Goal: Task Accomplishment & Management: Manage account settings

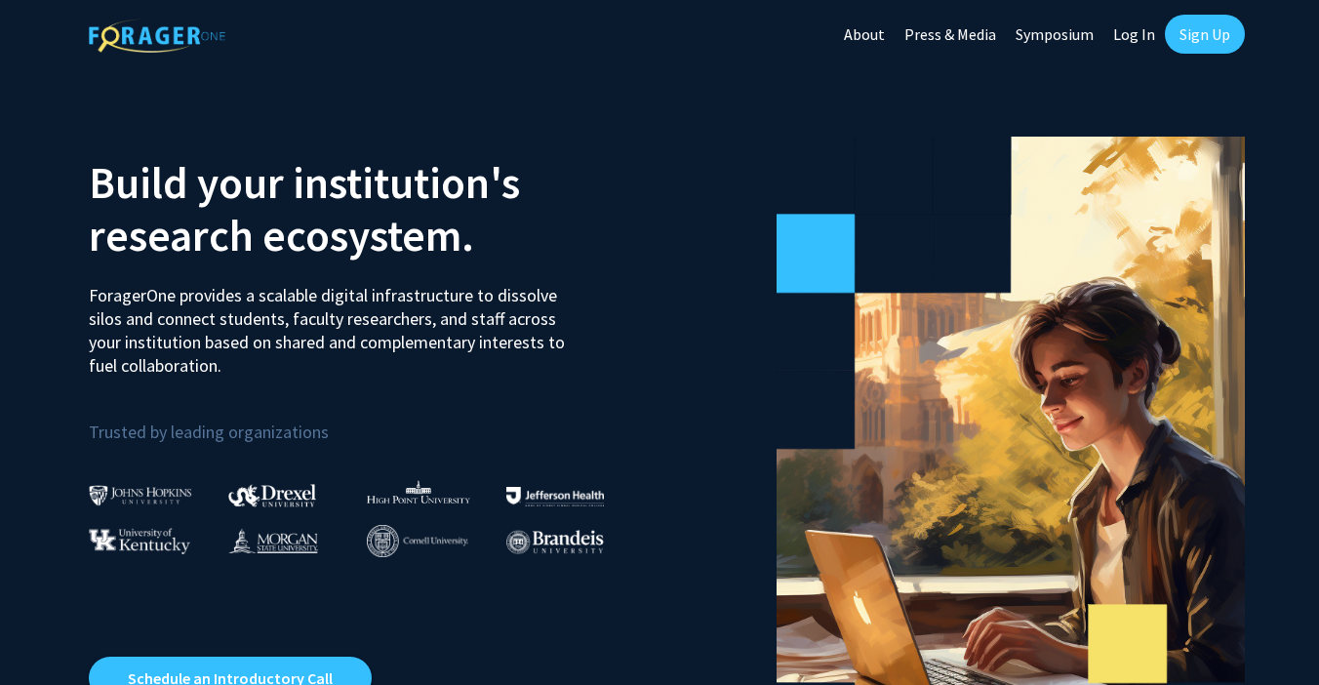
click at [1146, 33] on link "Log In" at bounding box center [1133, 34] width 61 height 68
select select
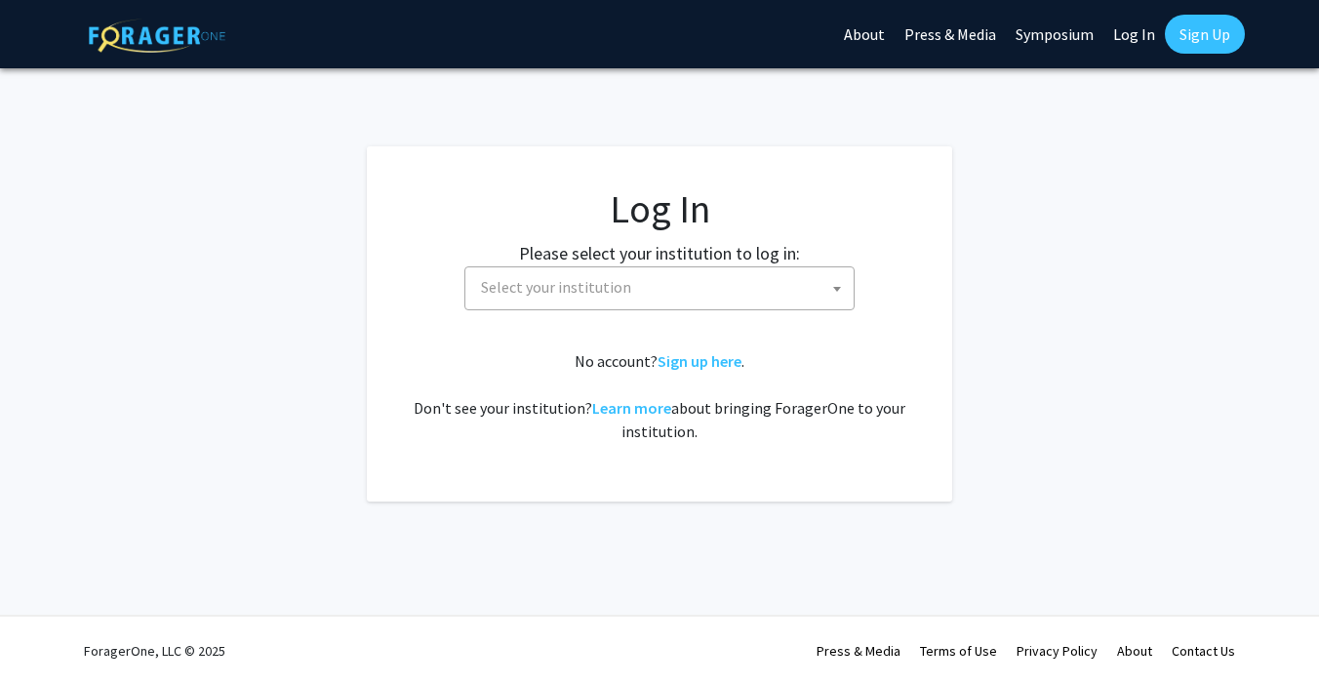
click at [789, 282] on span "Select your institution" at bounding box center [663, 287] width 380 height 40
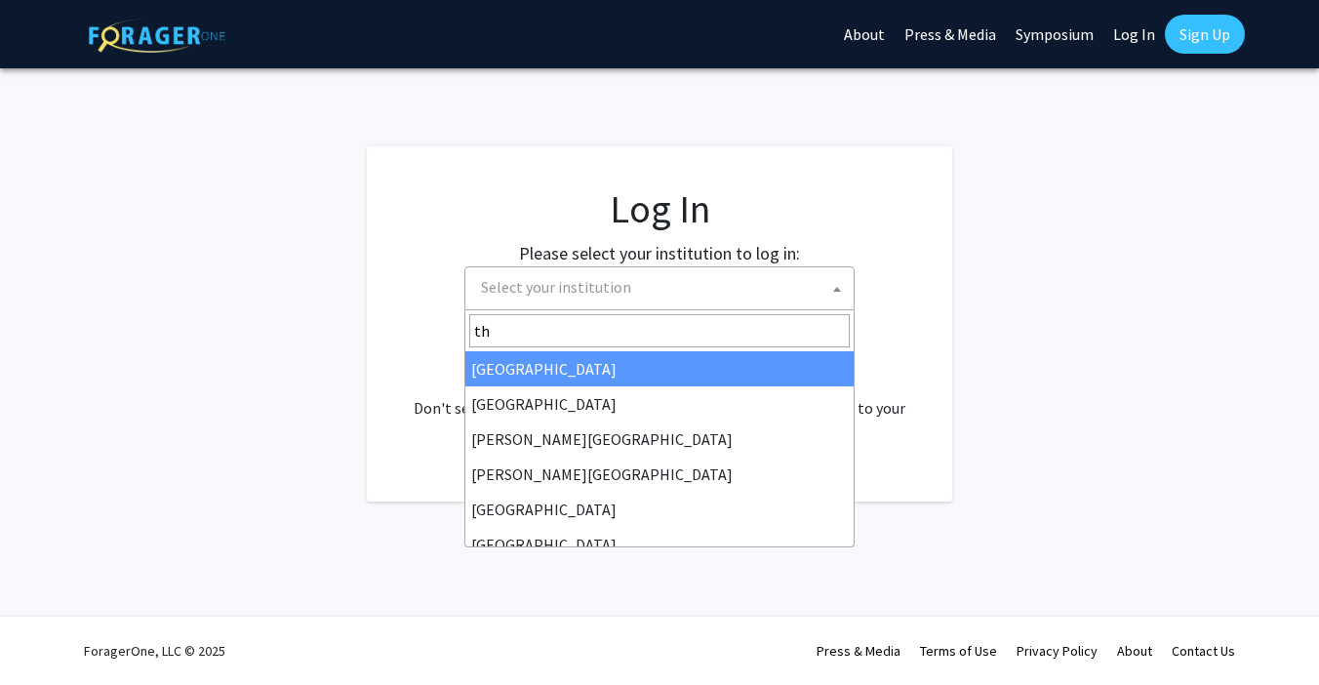
type input "tho"
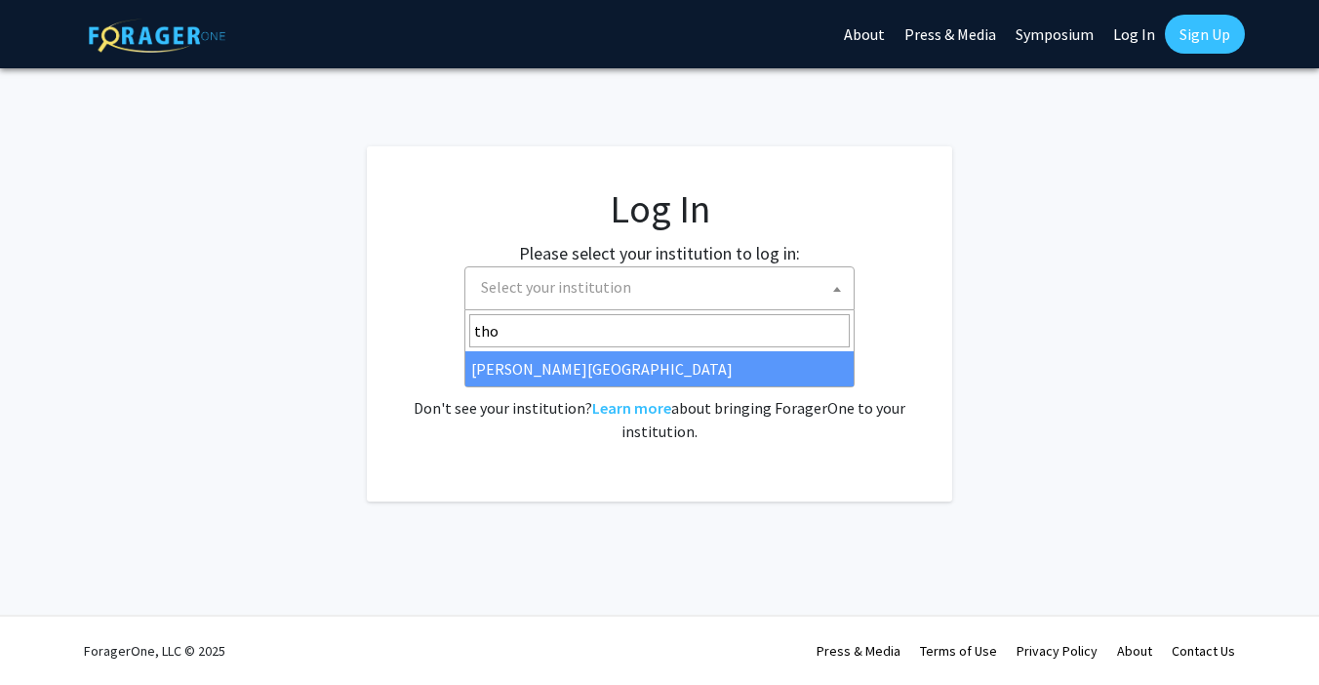
select select "24"
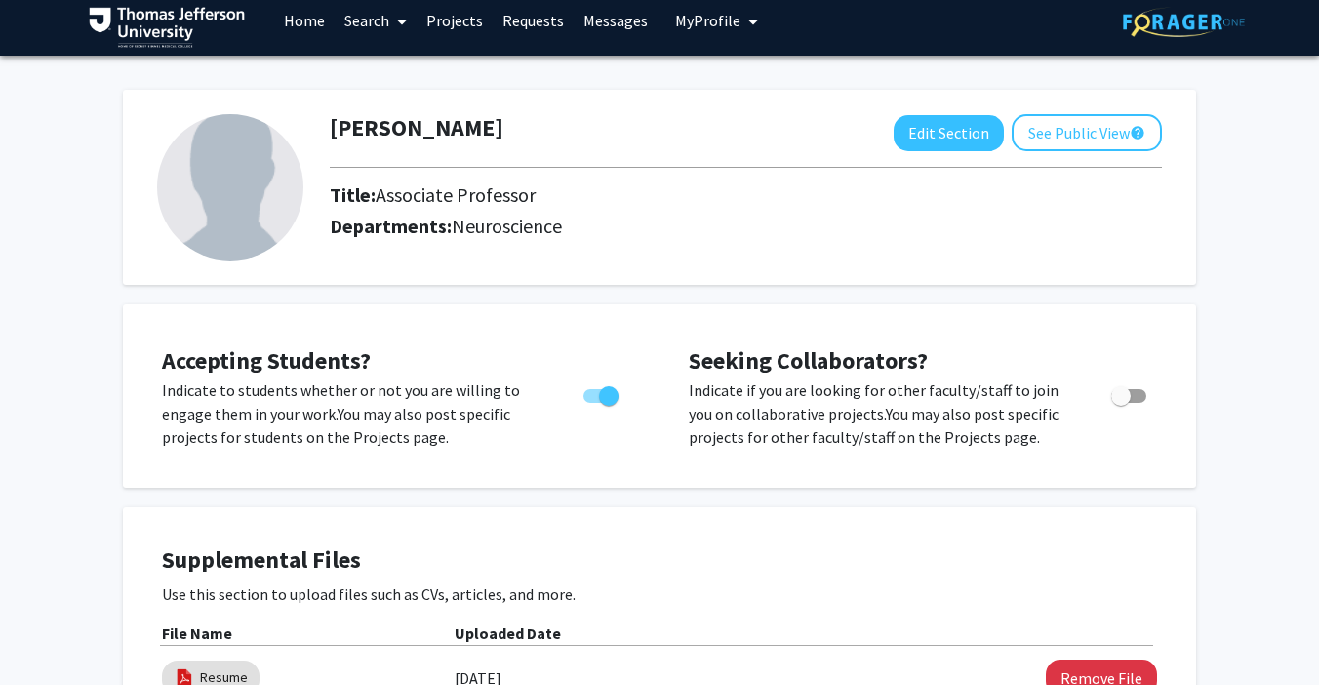
scroll to position [1, 0]
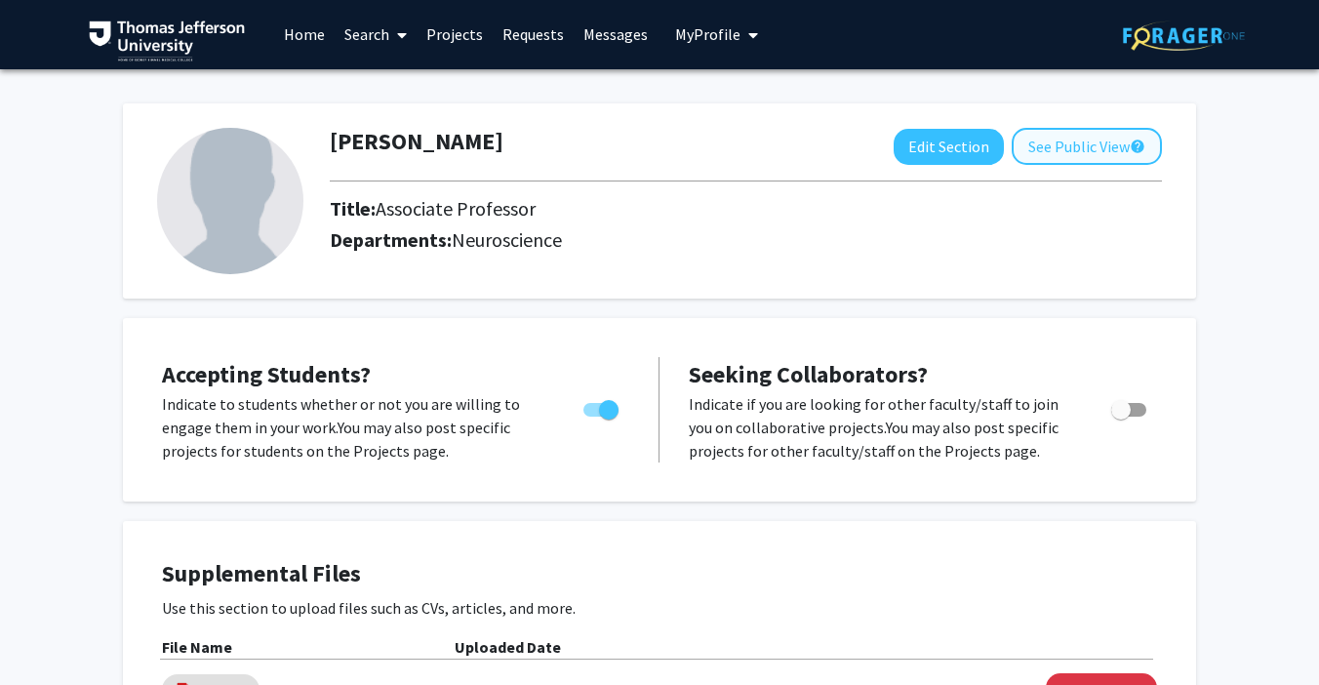
click at [1078, 147] on button "See Public View help" at bounding box center [1087, 146] width 150 height 37
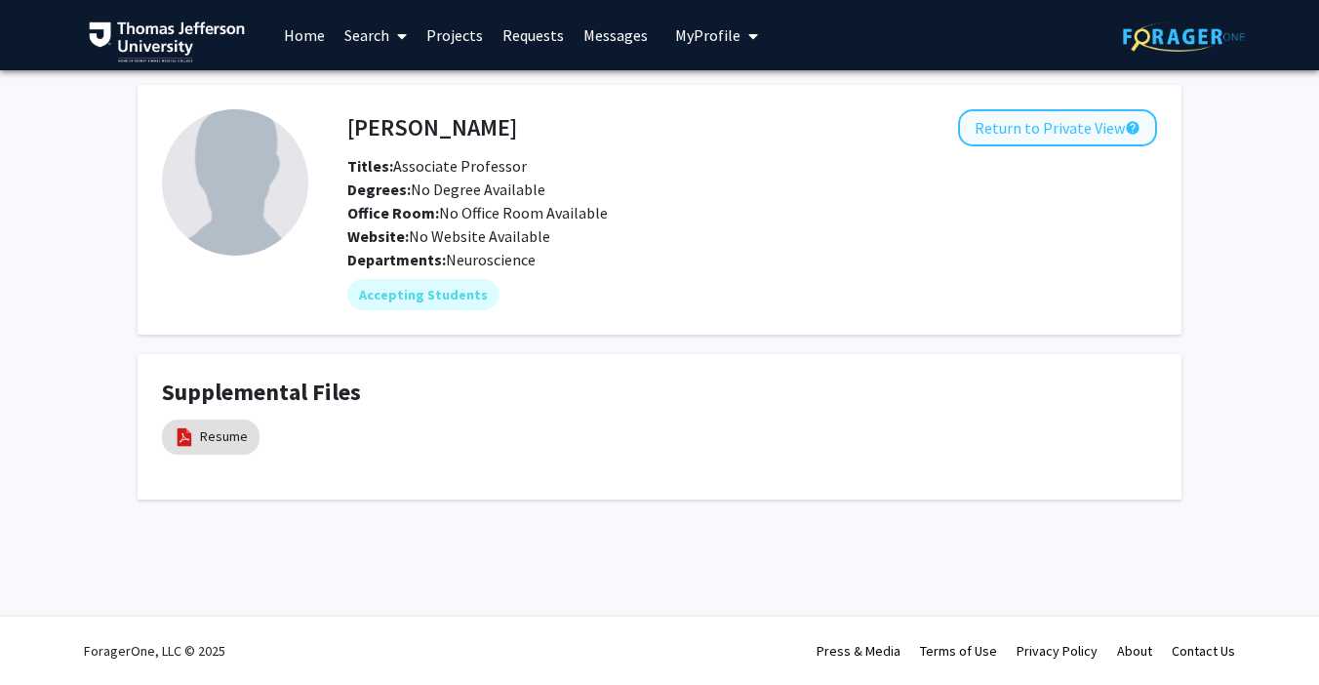
click at [1016, 136] on button "Return to Private View help" at bounding box center [1057, 127] width 199 height 37
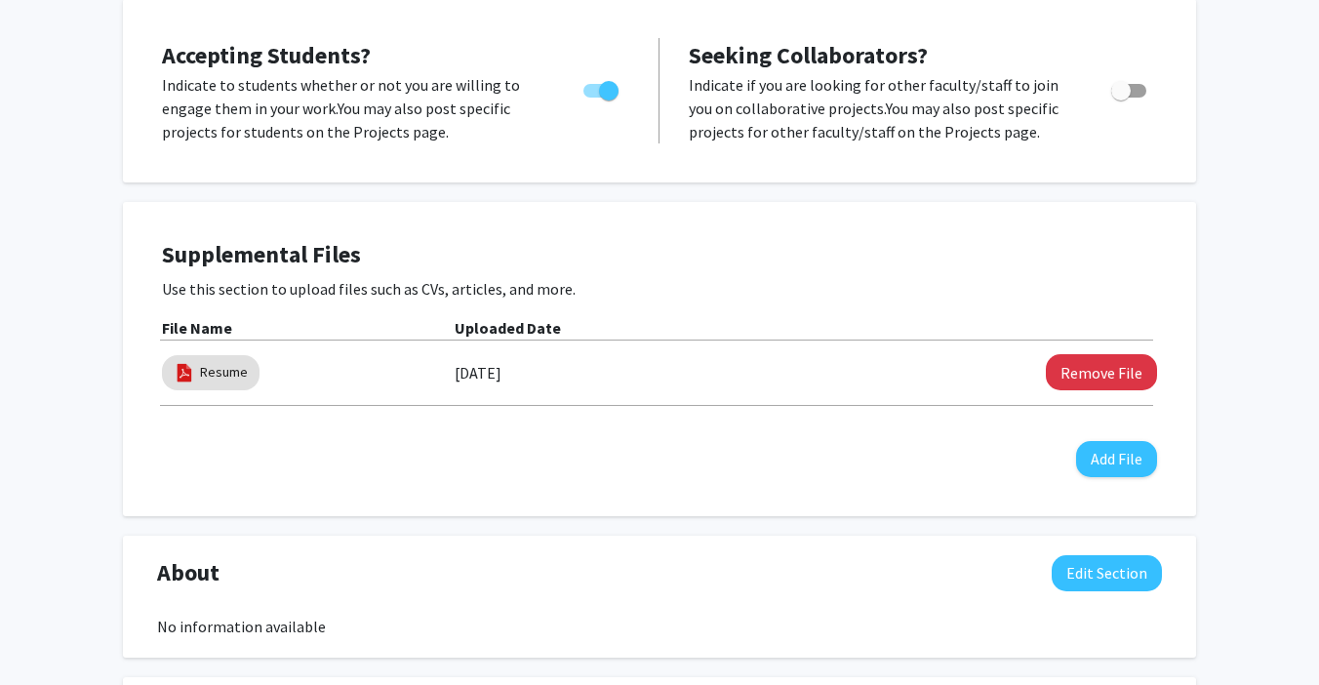
scroll to position [318, 0]
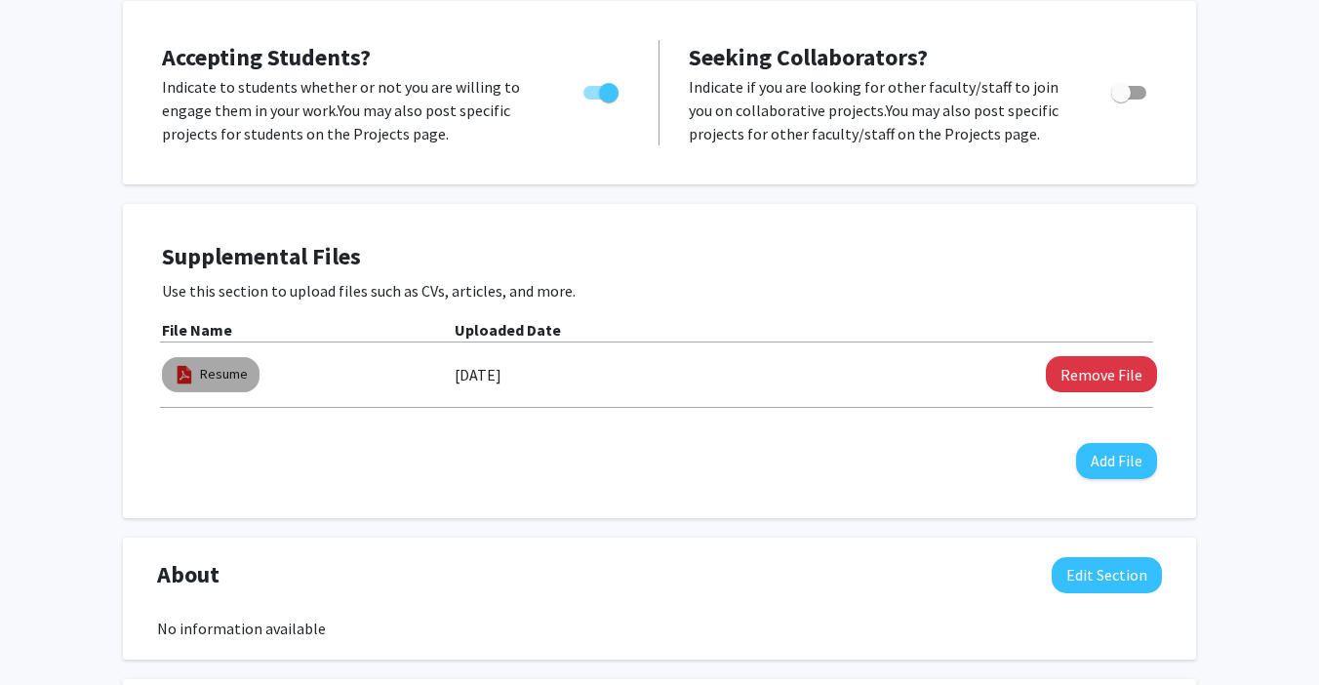
click at [222, 365] on mat-chip "Resume" at bounding box center [211, 374] width 98 height 35
click at [219, 379] on link "Resume" at bounding box center [224, 374] width 48 height 20
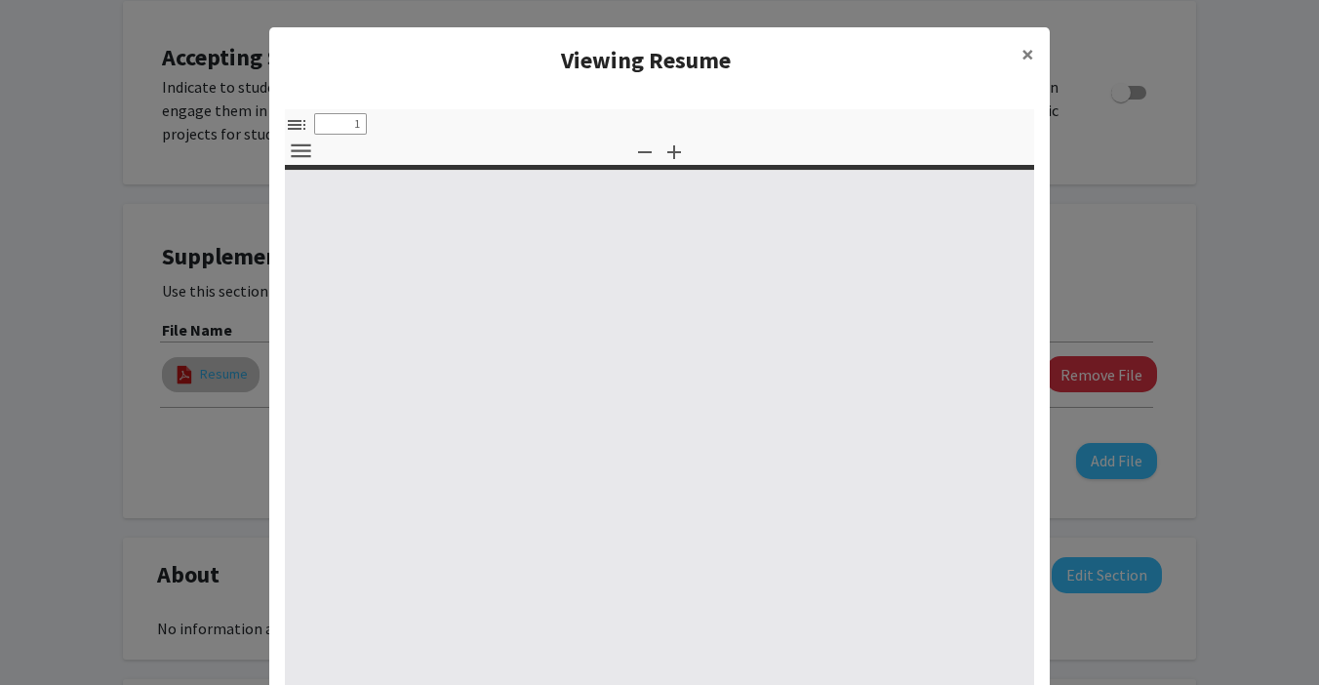
select select "custom"
type input "0"
select select "custom"
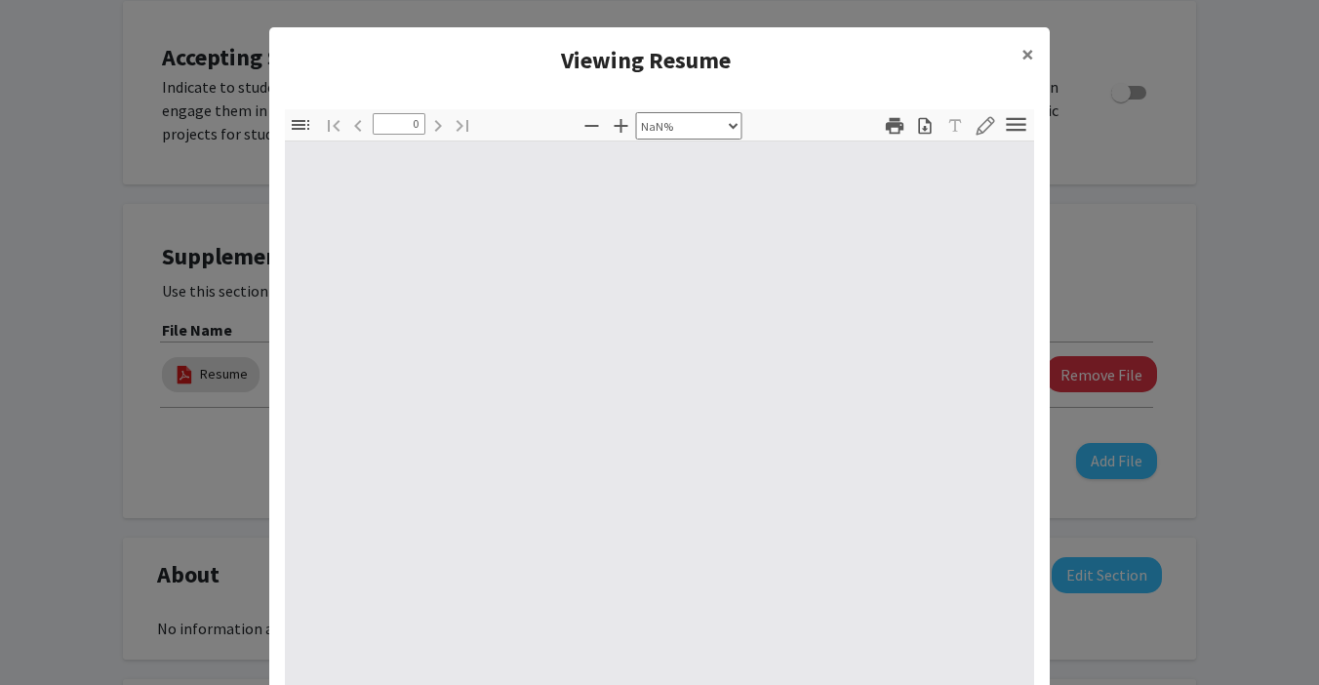
type input "1"
select select "auto"
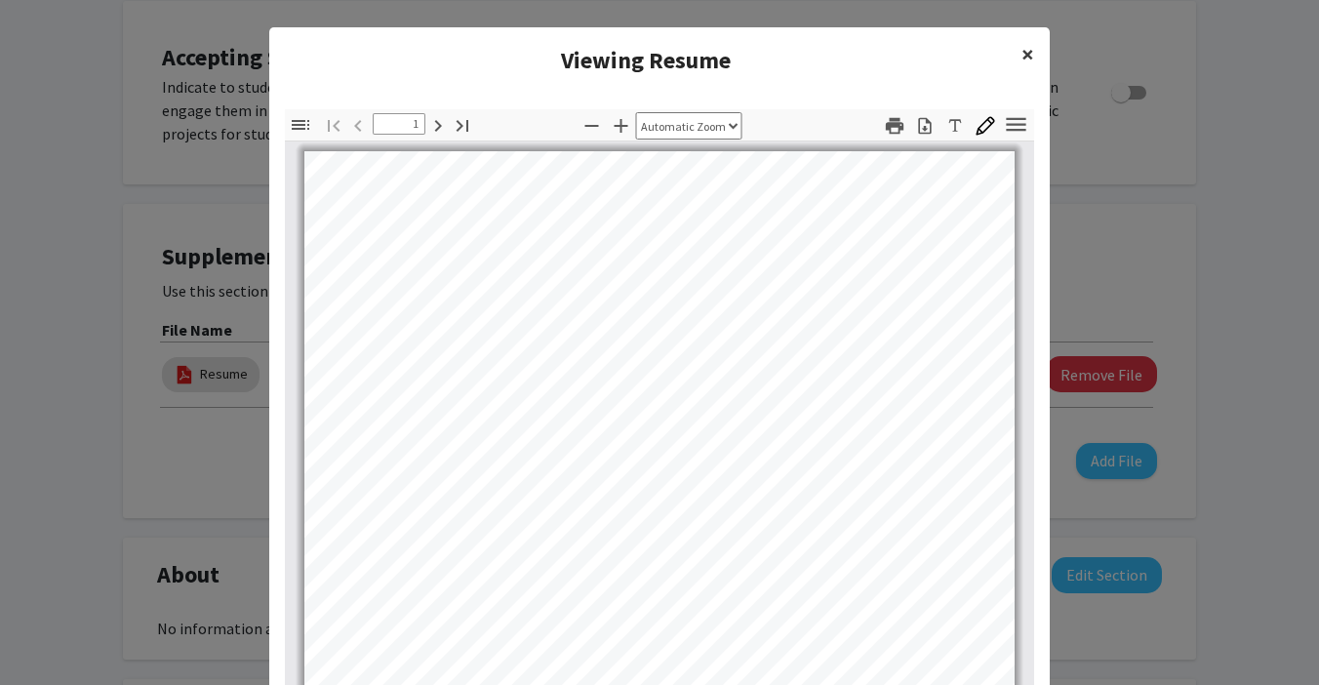
click at [1021, 60] on span "×" at bounding box center [1027, 54] width 13 height 30
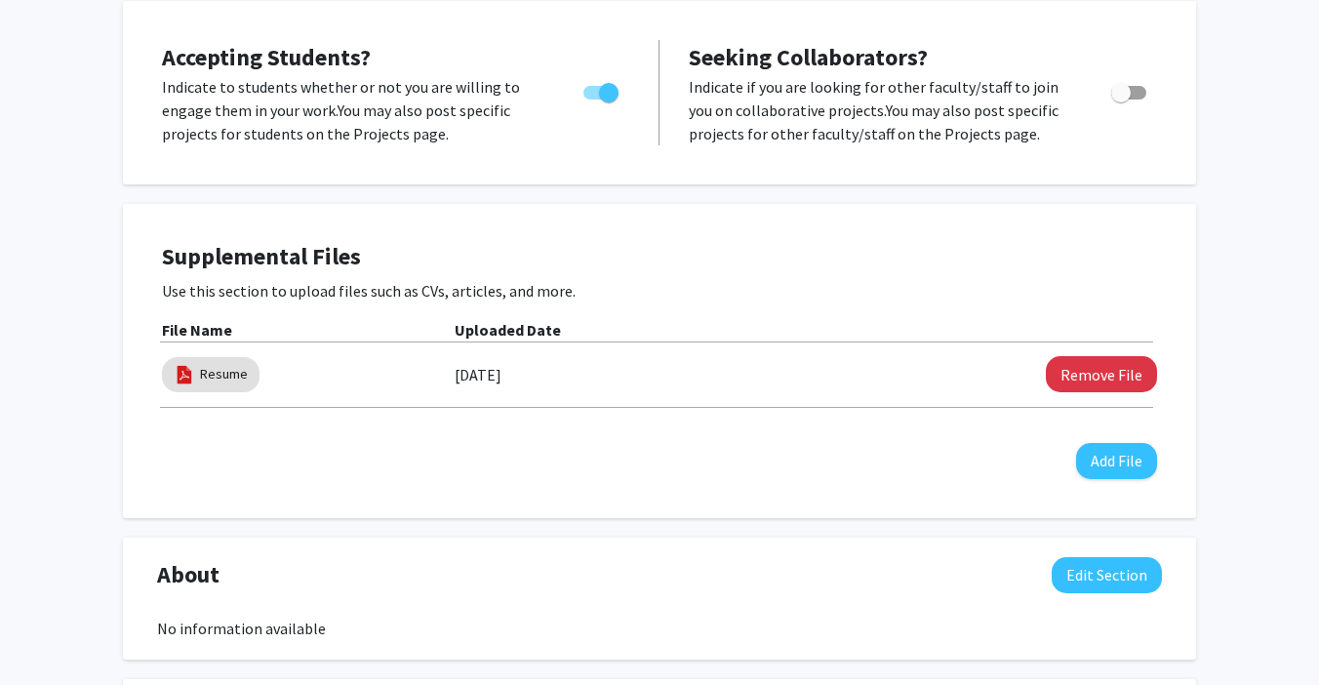
click at [575, 1] on div "Aaron Haeusler Edit Section See Public View help Title: Associate Professor Dep…" at bounding box center [659, 507] width 1073 height 1481
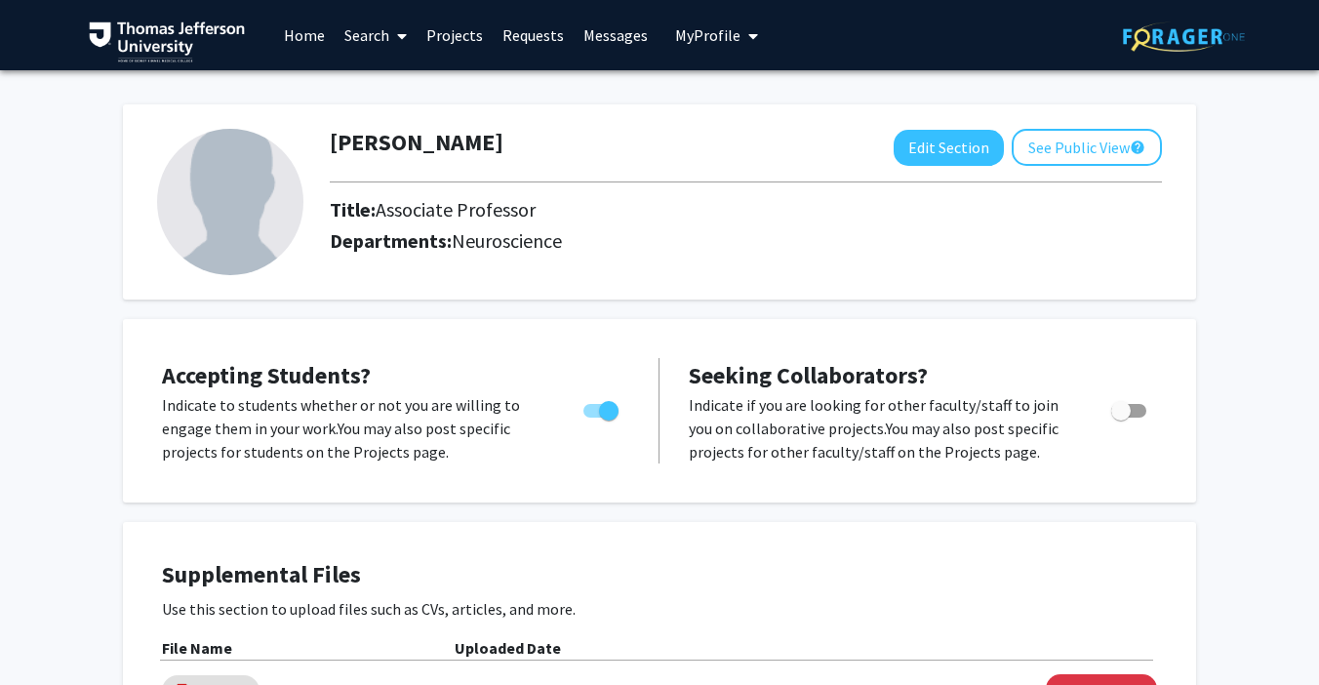
scroll to position [0, 0]
click at [250, 211] on img at bounding box center [230, 202] width 146 height 146
click at [937, 157] on button "Edit Section" at bounding box center [948, 148] width 110 height 36
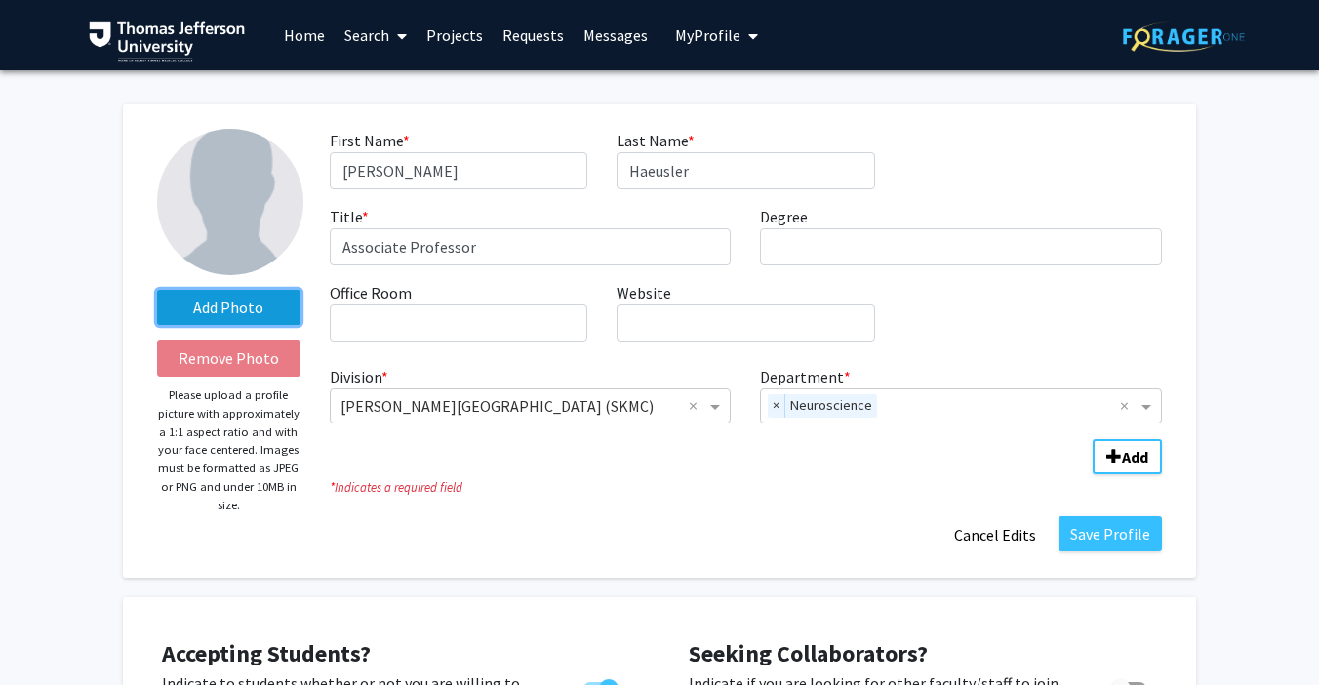
click at [260, 306] on label "Add Photo" at bounding box center [228, 307] width 143 height 35
click at [0, 0] on input "Add Photo" at bounding box center [0, 0] width 0 height 0
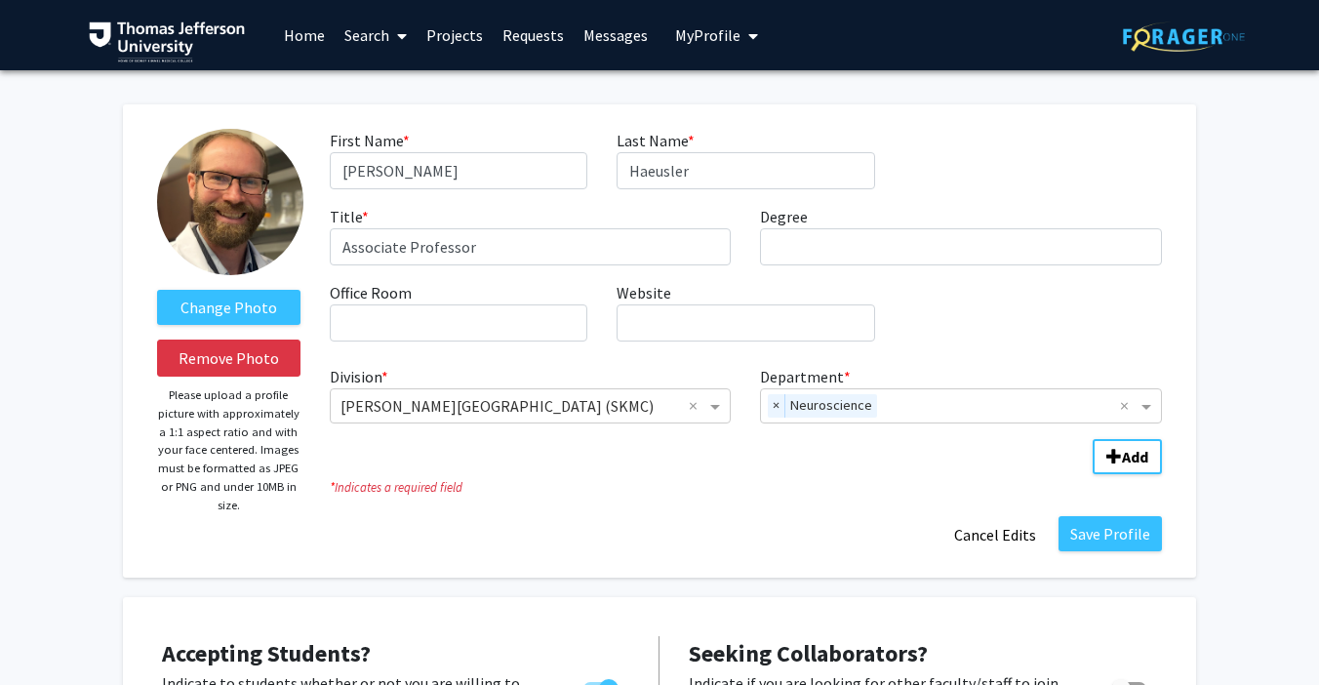
click at [469, 43] on link "Projects" at bounding box center [455, 35] width 76 height 68
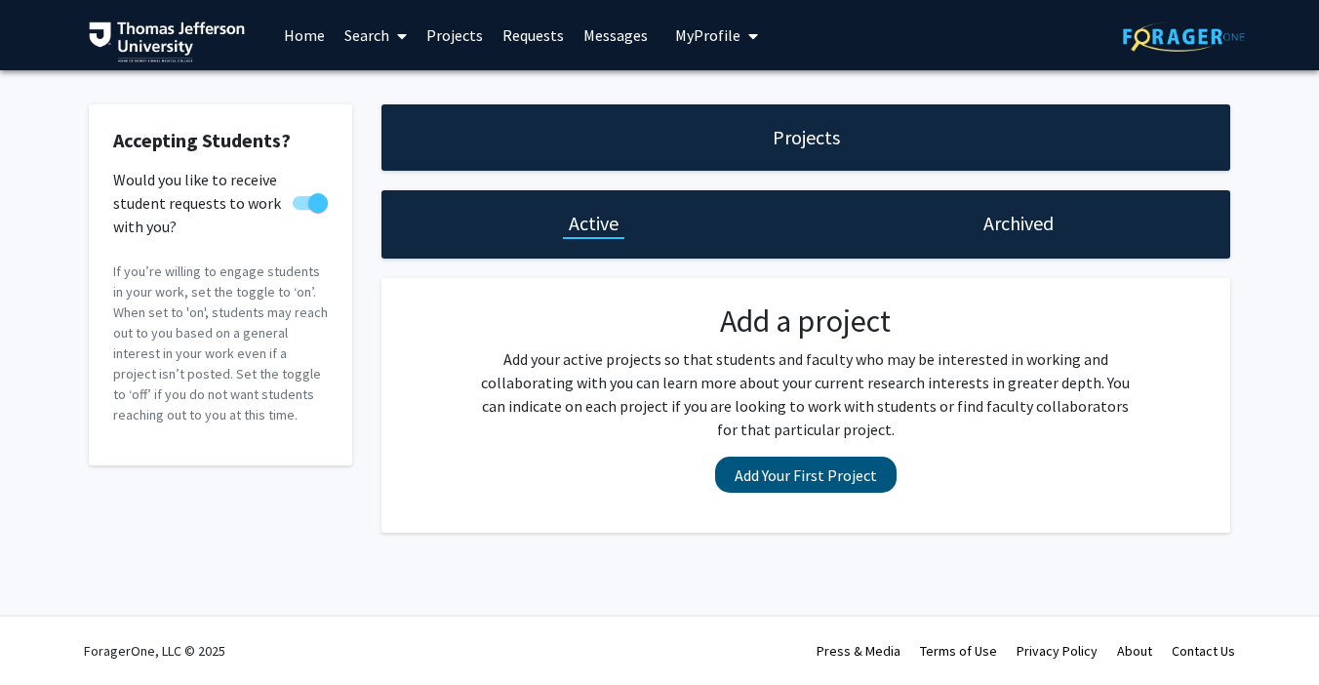
click at [832, 479] on button "Add Your First Project" at bounding box center [805, 474] width 181 height 36
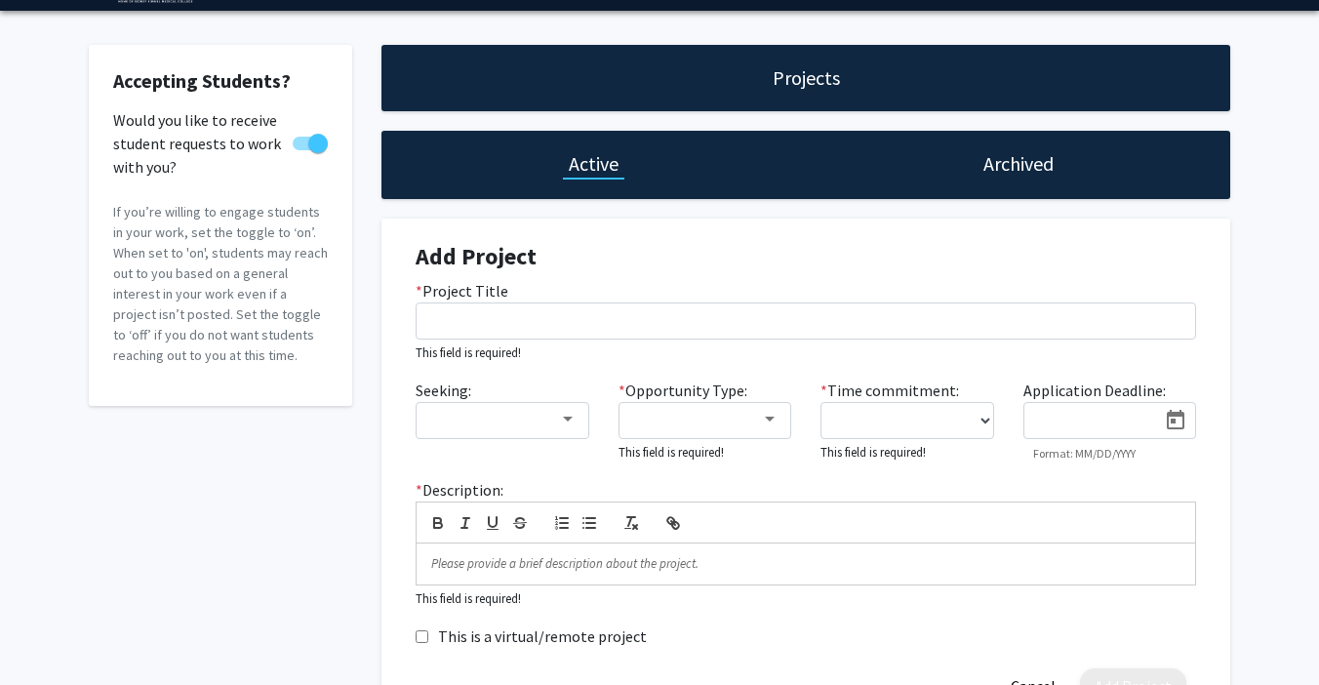
scroll to position [61, 0]
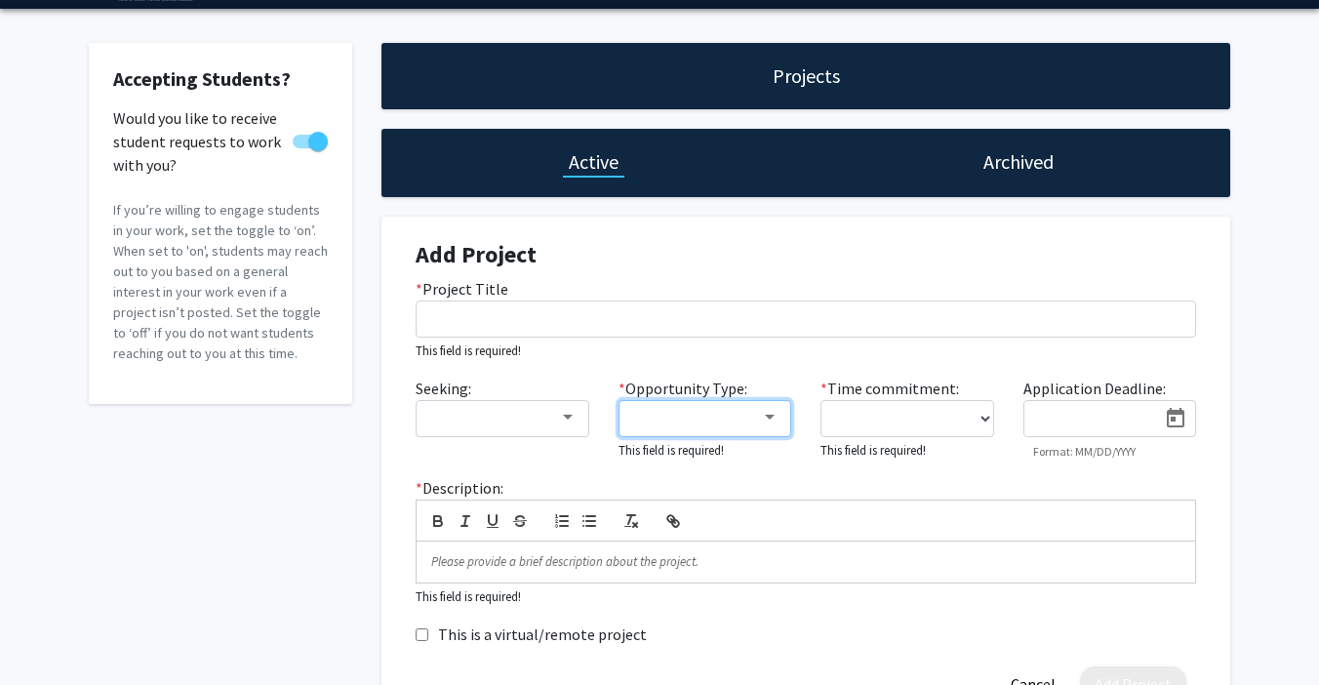
click at [767, 422] on div at bounding box center [770, 418] width 18 height 16
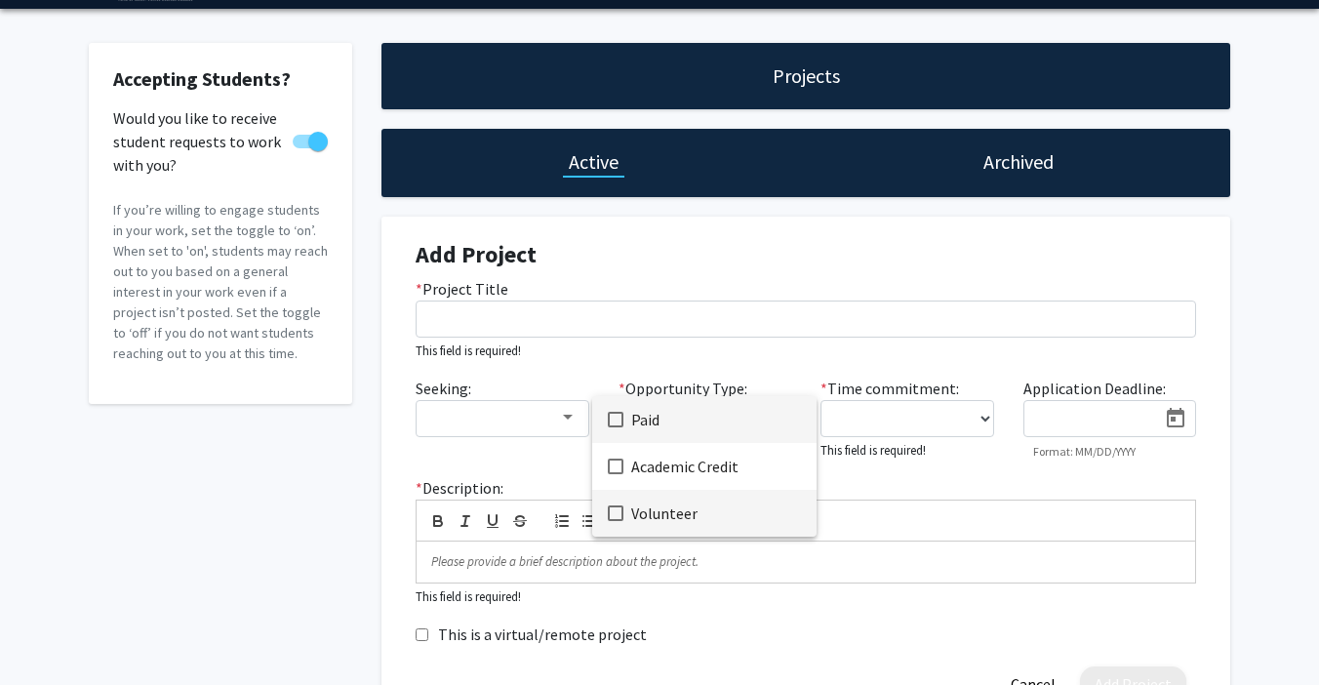
click at [675, 505] on span "Volunteer" at bounding box center [716, 513] width 170 height 47
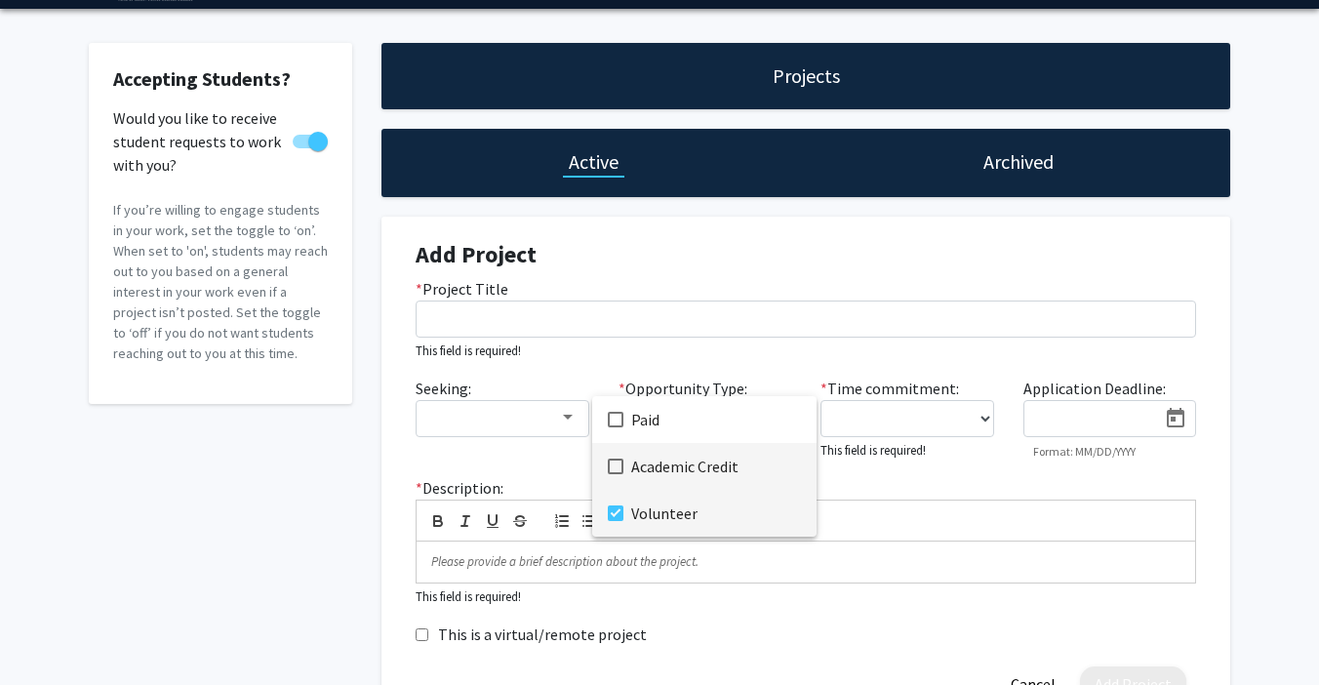
click at [643, 474] on span "Academic Credit" at bounding box center [716, 466] width 170 height 47
click at [911, 404] on div at bounding box center [659, 342] width 1319 height 685
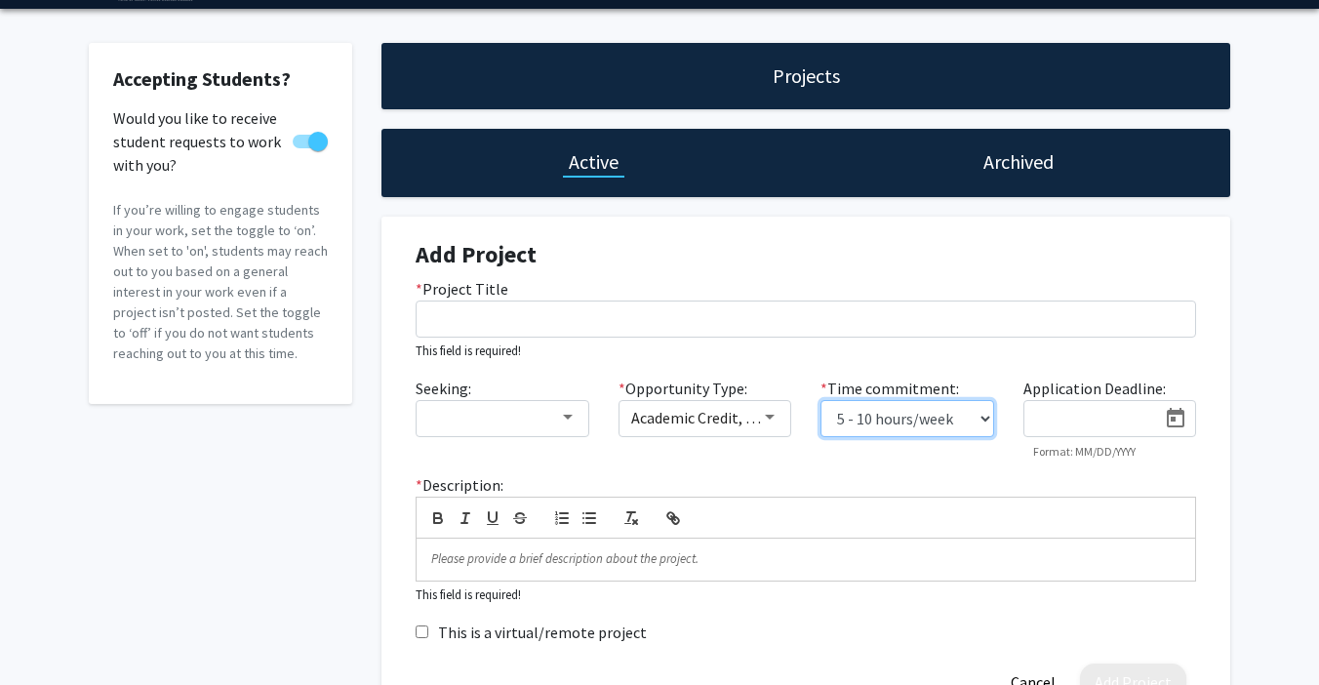
select select "10 - 15"
click at [1194, 381] on div "Application Deadline: Format: MM/DD/YYYY" at bounding box center [1110, 418] width 203 height 82
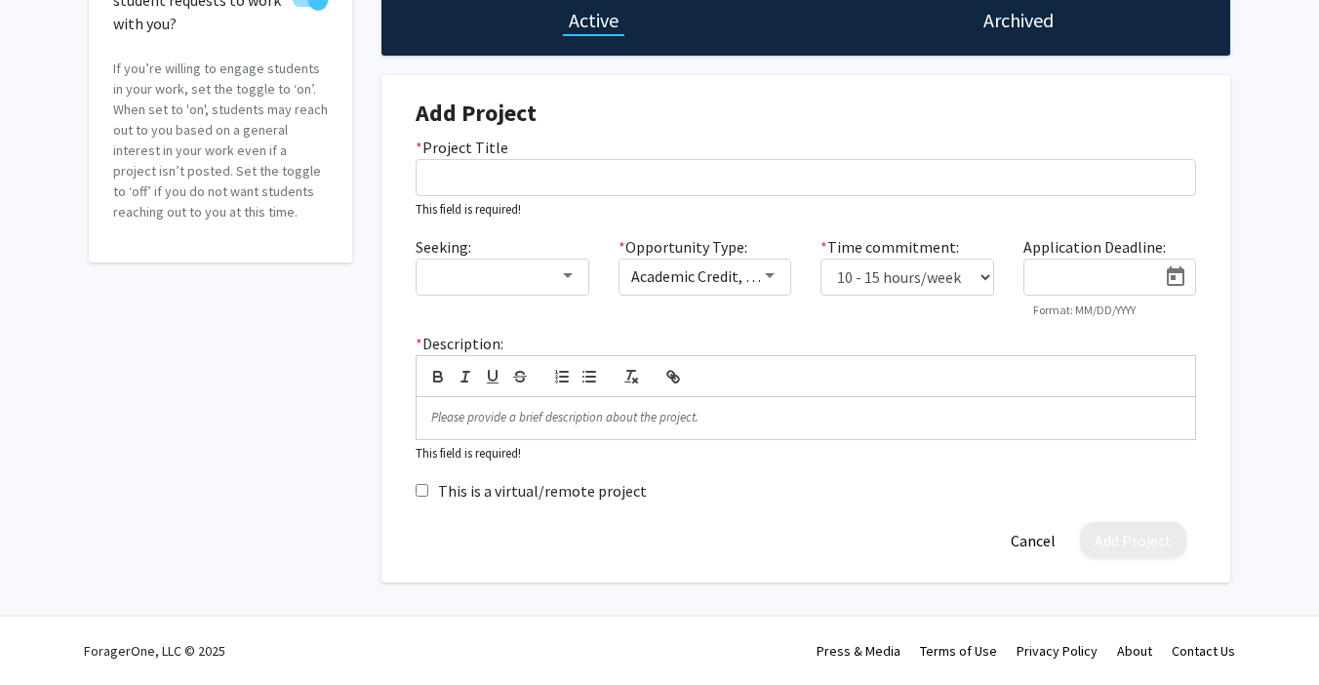
scroll to position [205, 0]
click at [1219, 337] on div "Add Project * Project Title This field is required! Seeking: * Opportunity Type…" at bounding box center [805, 328] width 849 height 507
click at [417, 489] on input "This is a virtual/remote project" at bounding box center [422, 490] width 13 height 13
checkbox input "true"
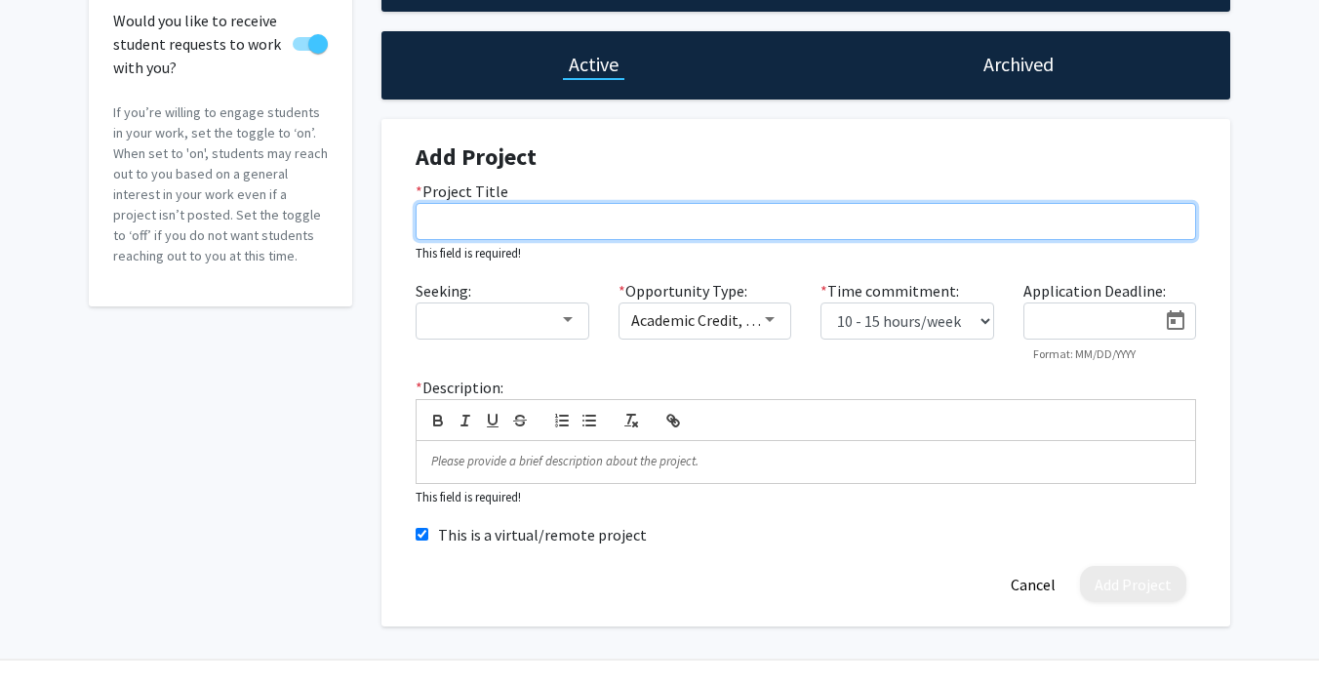
click at [890, 227] on input "* Project Title" at bounding box center [806, 221] width 780 height 37
paste input "Grant Proposal Analysis, Tools, and Help (GrantPATH): An AI Institutional Grant…"
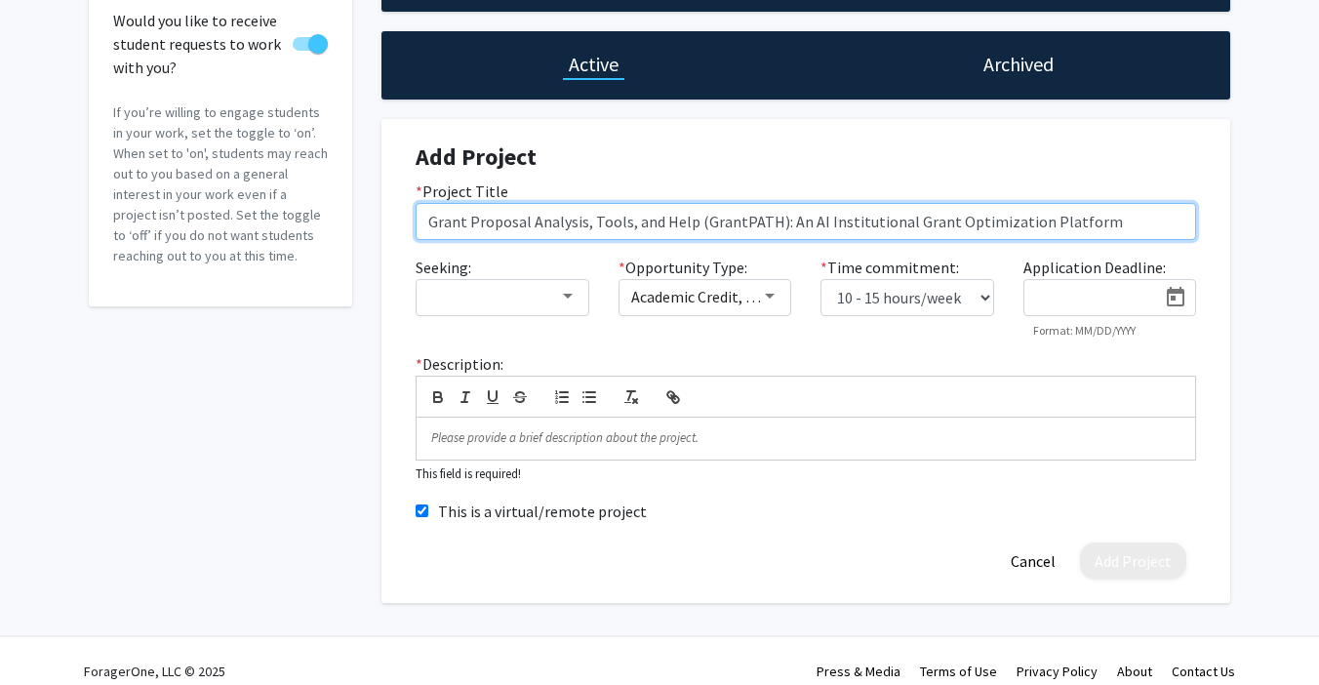
type input "Grant Proposal Analysis, Tools, and Help (GrantPATH): An AI Institutional Grant…"
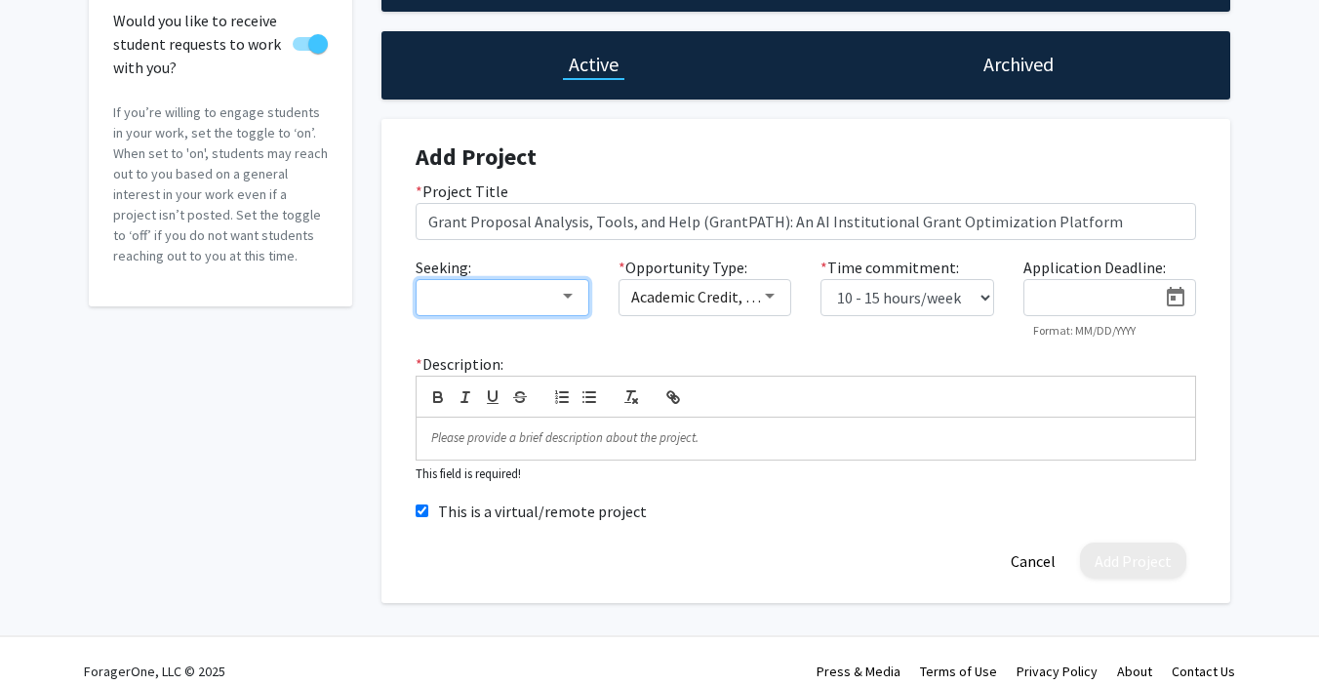
click at [565, 290] on div at bounding box center [502, 297] width 148 height 18
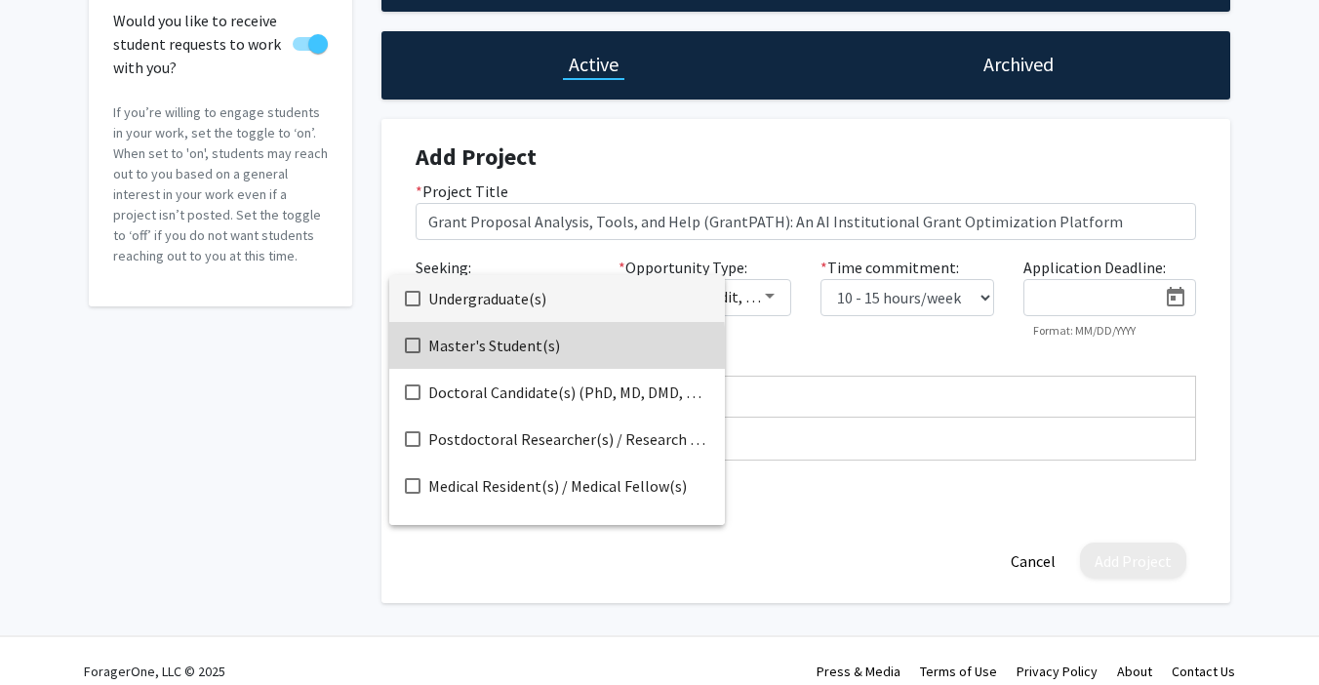
click at [409, 351] on mat-pseudo-checkbox at bounding box center [413, 345] width 16 height 16
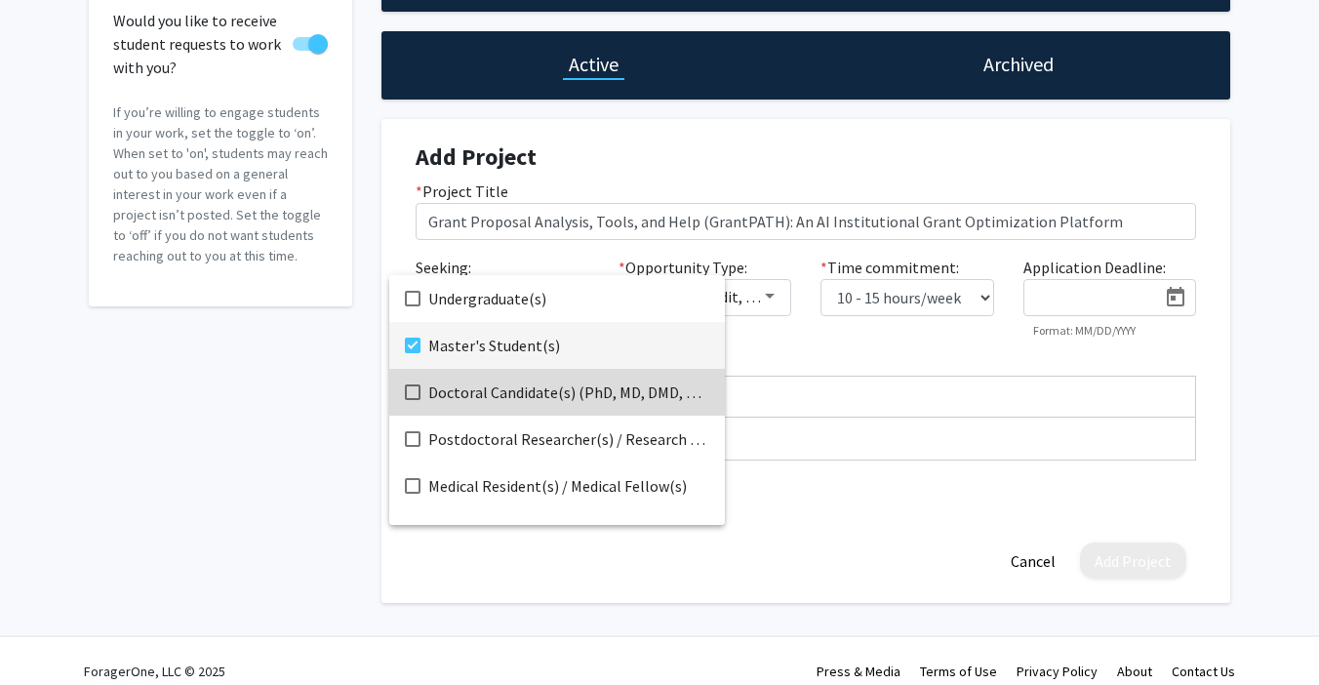
click at [416, 390] on mat-pseudo-checkbox at bounding box center [413, 392] width 16 height 16
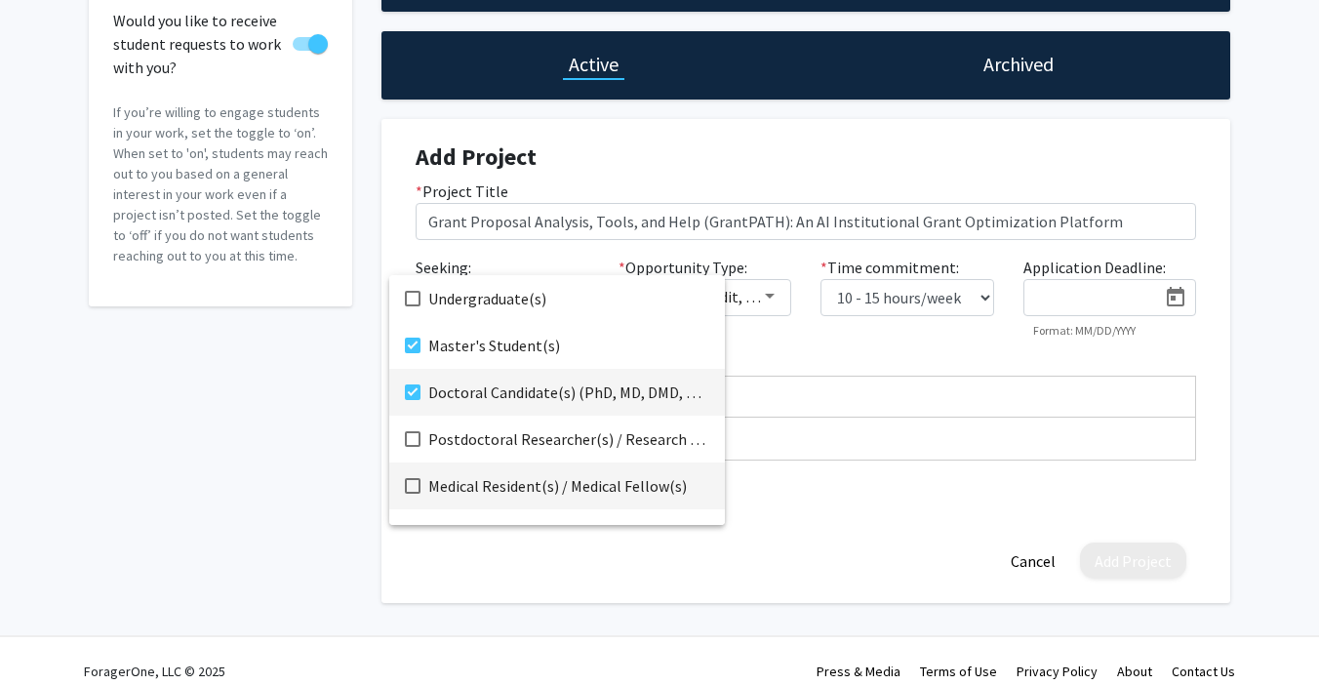
click at [415, 479] on mat-pseudo-checkbox at bounding box center [413, 486] width 16 height 16
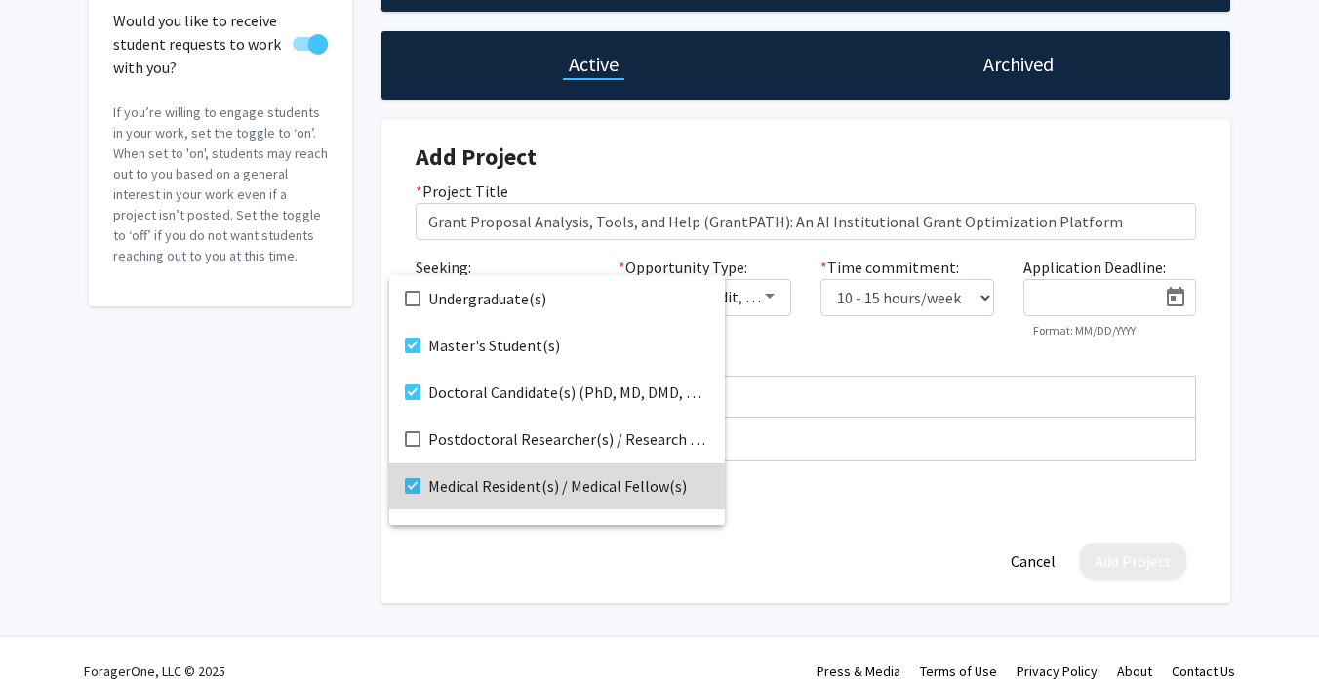
scroll to position [31, 0]
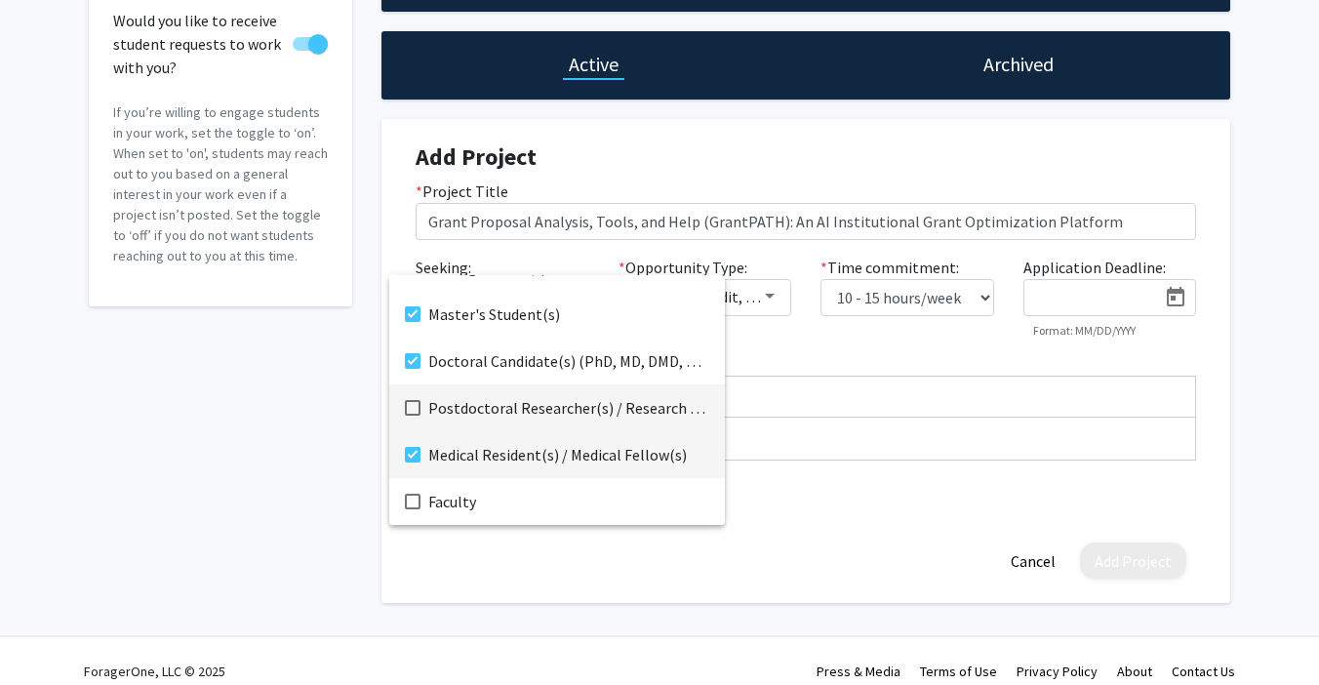
click at [415, 409] on mat-pseudo-checkbox at bounding box center [413, 408] width 16 height 16
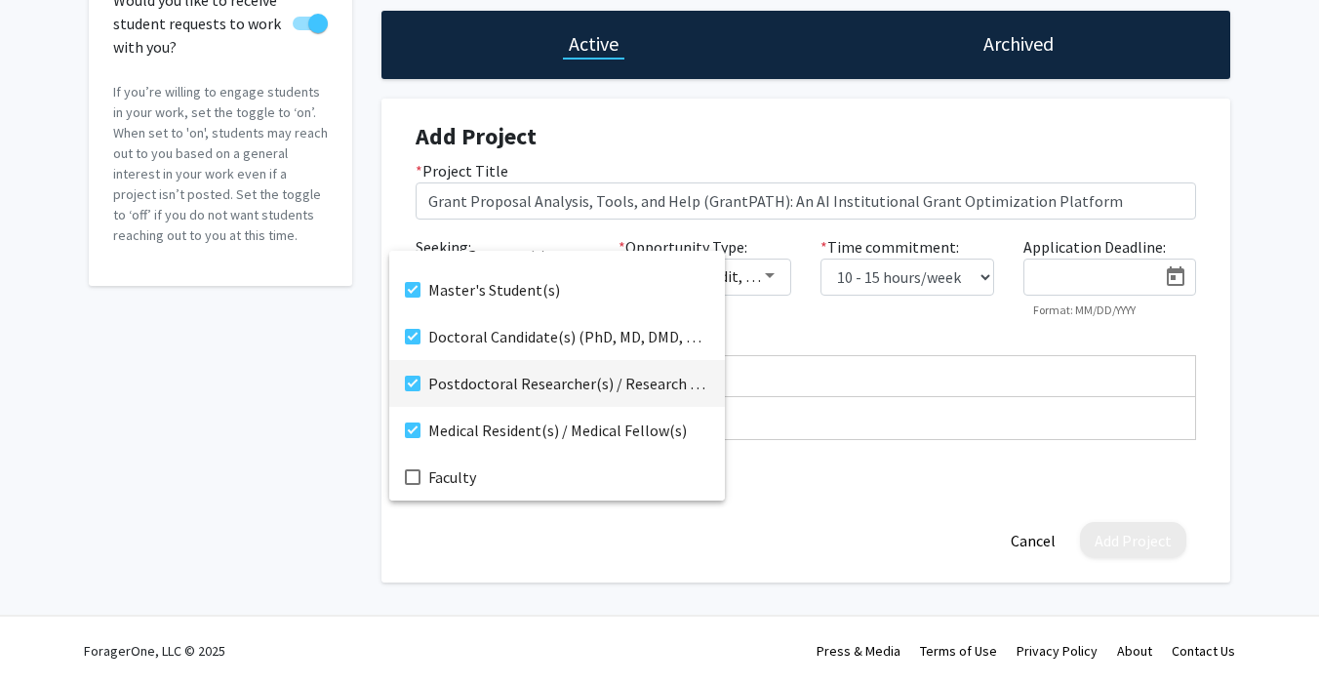
scroll to position [181, 0]
click at [406, 482] on mat-pseudo-checkbox at bounding box center [413, 479] width 16 height 16
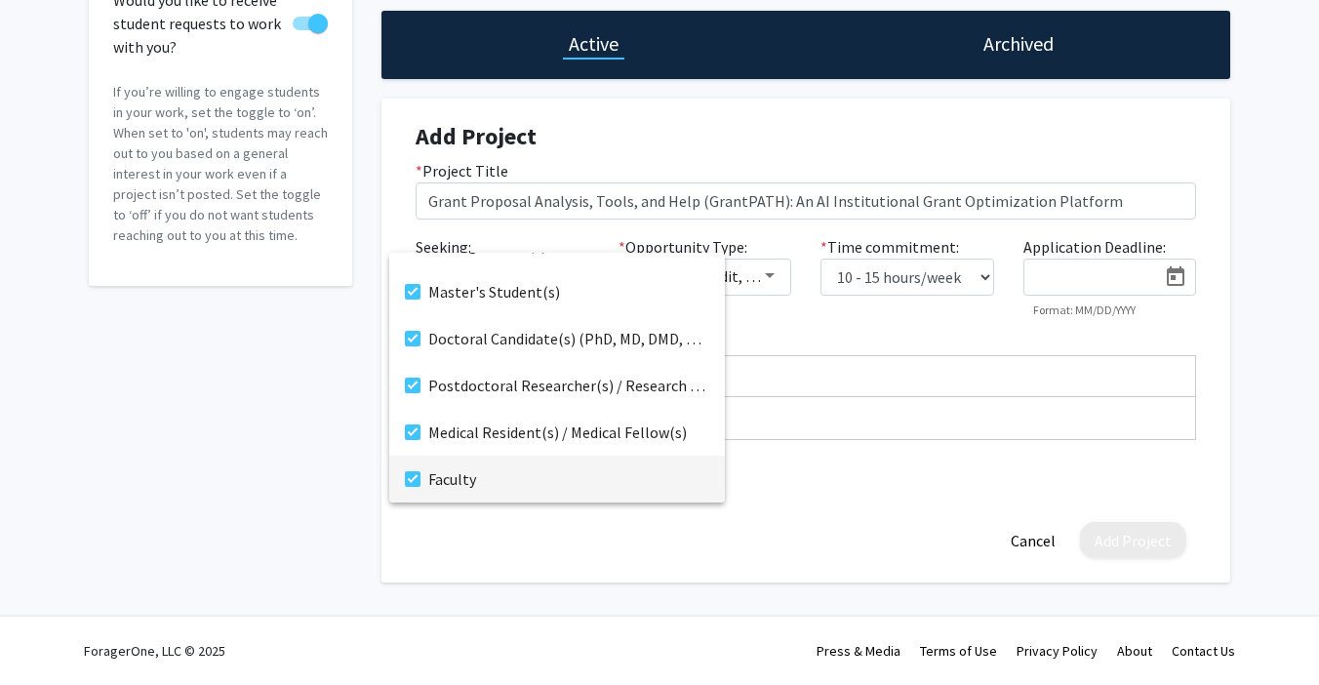
scroll to position [31, 0]
click at [881, 125] on div at bounding box center [659, 342] width 1319 height 685
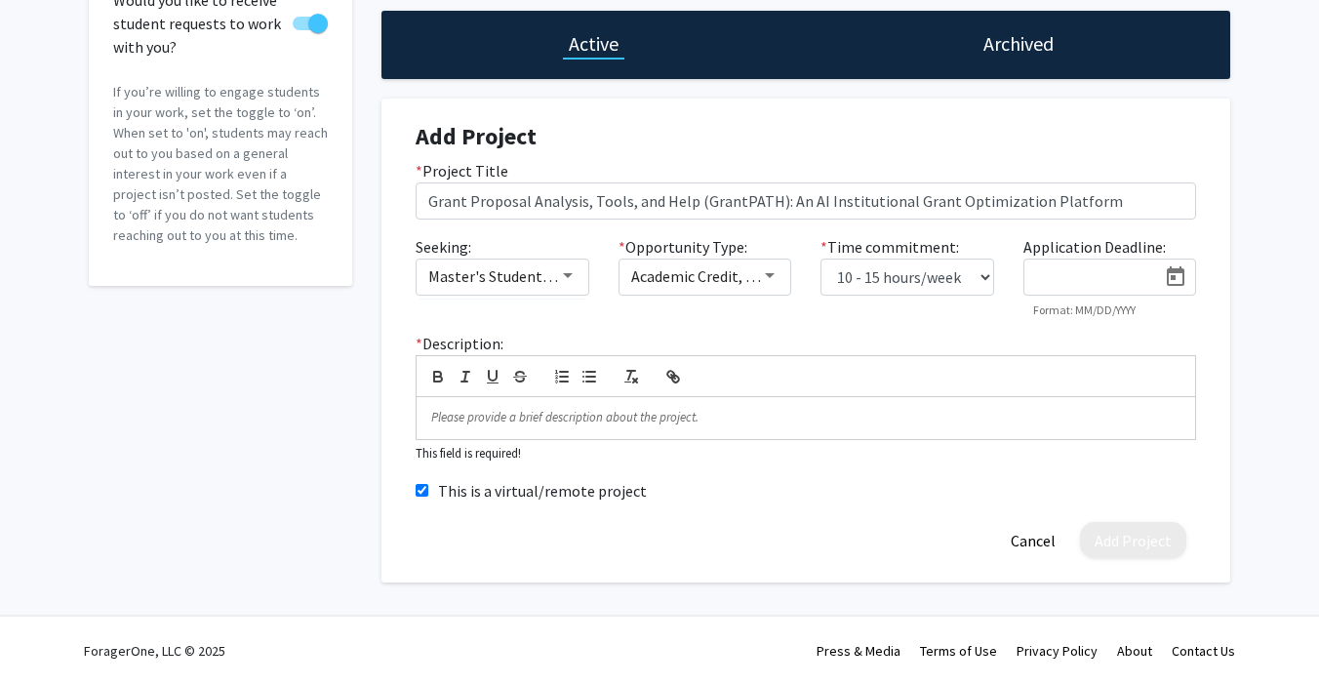
click at [1131, 272] on input at bounding box center [1095, 278] width 123 height 18
click at [574, 415] on p at bounding box center [805, 418] width 749 height 18
click at [566, 420] on p at bounding box center [805, 418] width 749 height 18
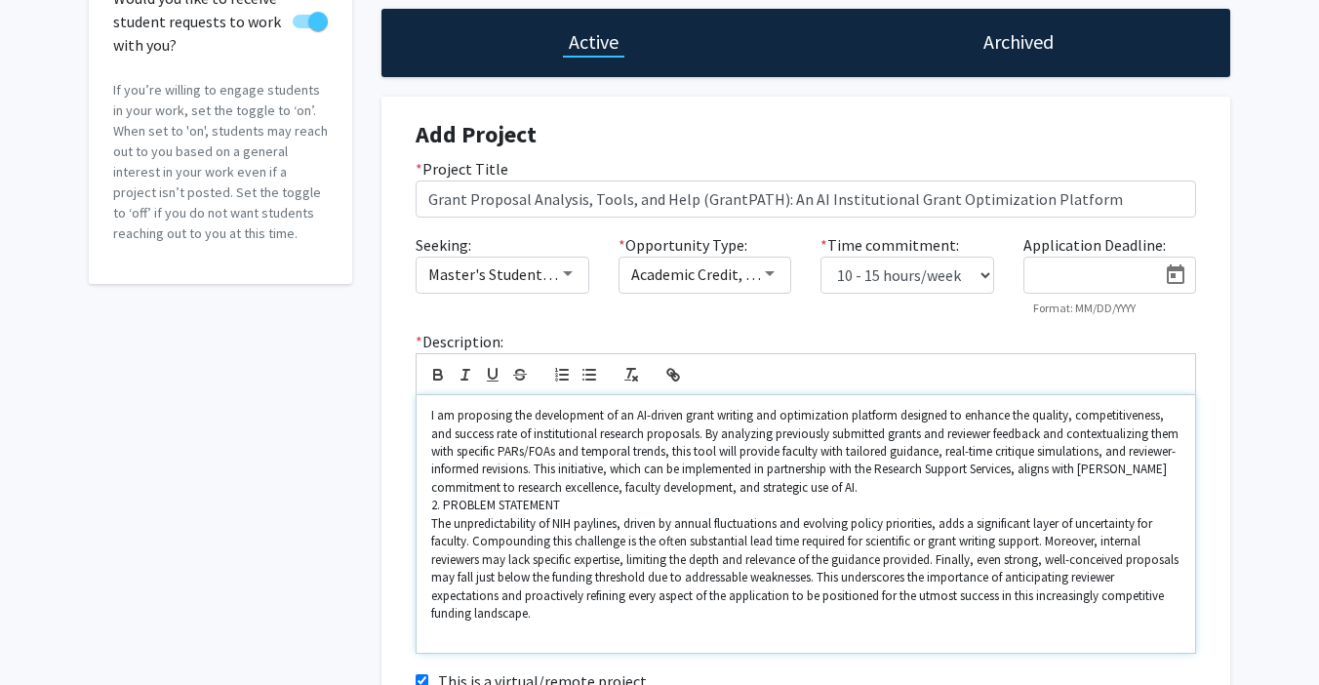
scroll to position [19, 0]
click at [615, 500] on p "2. PROBLEM STATEMENT" at bounding box center [805, 505] width 749 height 18
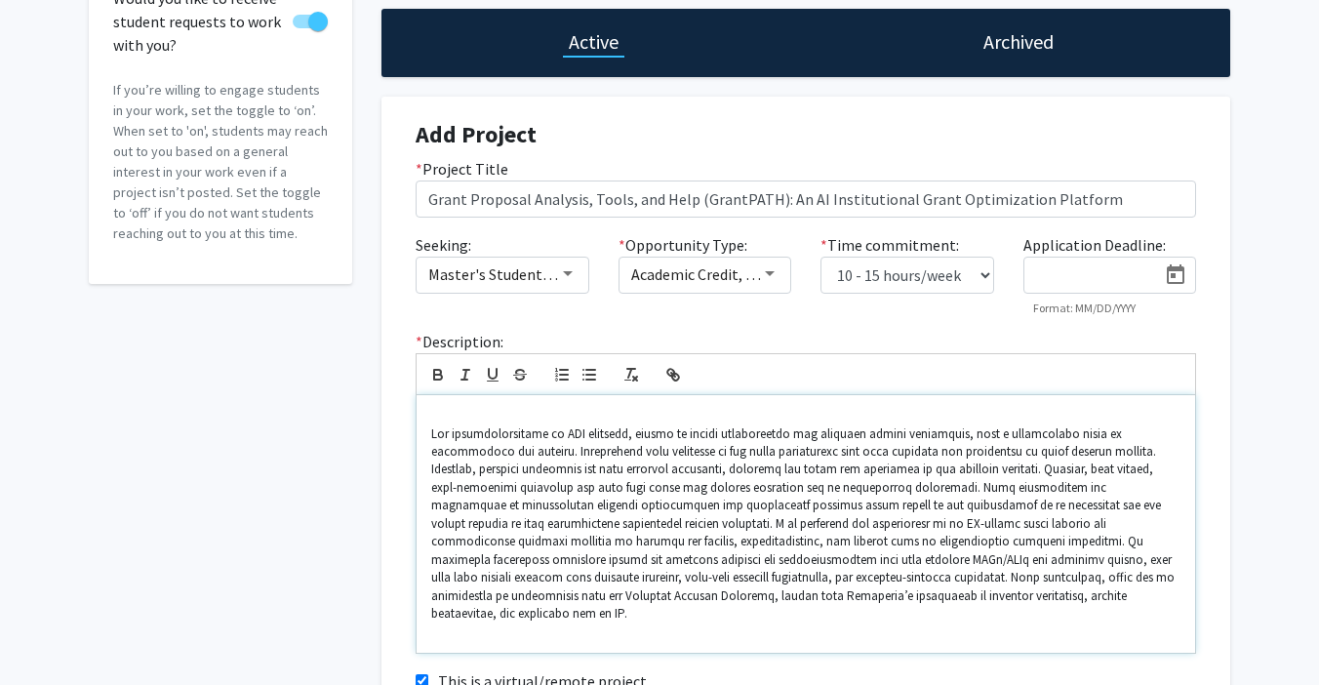
click at [727, 479] on p at bounding box center [805, 524] width 749 height 198
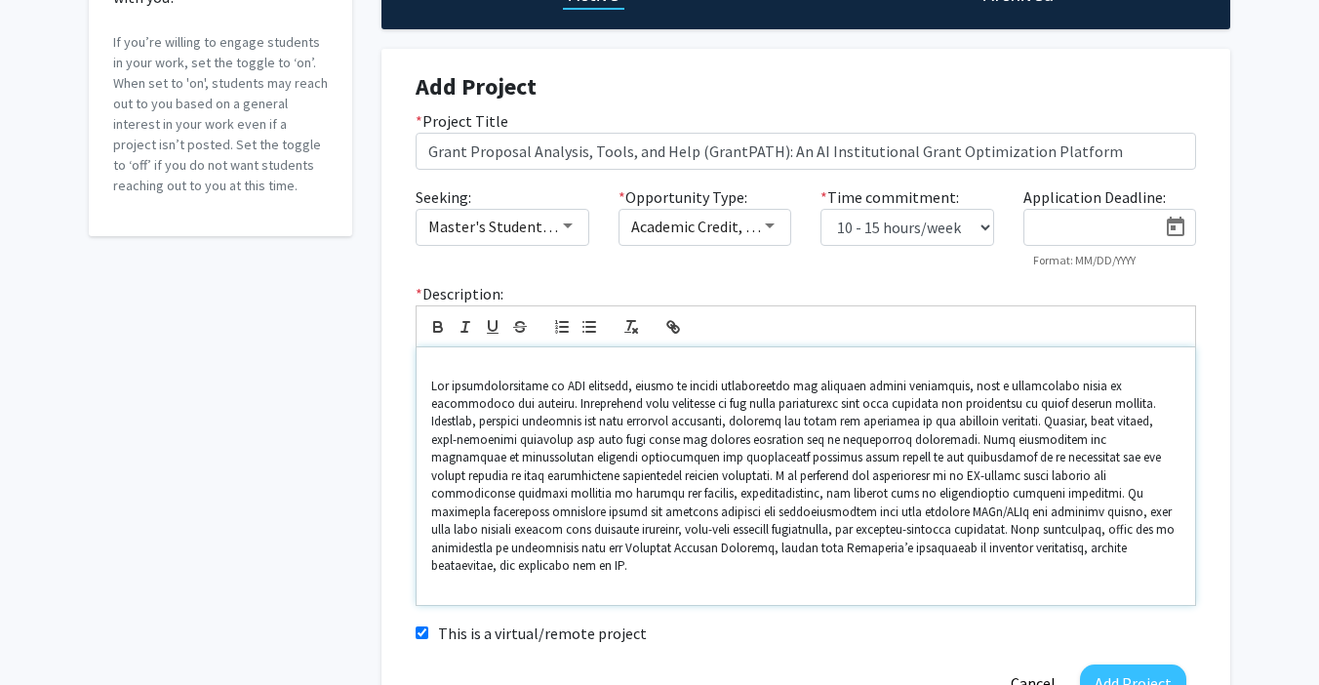
scroll to position [240, 0]
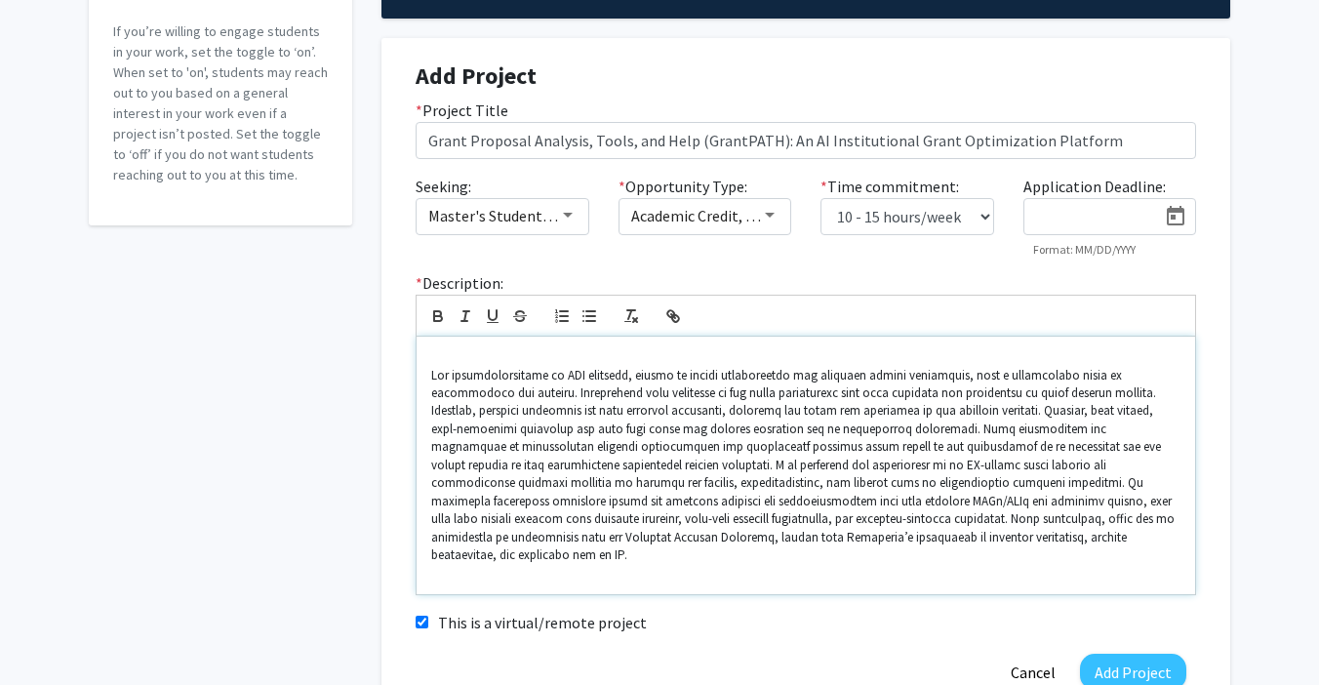
click at [629, 573] on div at bounding box center [806, 466] width 778 height 258
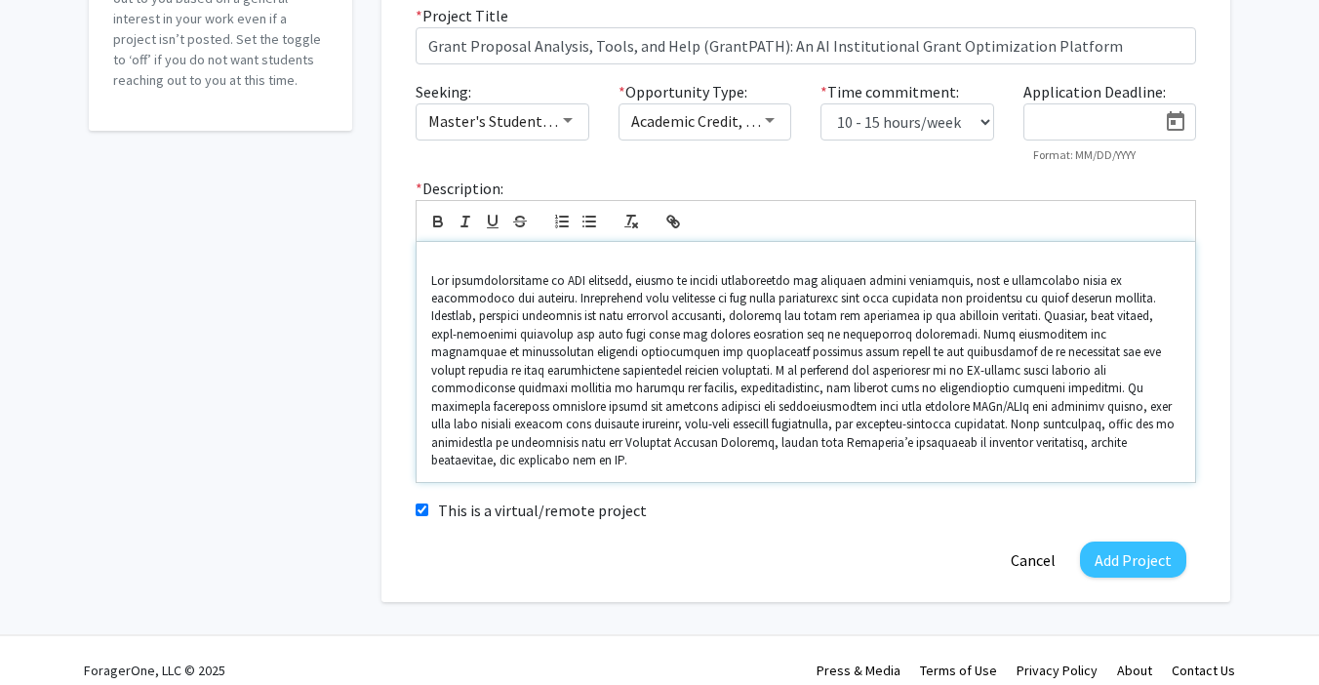
scroll to position [334, 0]
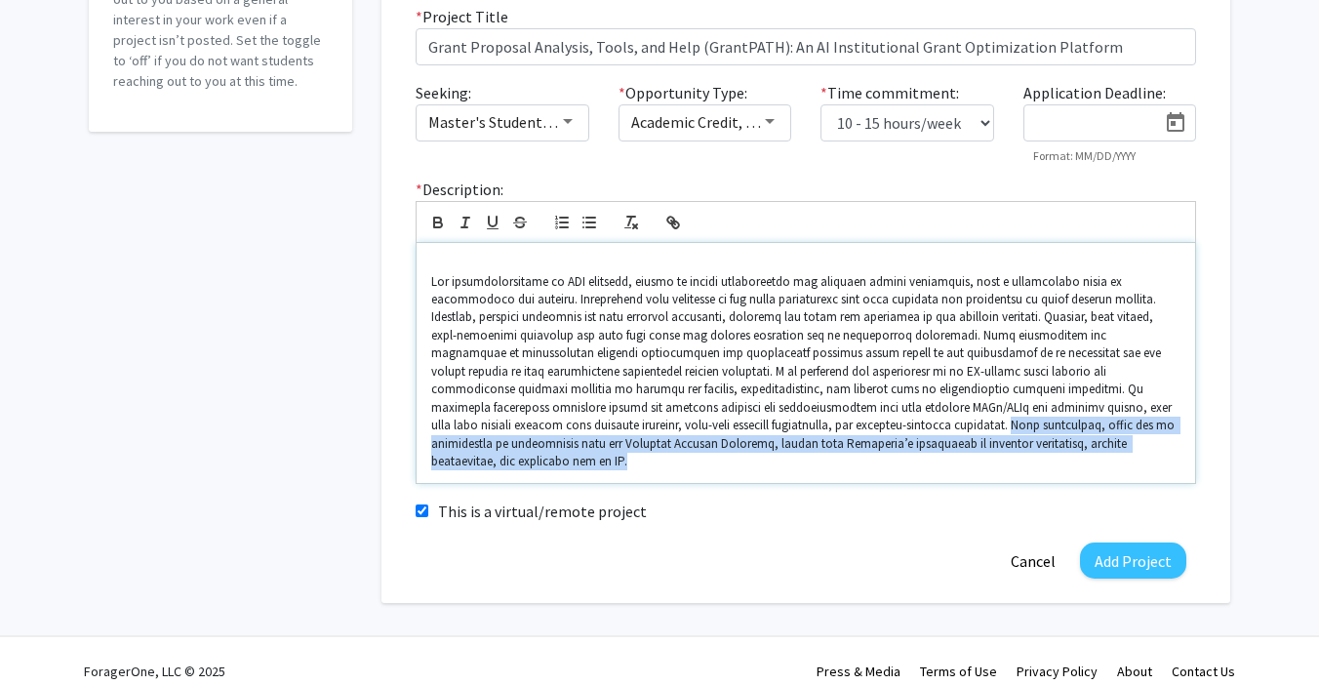
drag, startPoint x: 1008, startPoint y: 444, endPoint x: 678, endPoint y: 422, distance: 330.4
click at [678, 422] on p at bounding box center [805, 372] width 749 height 198
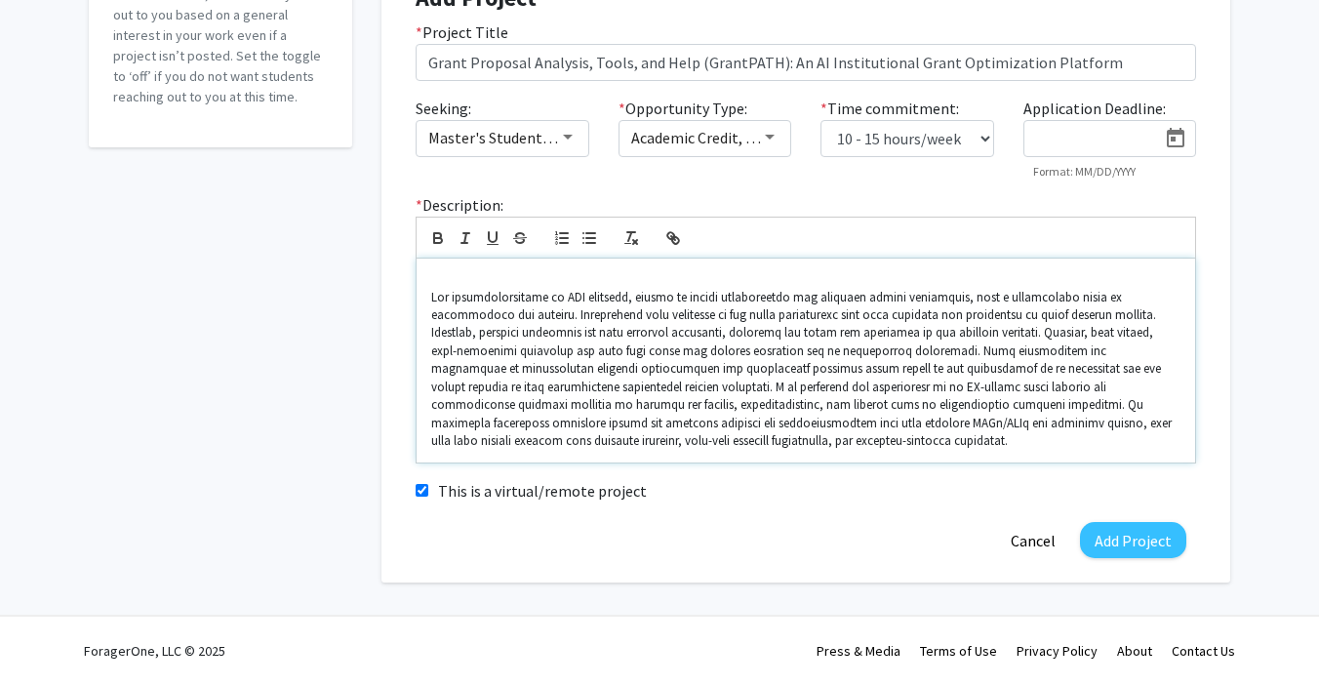
scroll to position [316, 0]
click at [1128, 529] on button "Add Project" at bounding box center [1133, 542] width 106 height 36
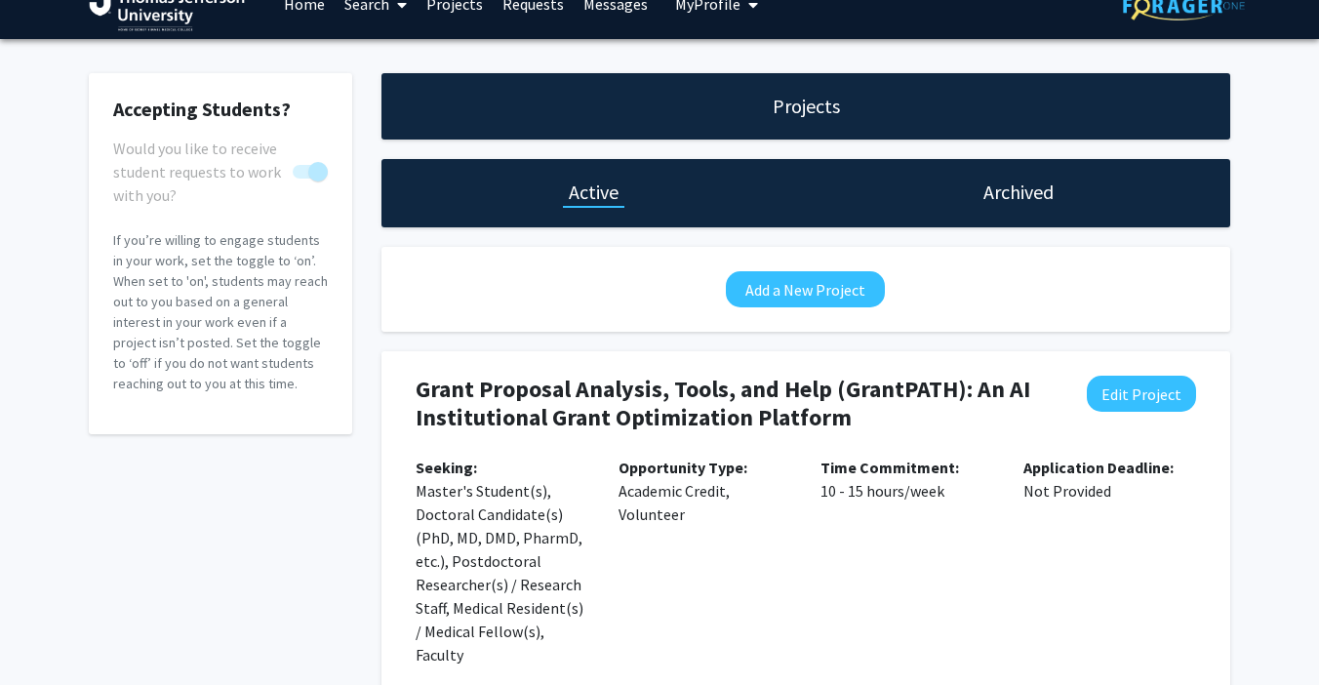
scroll to position [42, 0]
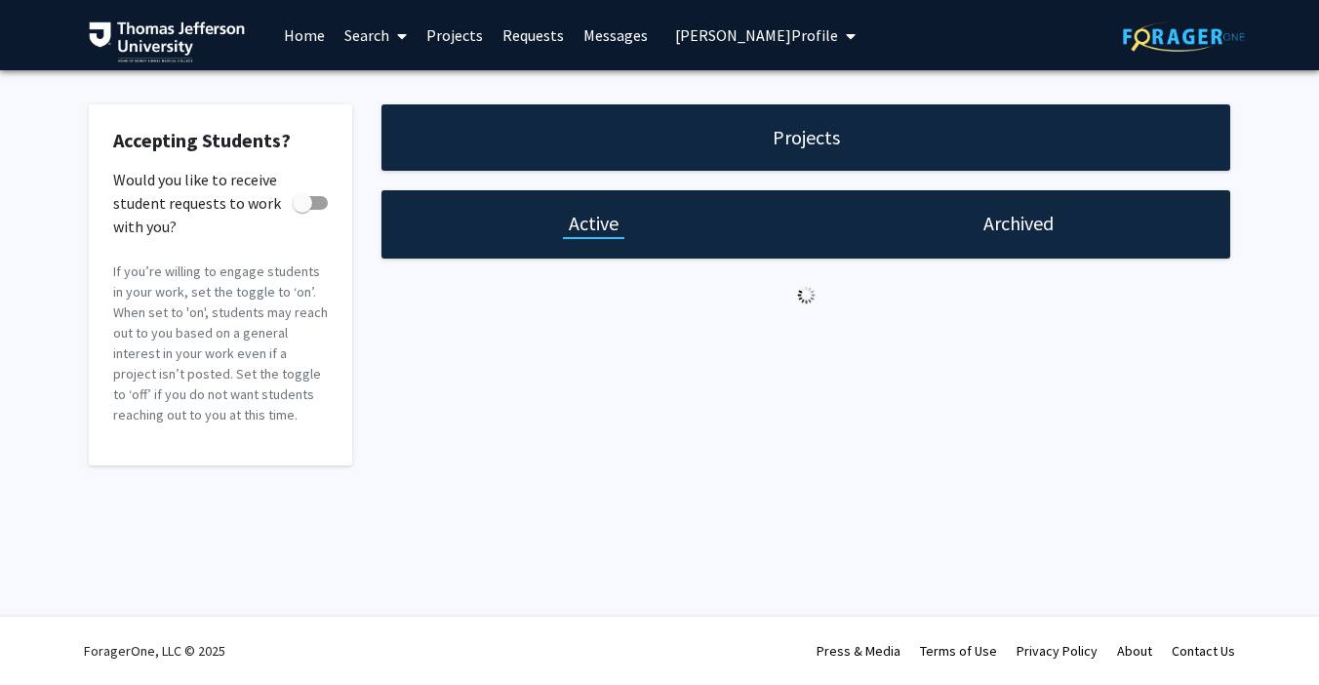
checkbox input "true"
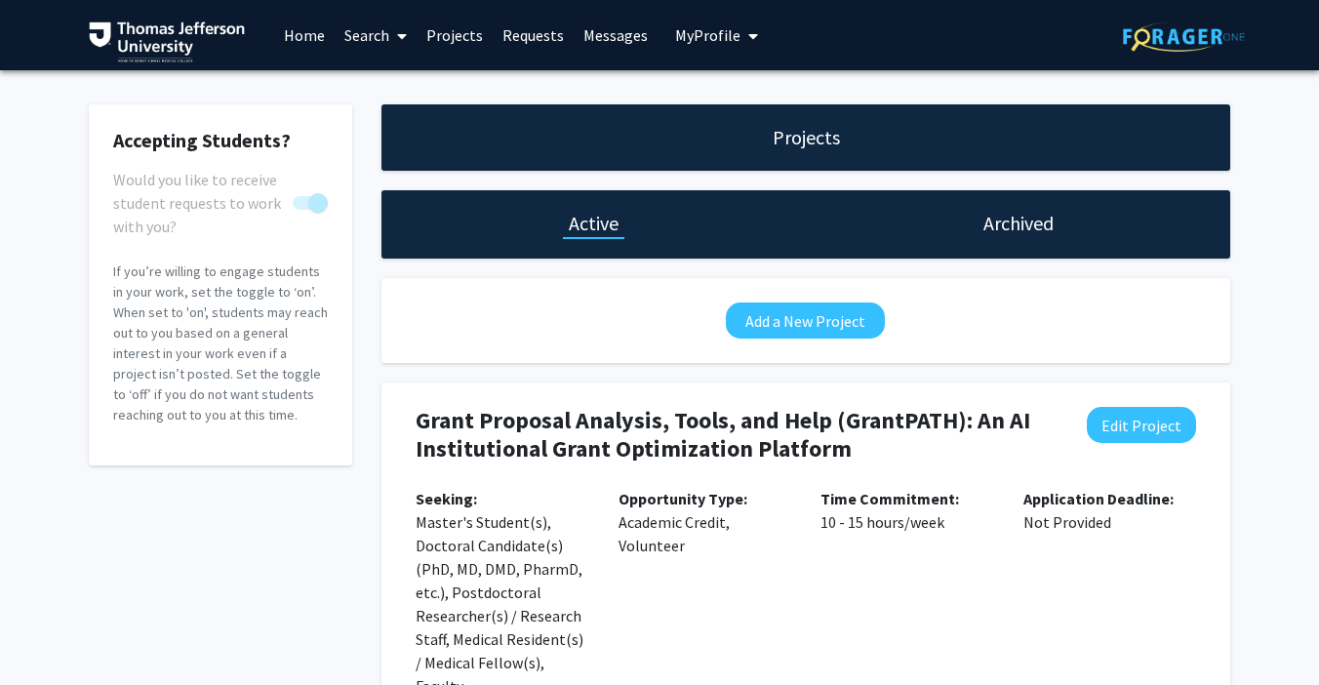
click at [285, 39] on link "Home" at bounding box center [304, 35] width 60 height 68
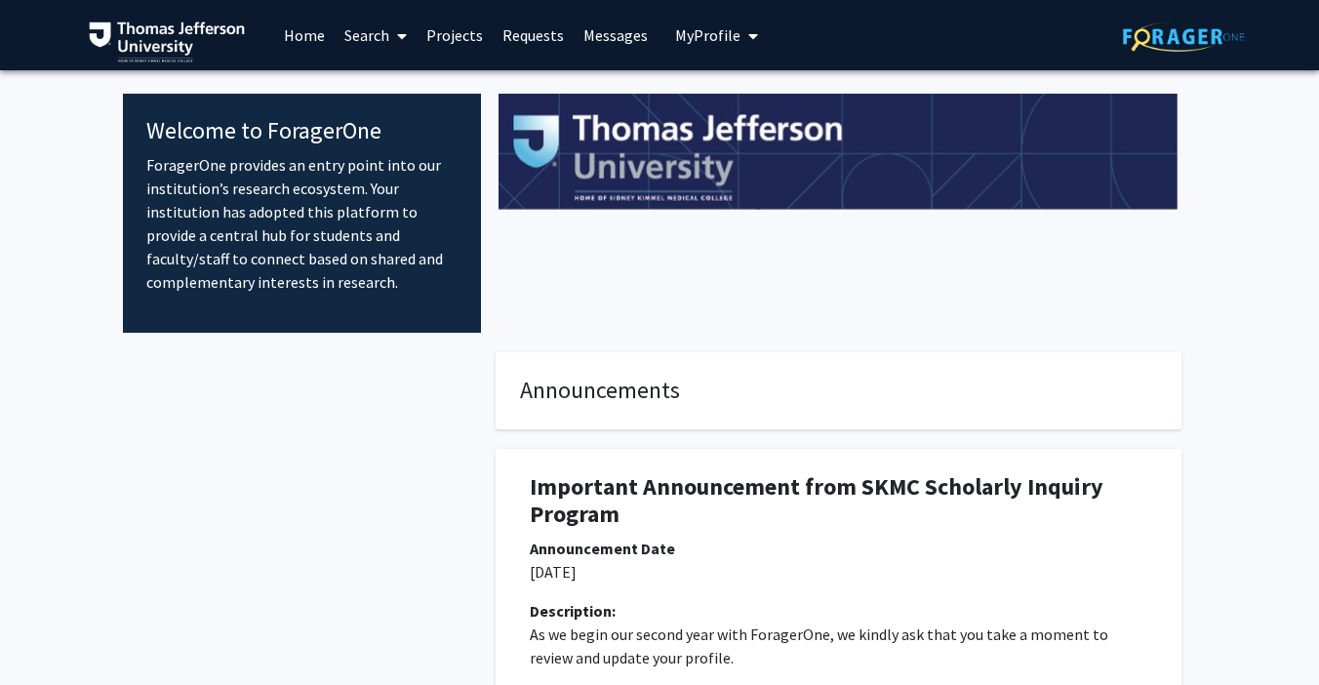
click at [709, 35] on span "My Profile" at bounding box center [707, 35] width 65 height 20
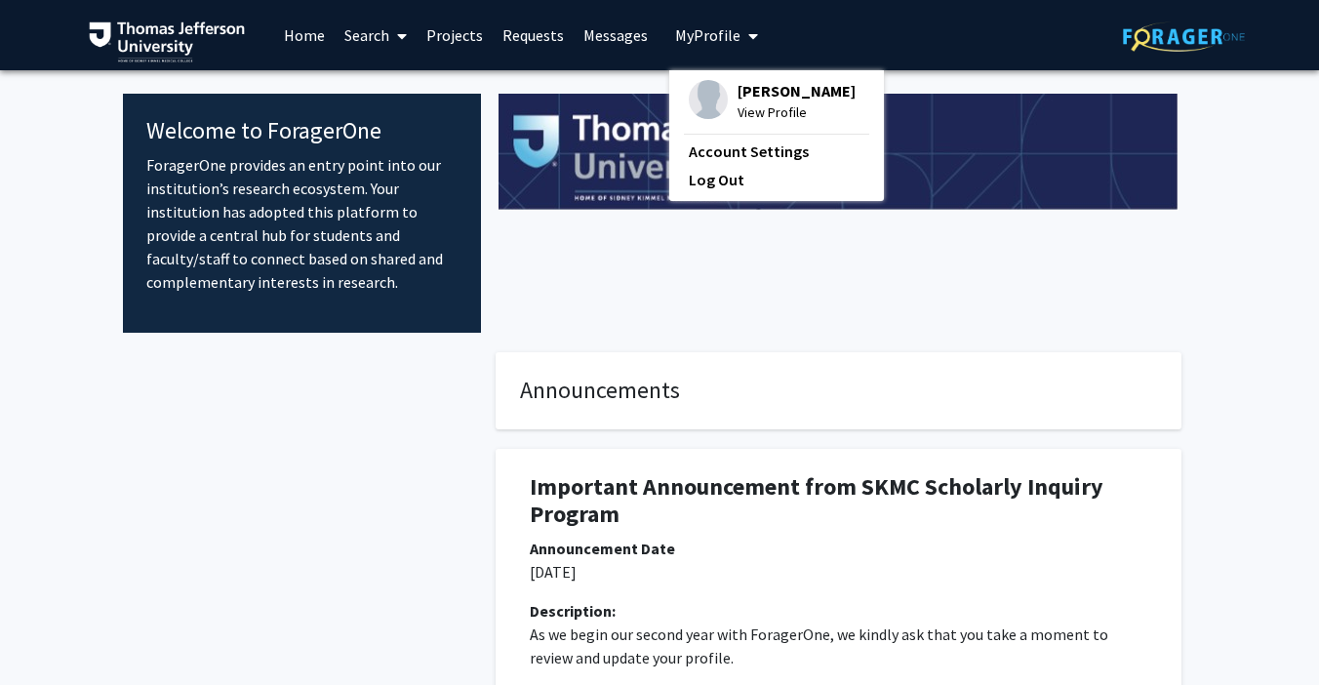
click at [754, 95] on span "[PERSON_NAME]" at bounding box center [796, 90] width 118 height 21
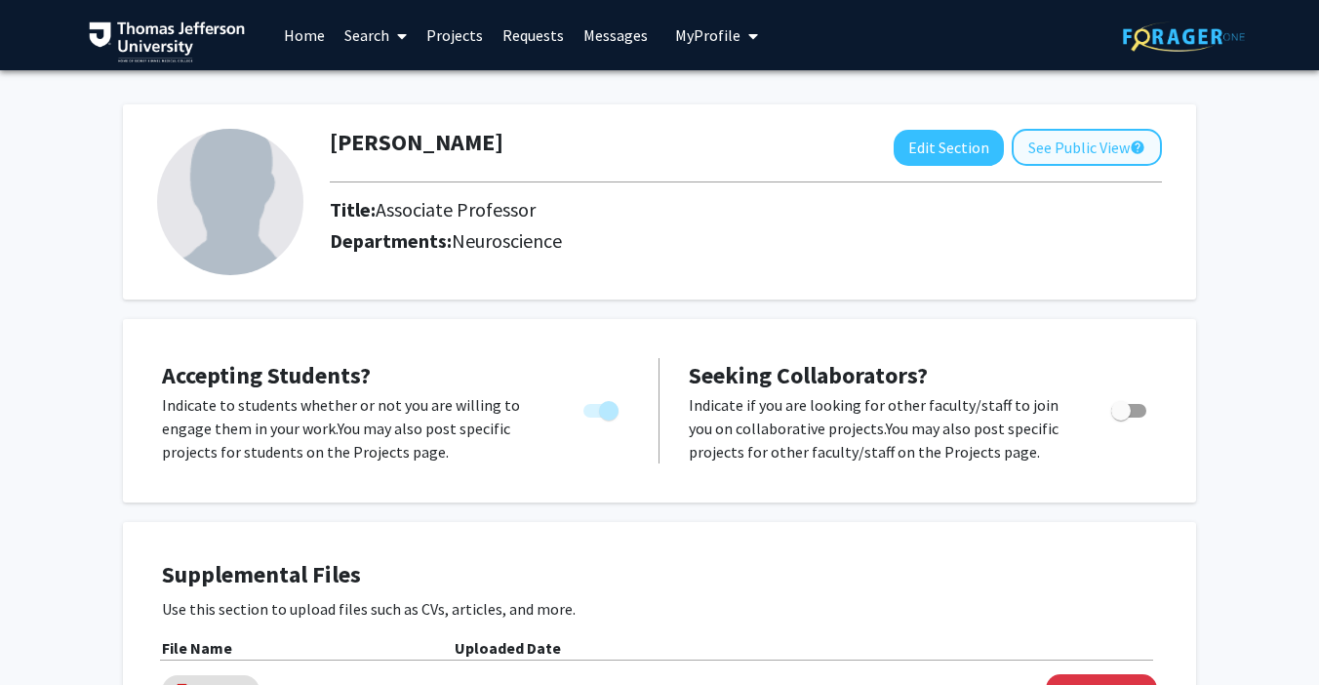
click at [1067, 152] on button "See Public View help" at bounding box center [1087, 147] width 150 height 37
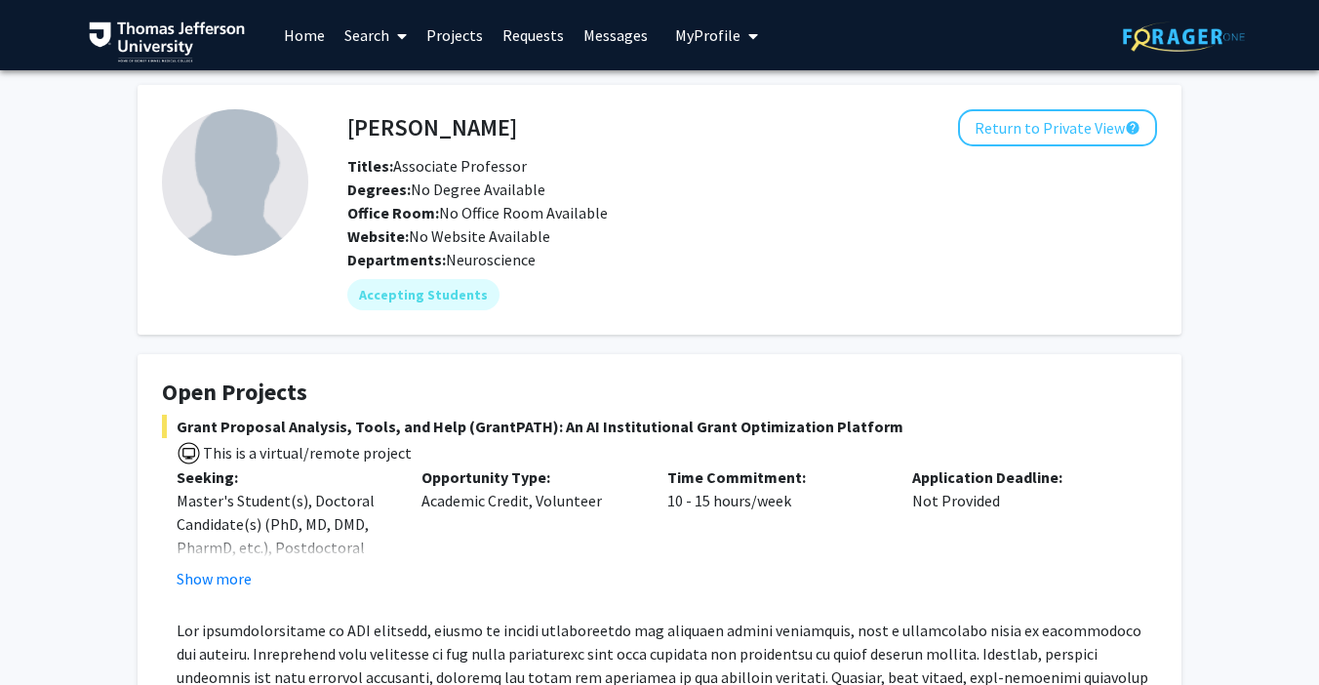
click at [248, 180] on img at bounding box center [235, 182] width 146 height 146
click at [1056, 125] on button "Return to Private View help" at bounding box center [1057, 127] width 199 height 37
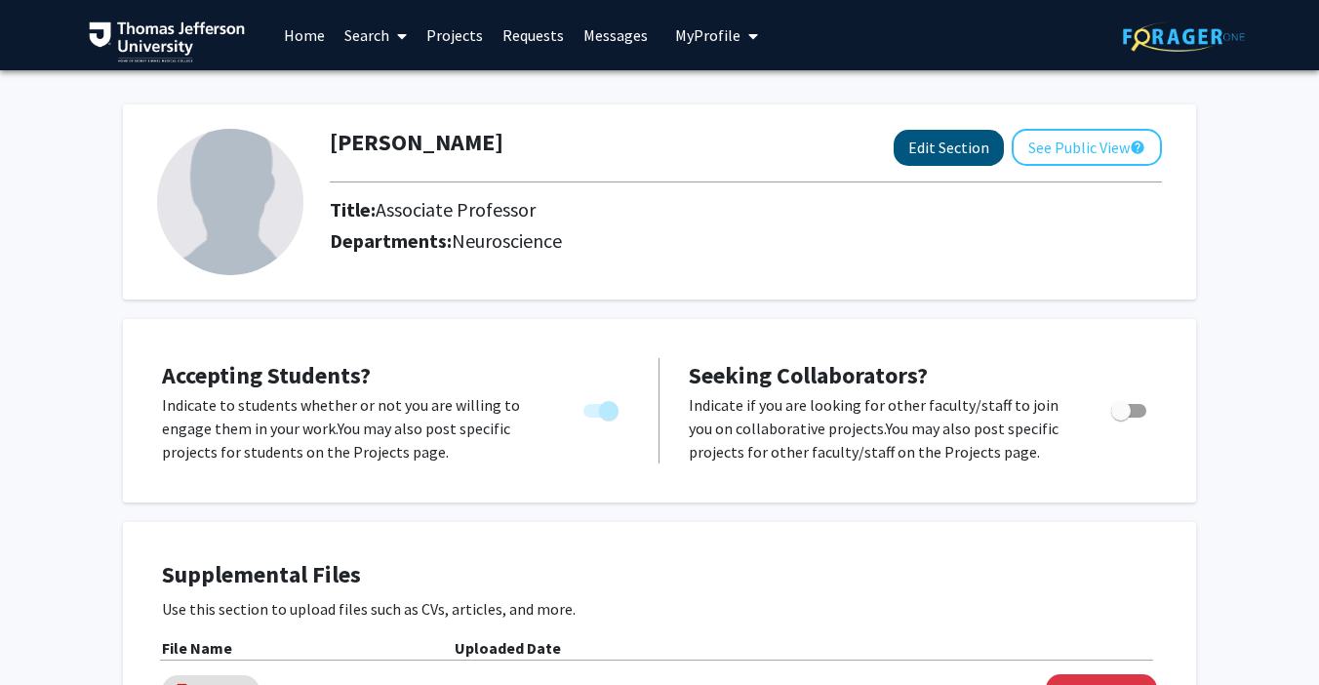
click at [967, 163] on button "Edit Section" at bounding box center [948, 148] width 110 height 36
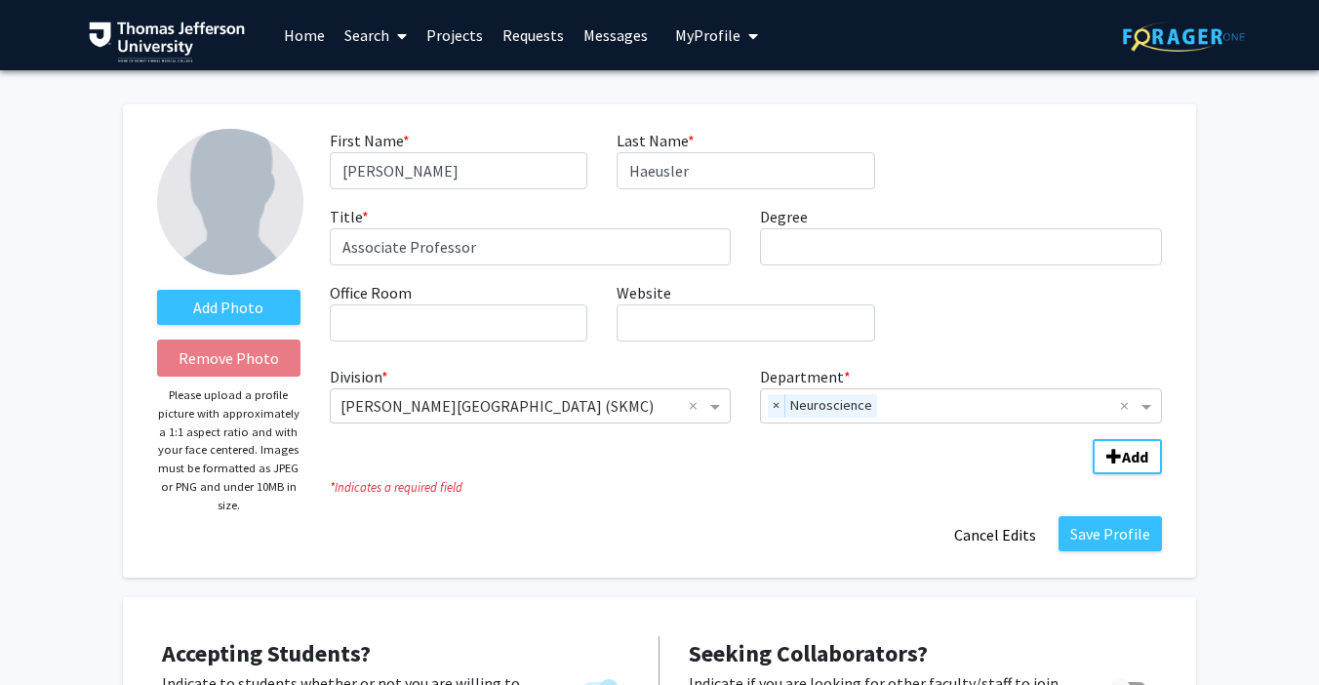
click at [239, 205] on img at bounding box center [230, 202] width 146 height 146
click at [245, 296] on label "Add Photo" at bounding box center [228, 307] width 143 height 35
click at [0, 0] on input "Add Photo" at bounding box center [0, 0] width 0 height 0
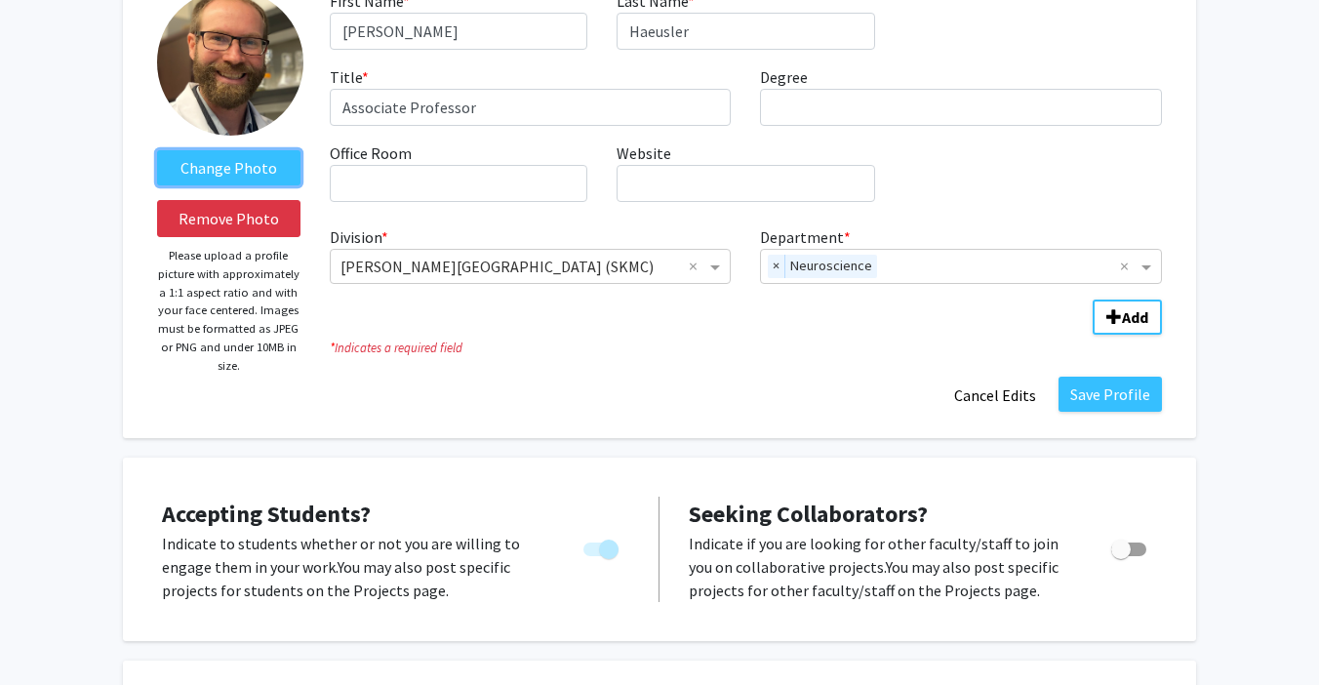
scroll to position [210, 0]
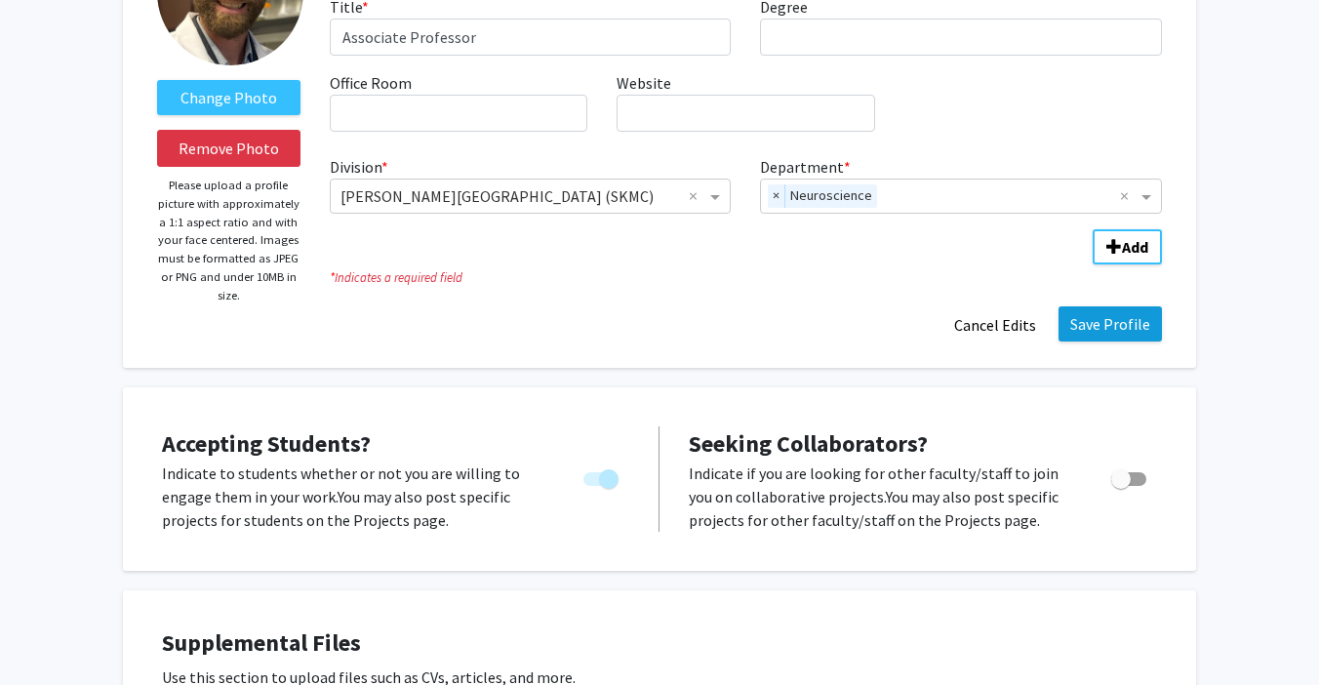
click at [1102, 329] on button "Save Profile" at bounding box center [1109, 323] width 103 height 35
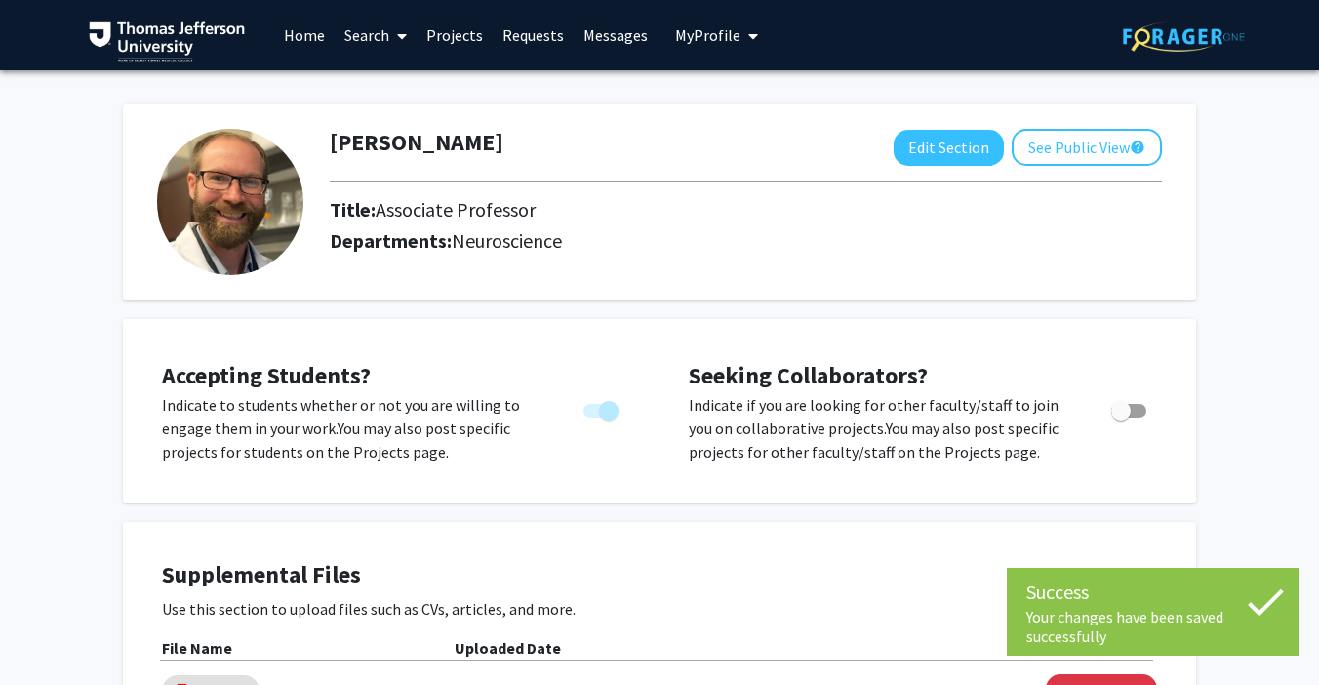
scroll to position [0, 0]
click at [455, 38] on link "Projects" at bounding box center [455, 35] width 76 height 68
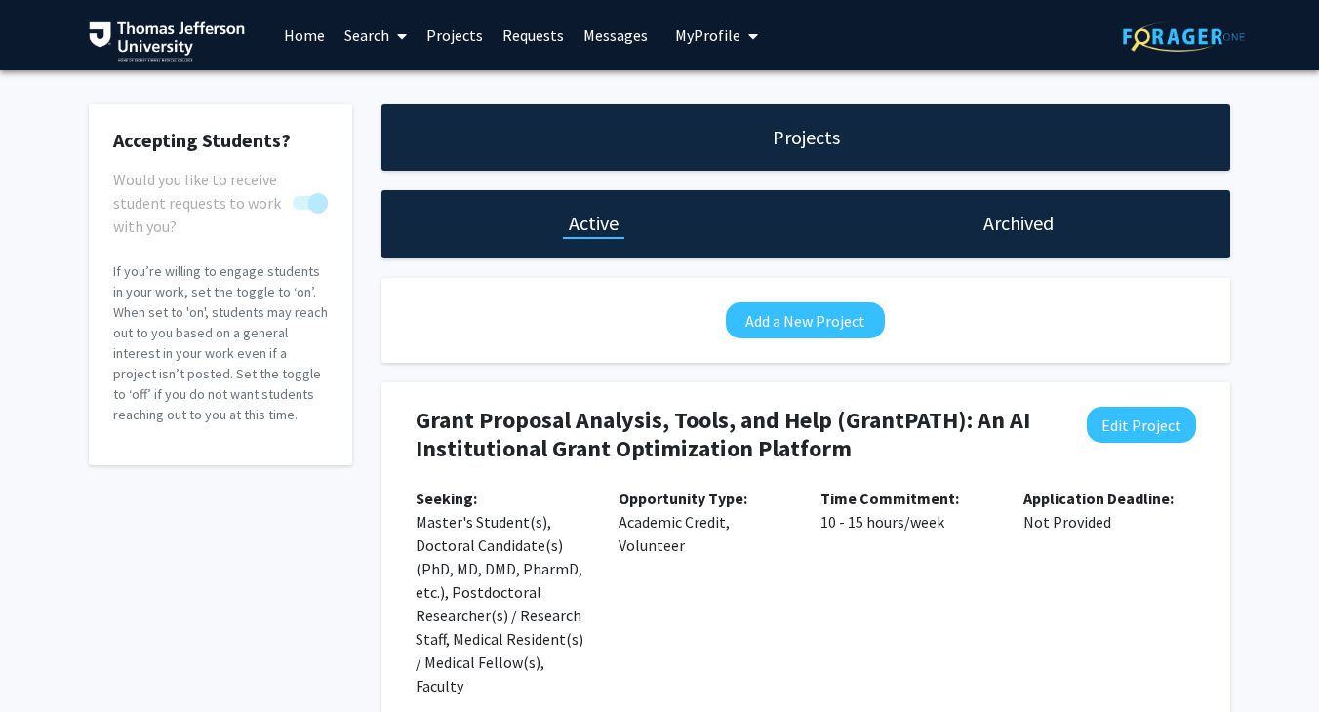
click at [704, 33] on span "My Profile" at bounding box center [707, 35] width 65 height 20
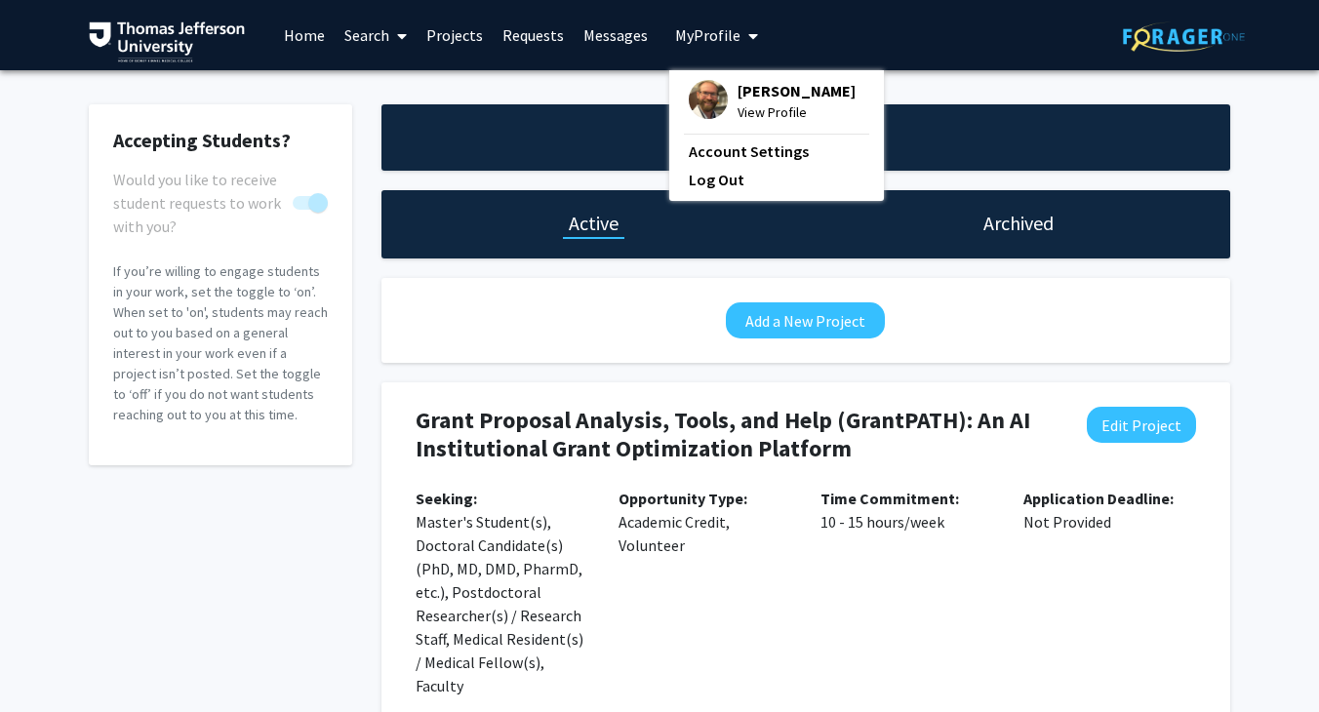
click at [737, 96] on span "[PERSON_NAME]" at bounding box center [796, 90] width 118 height 21
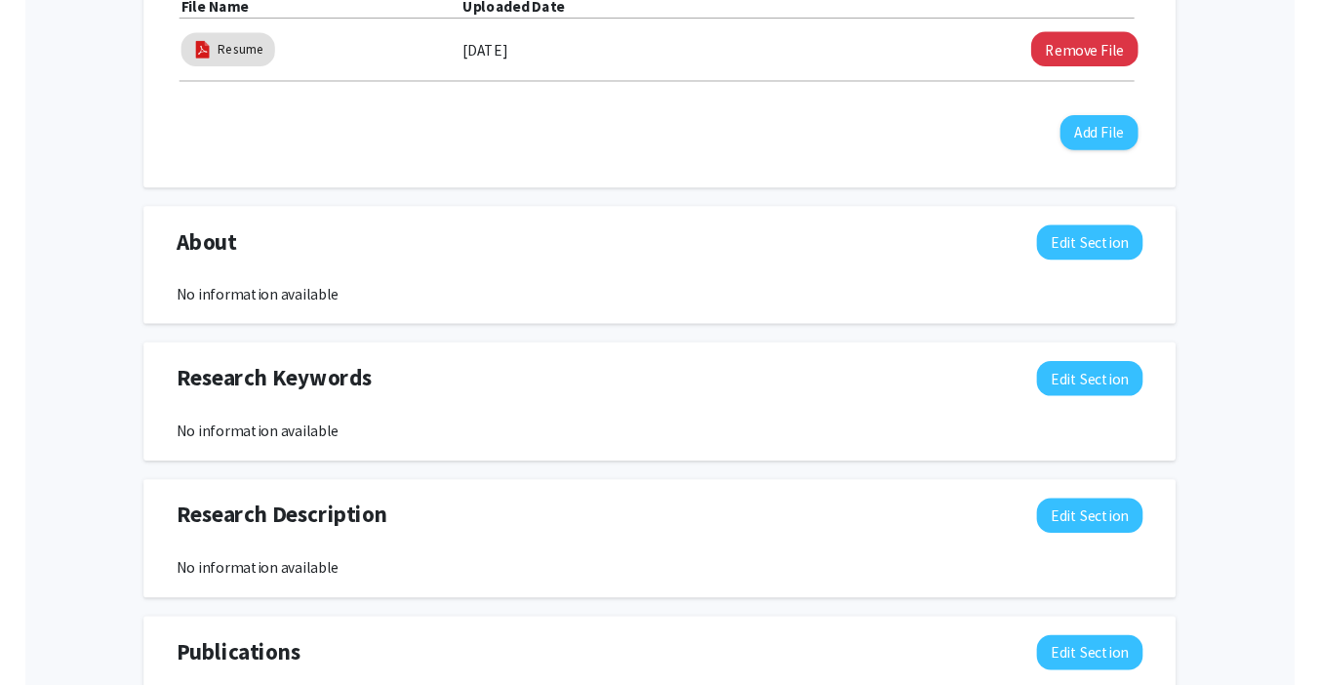
scroll to position [655, 0]
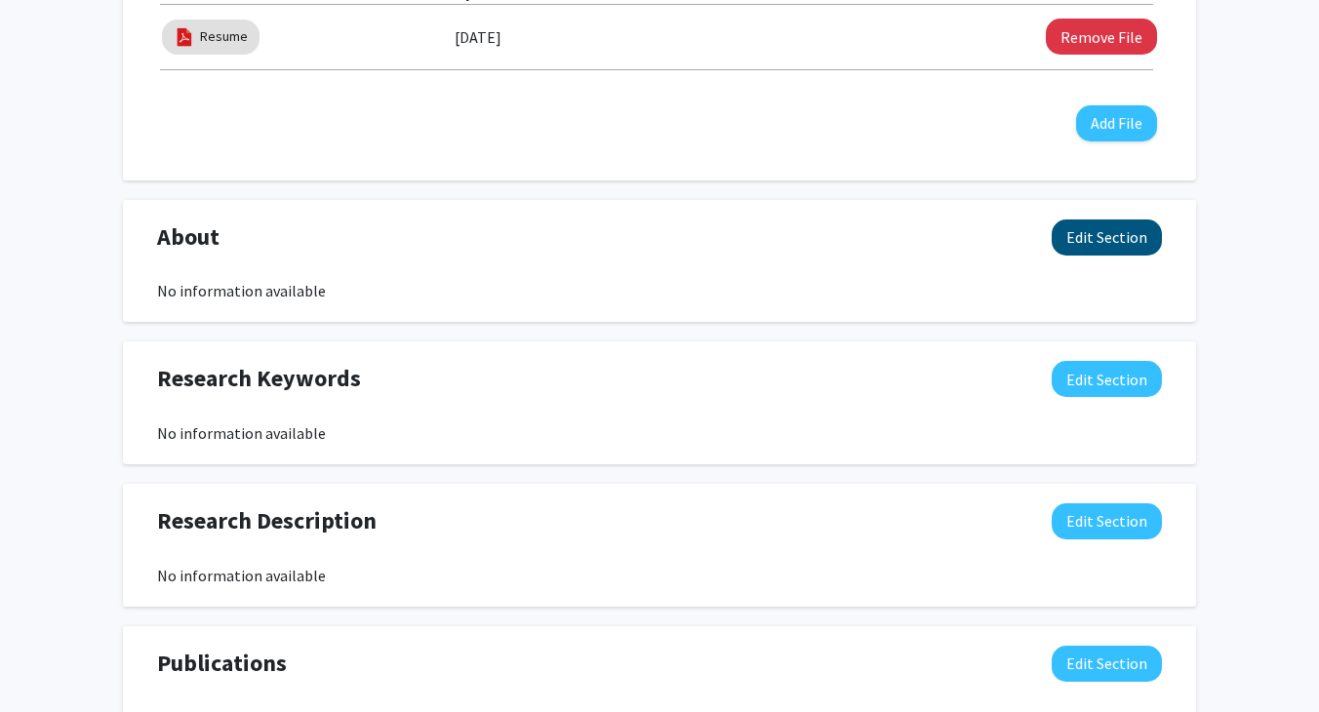
click at [1124, 245] on button "Edit Section" at bounding box center [1107, 237] width 110 height 36
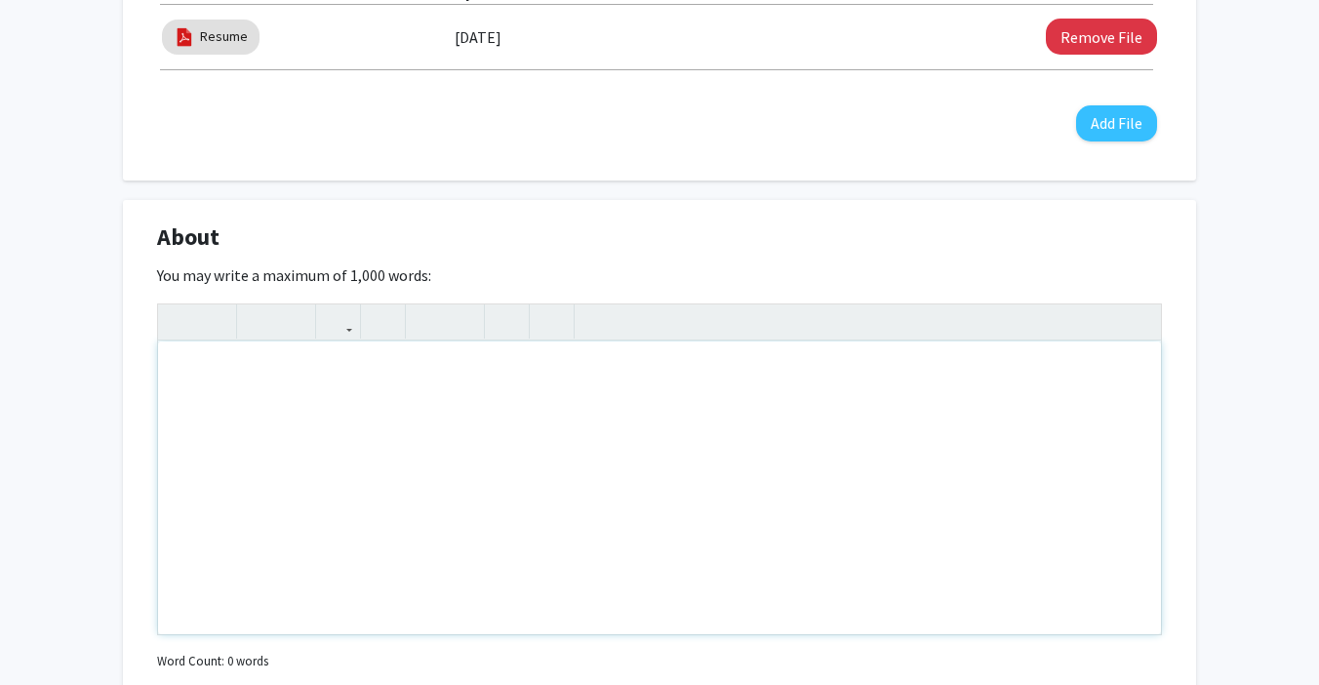
click at [548, 405] on div "Note to users with screen readers: Please deactivate our accessibility plugin f…" at bounding box center [659, 487] width 1003 height 293
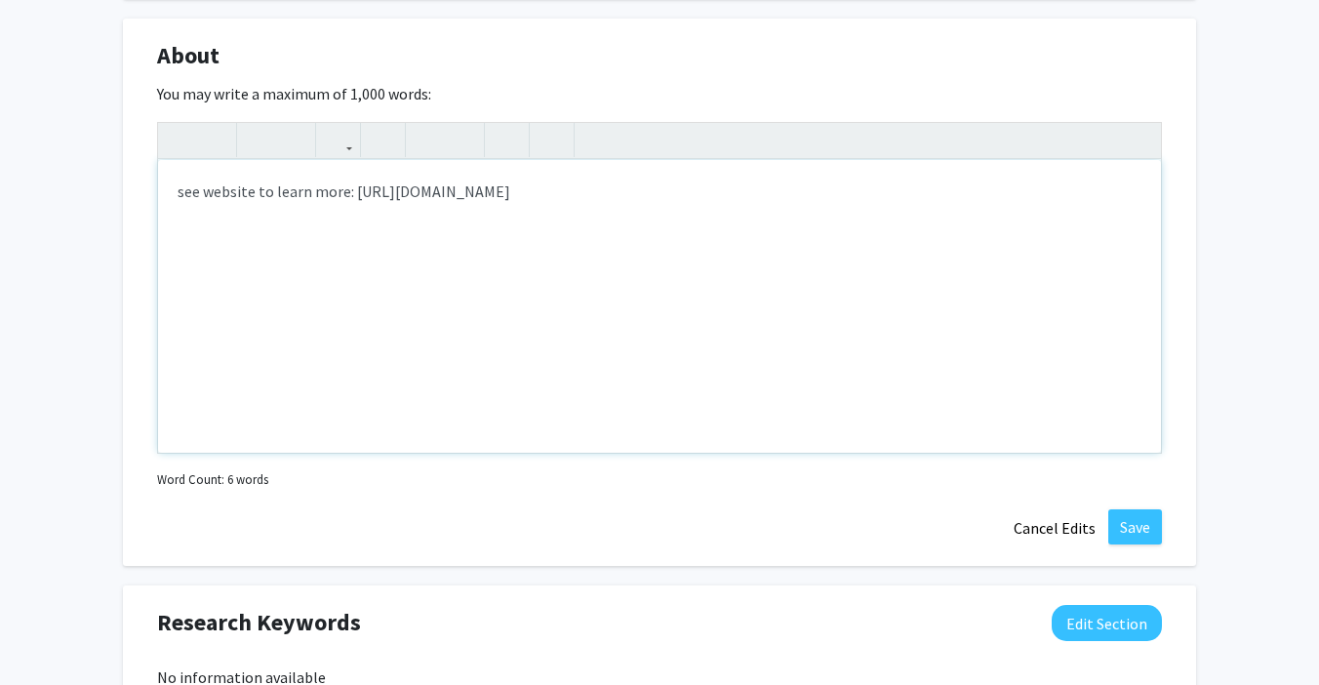
scroll to position [865, 0]
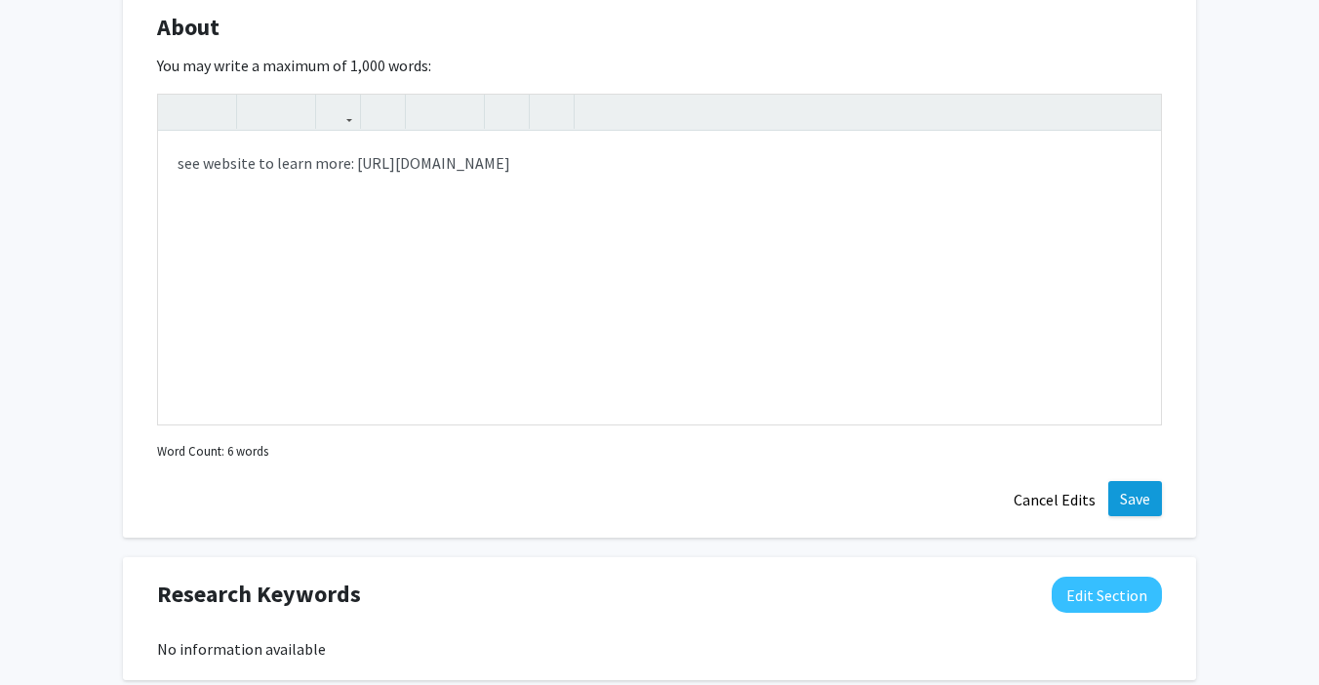
click at [1151, 498] on button "Save" at bounding box center [1135, 498] width 54 height 35
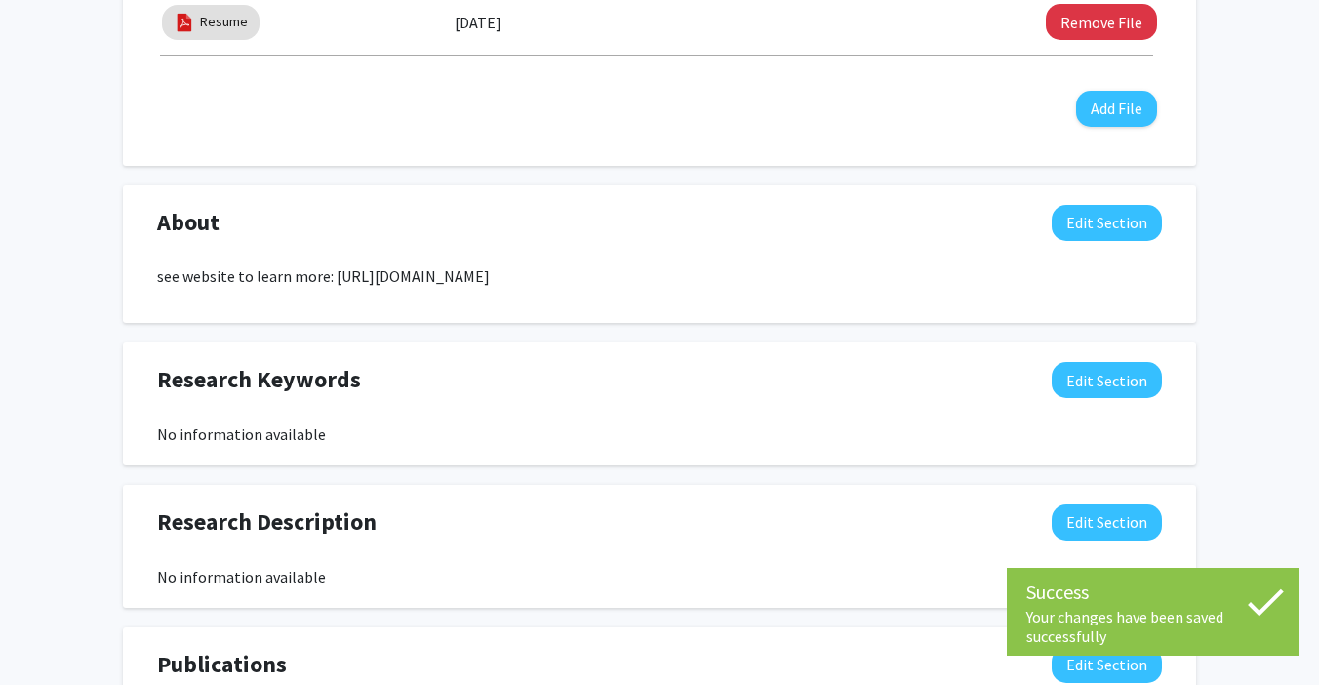
scroll to position [669, 0]
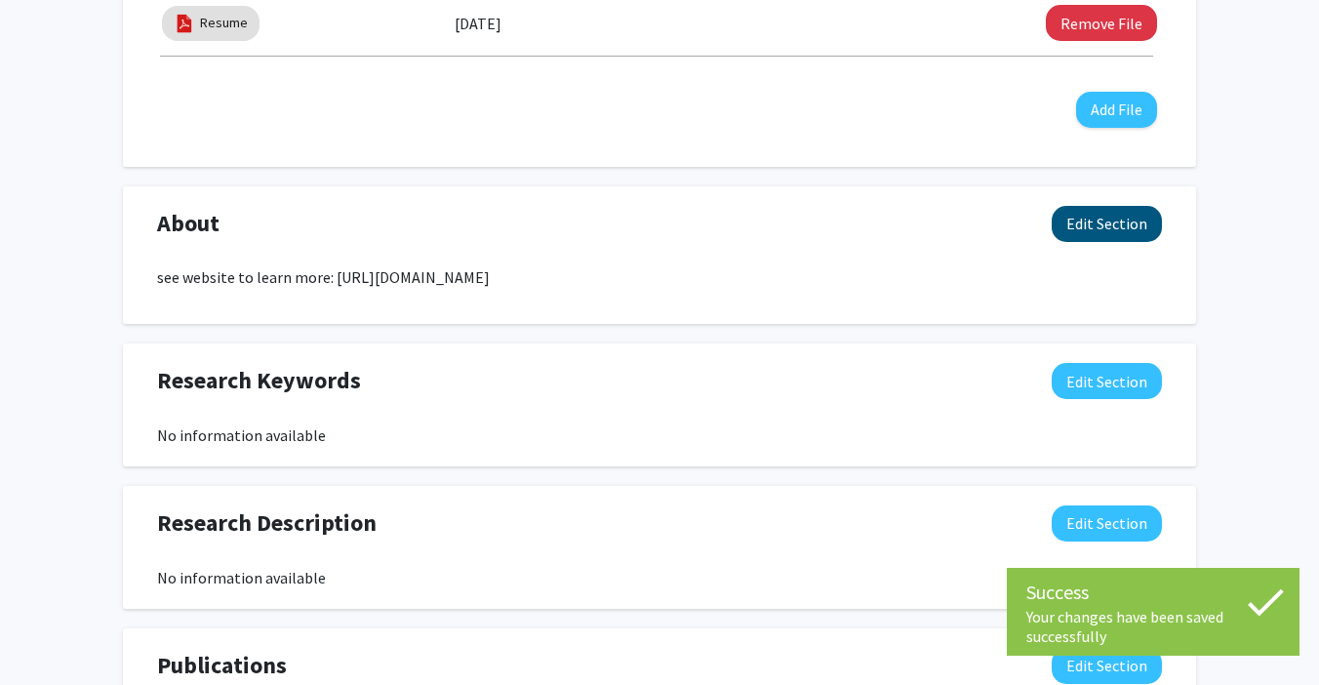
click at [1116, 216] on button "Edit Section" at bounding box center [1107, 224] width 110 height 36
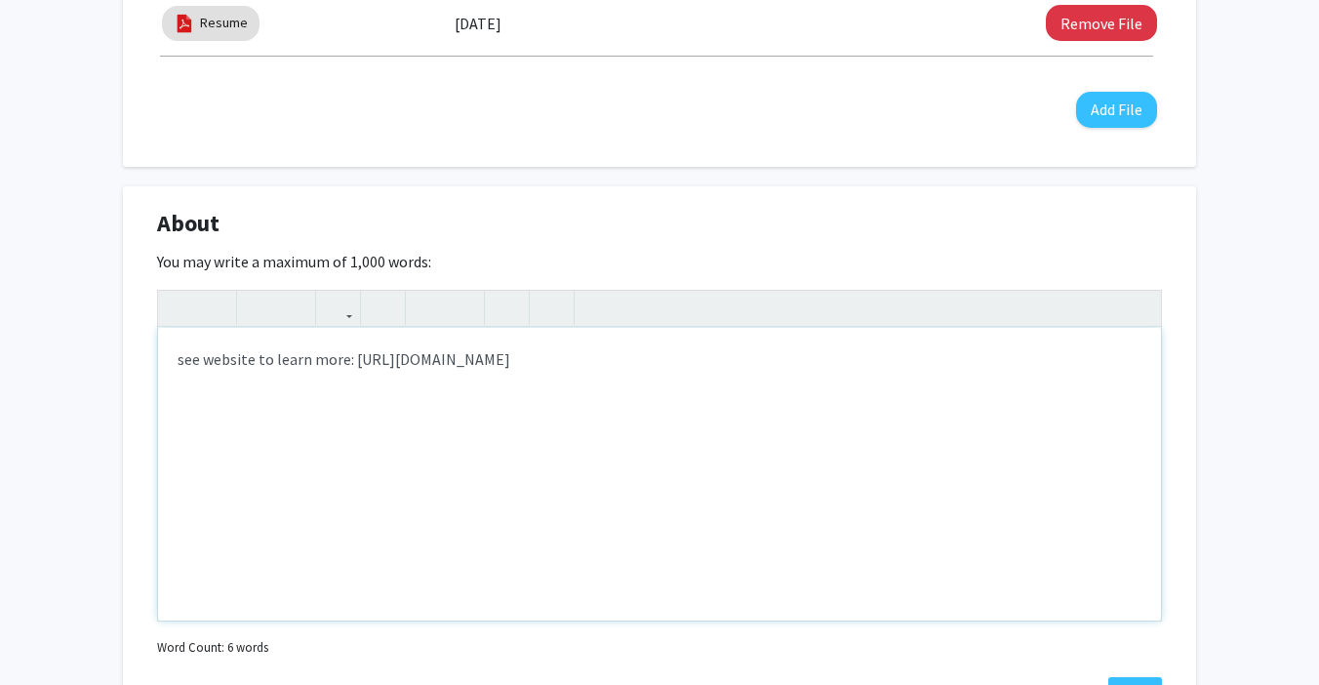
type textarea "<p>see website to learn more: [URL][DOMAIN_NAME]</p>"
drag, startPoint x: 351, startPoint y: 361, endPoint x: 618, endPoint y: 354, distance: 267.4
click at [618, 354] on p "see website to learn more: [URL][DOMAIN_NAME]" at bounding box center [660, 358] width 964 height 23
click at [344, 311] on icon "button" at bounding box center [338, 308] width 17 height 32
click at [355, 344] on div "<p>see website to learn more: [URL][DOMAIN_NAME]</p> see website to learn more:…" at bounding box center [659, 456] width 1005 height 332
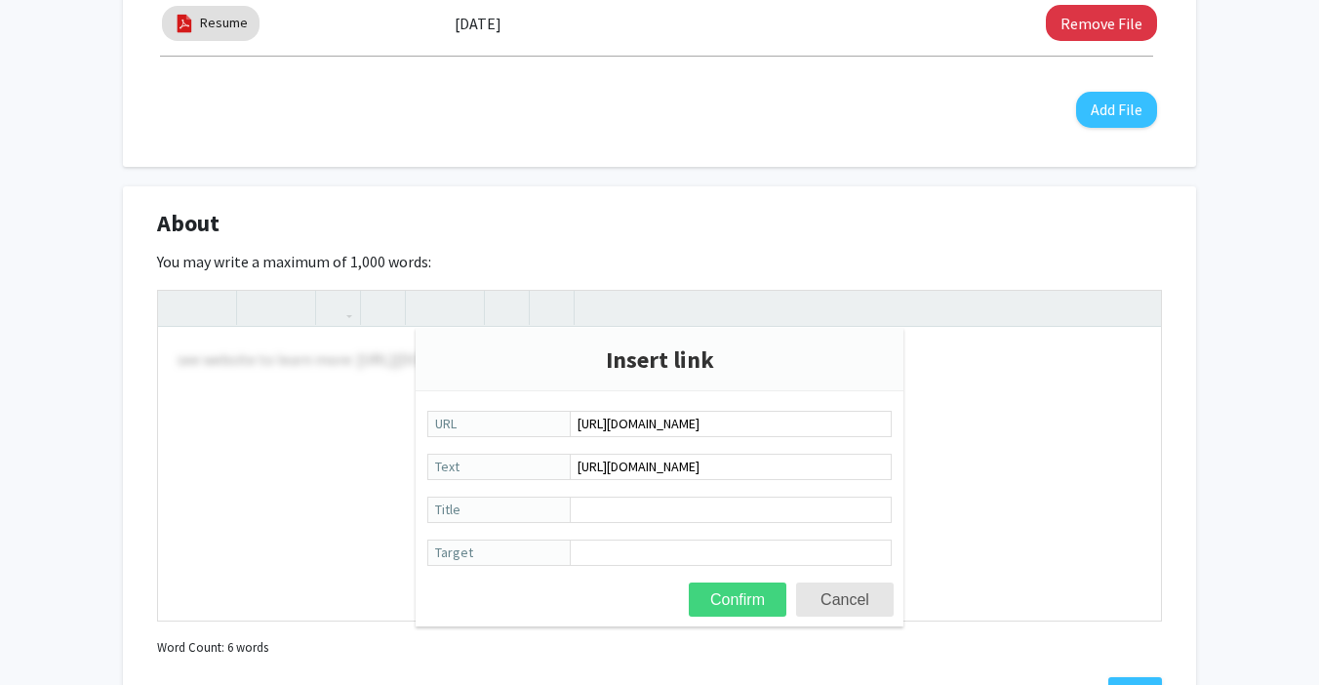
type input "[URL][DOMAIN_NAME]"
click at [752, 609] on button "Confirm" at bounding box center [738, 599] width 98 height 34
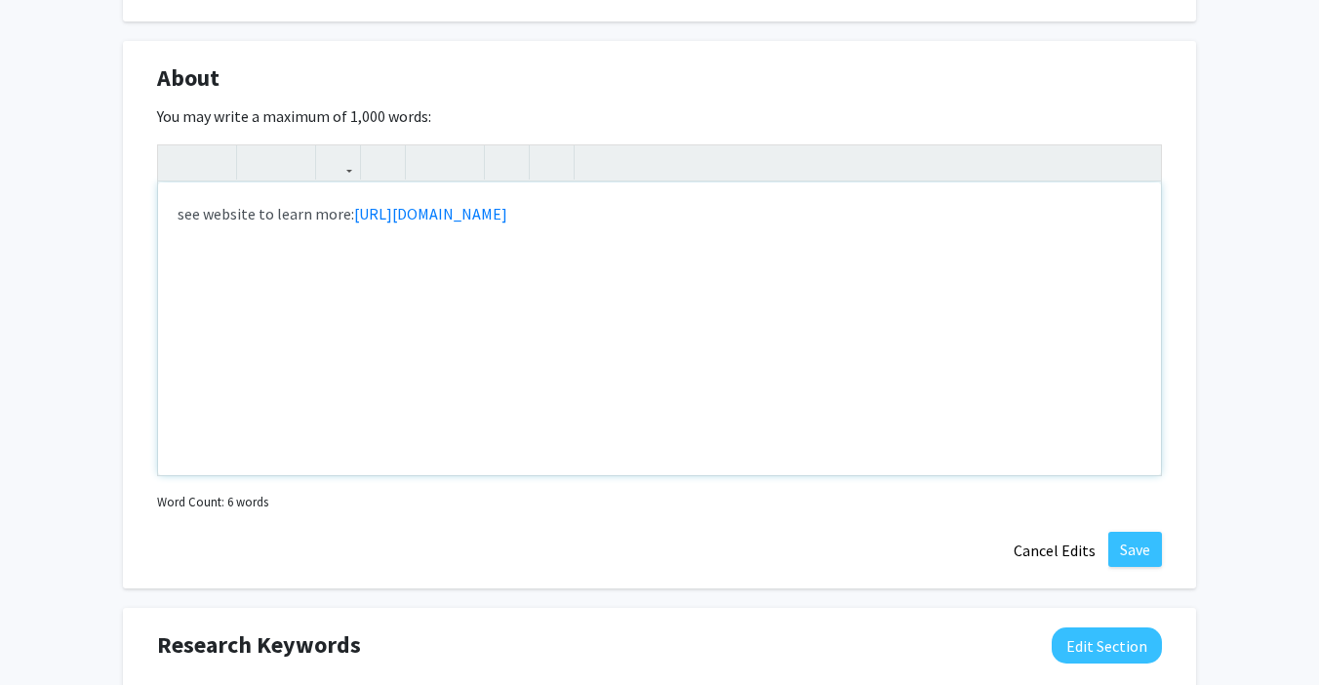
scroll to position [837, 0]
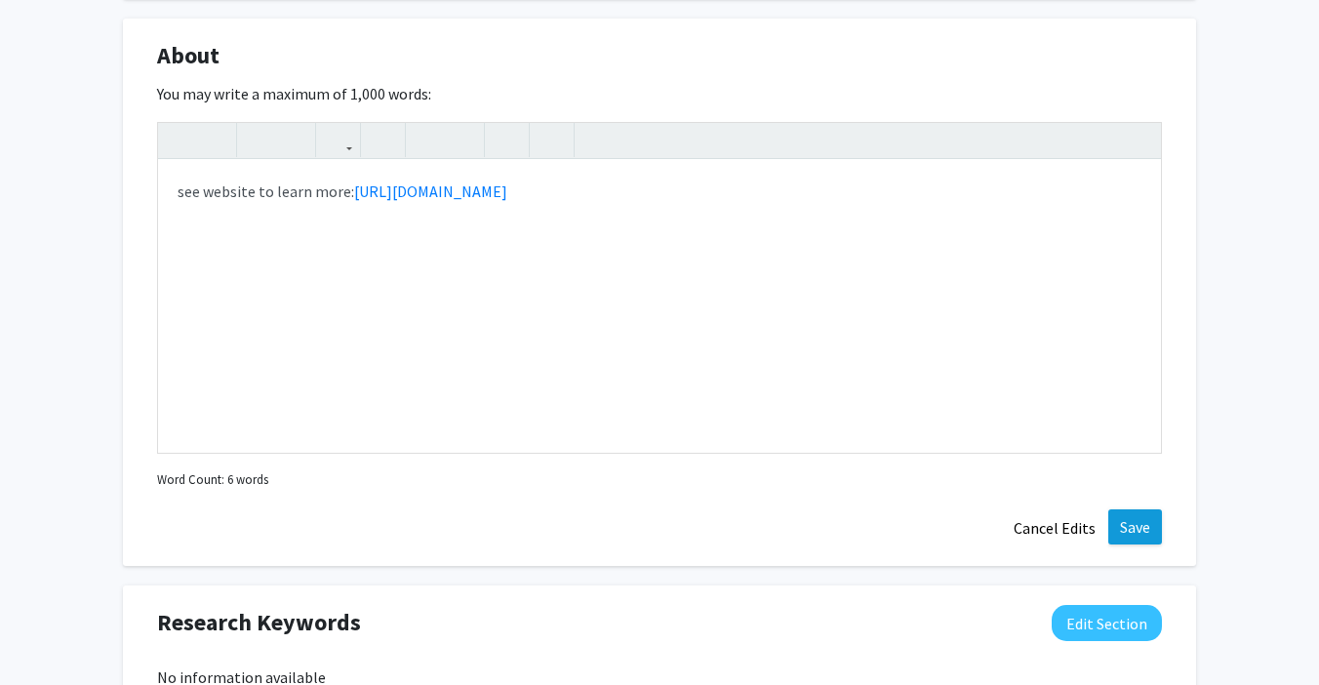
click at [1133, 520] on button "Save" at bounding box center [1135, 526] width 54 height 35
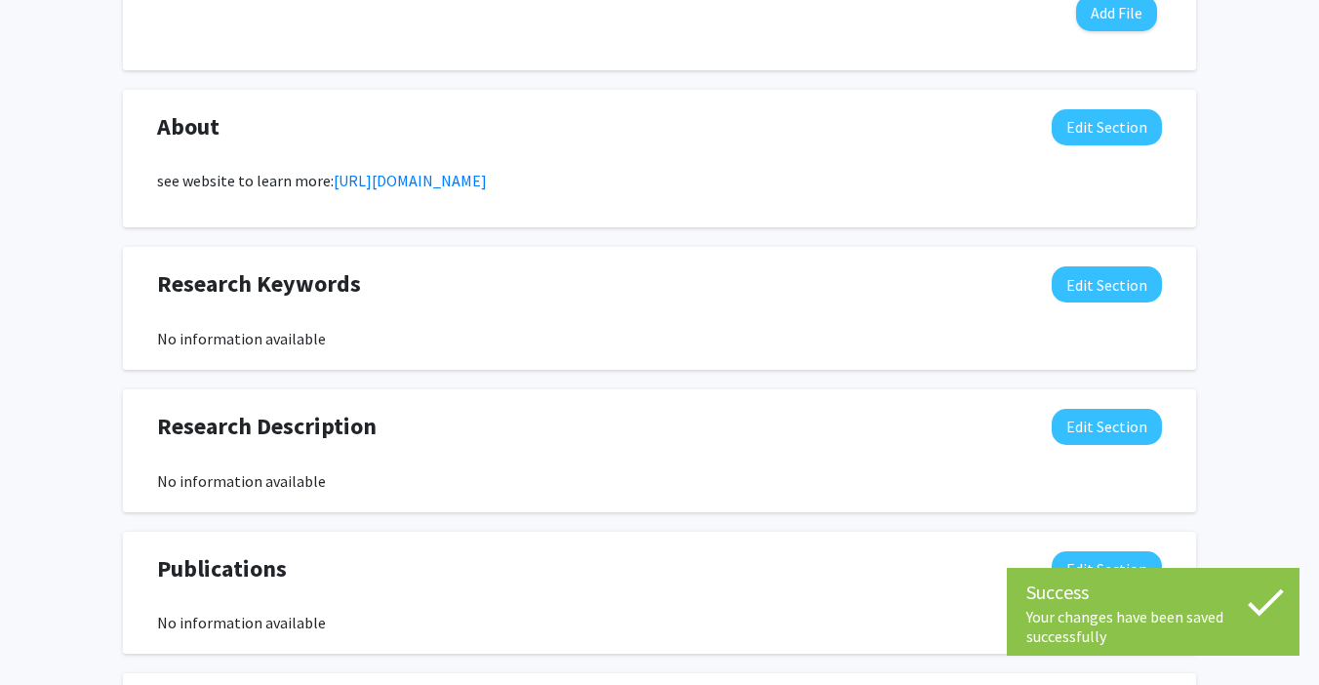
scroll to position [759, 0]
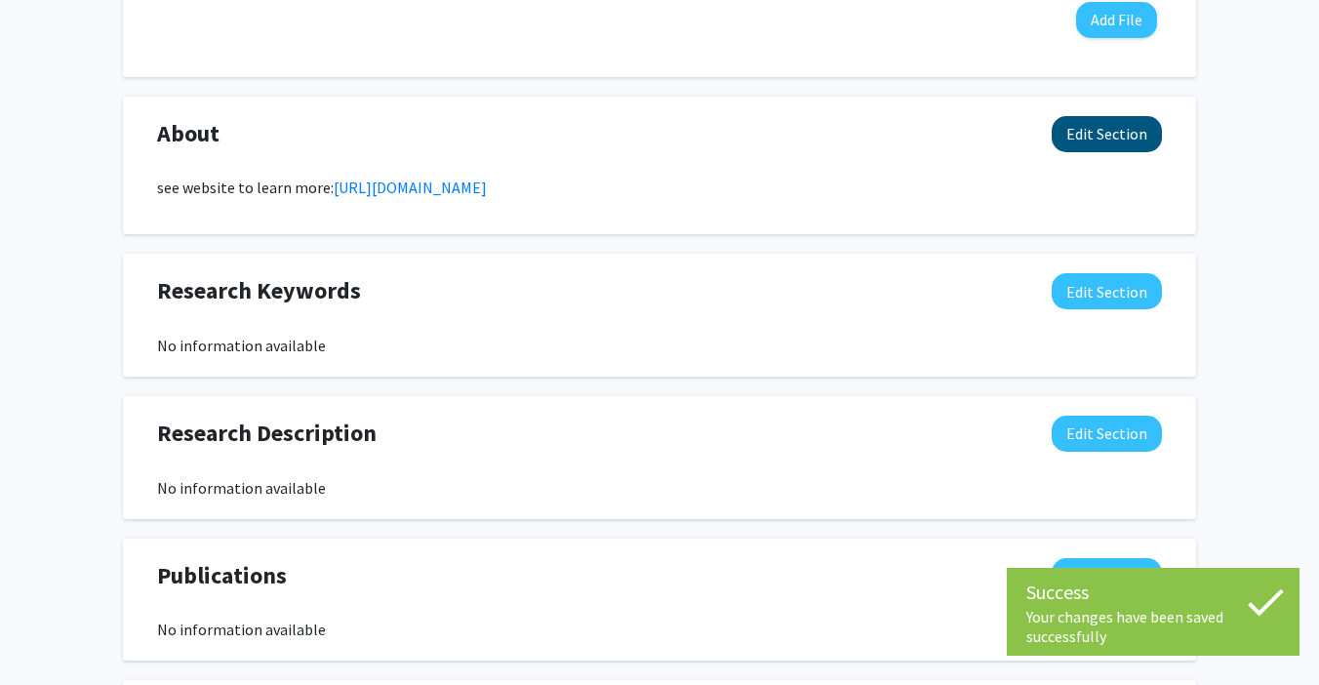
click at [1096, 136] on button "Edit Section" at bounding box center [1107, 134] width 110 height 36
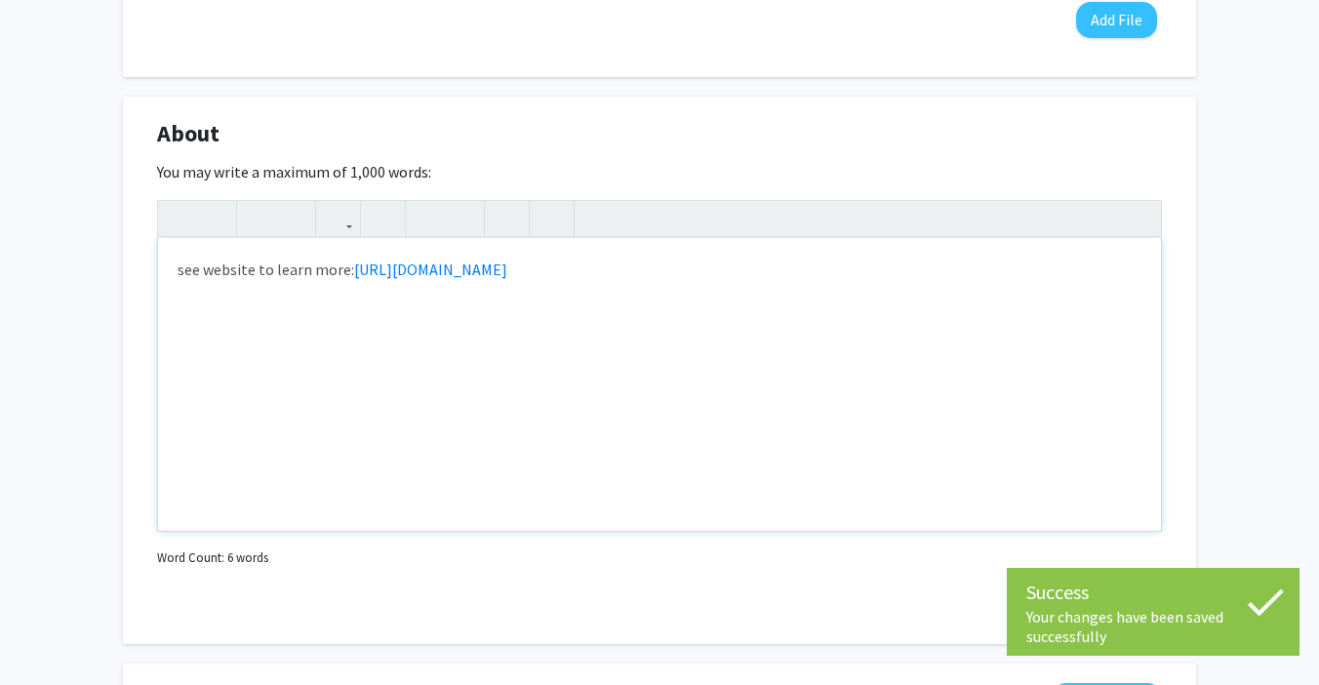
click at [183, 278] on p "see website to learn more: [URL][DOMAIN_NAME]" at bounding box center [660, 269] width 964 height 23
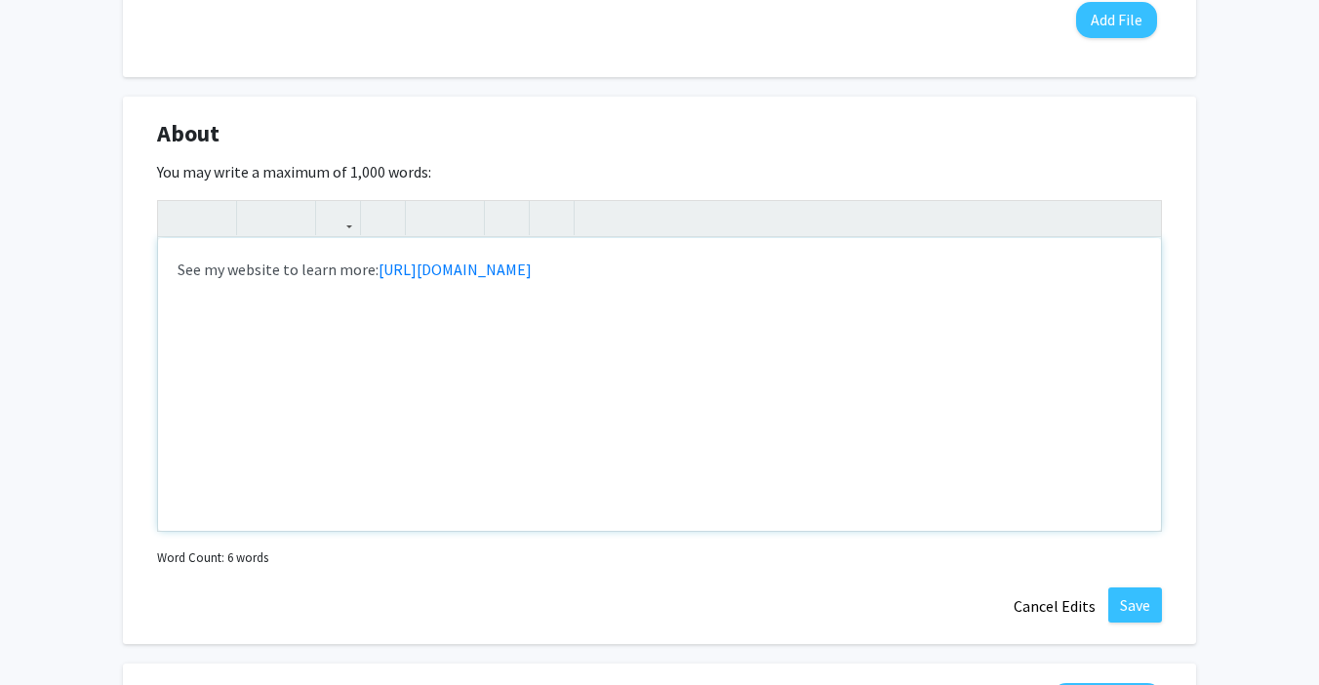
type textarea "<p>See my website to learn more: <a href="[URL][DOMAIN_NAME]">[URL][DOMAIN_NAME…"
click at [1136, 617] on button "Save" at bounding box center [1135, 604] width 54 height 35
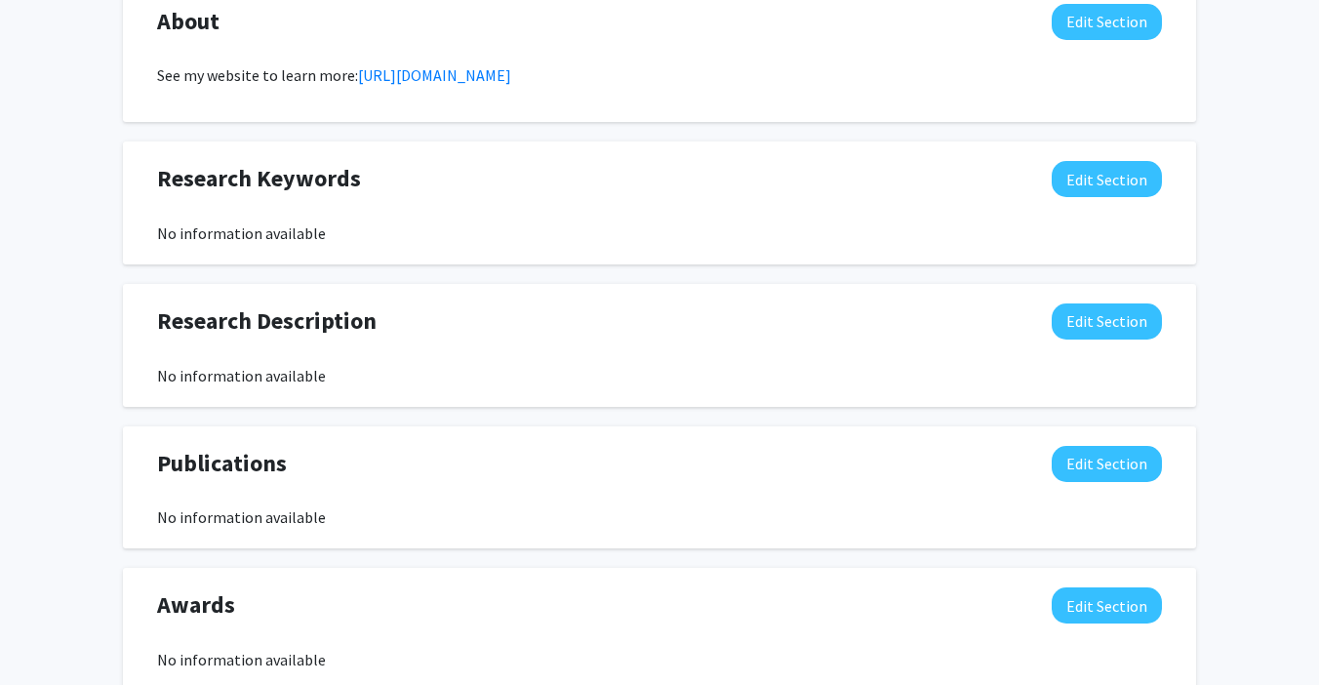
scroll to position [815, 0]
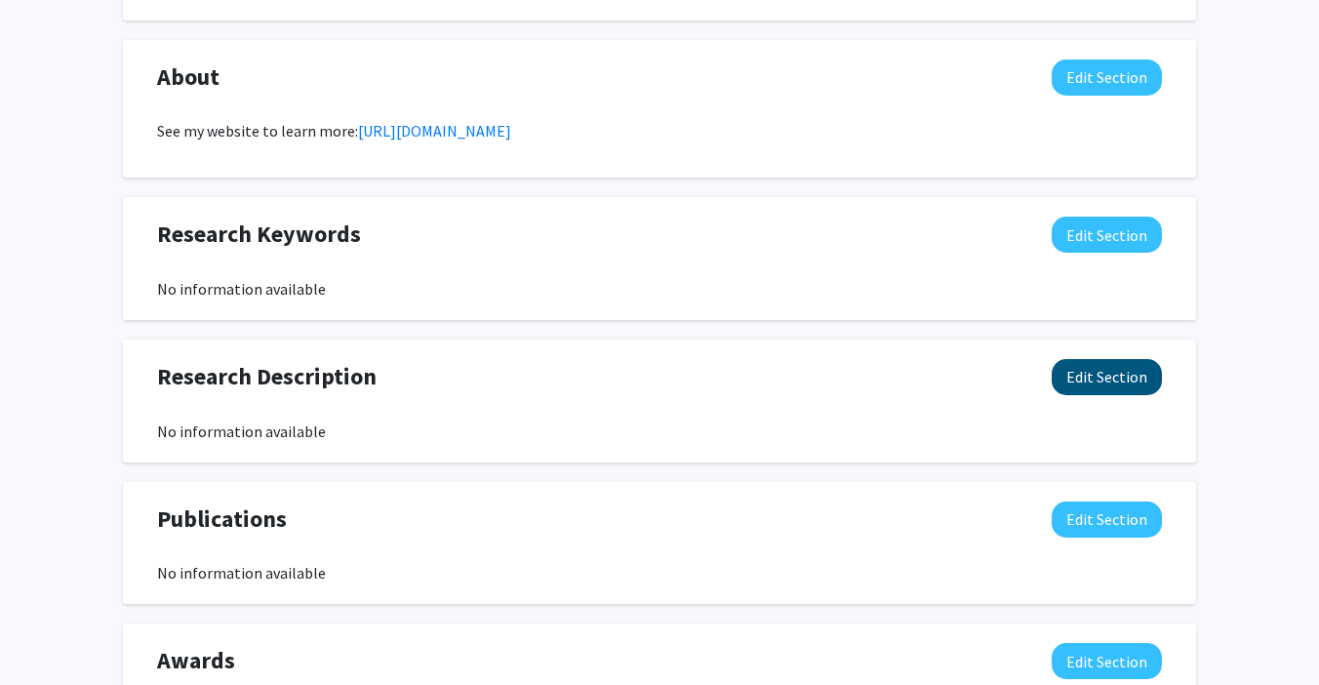
click at [1149, 372] on button "Edit Section" at bounding box center [1107, 377] width 110 height 36
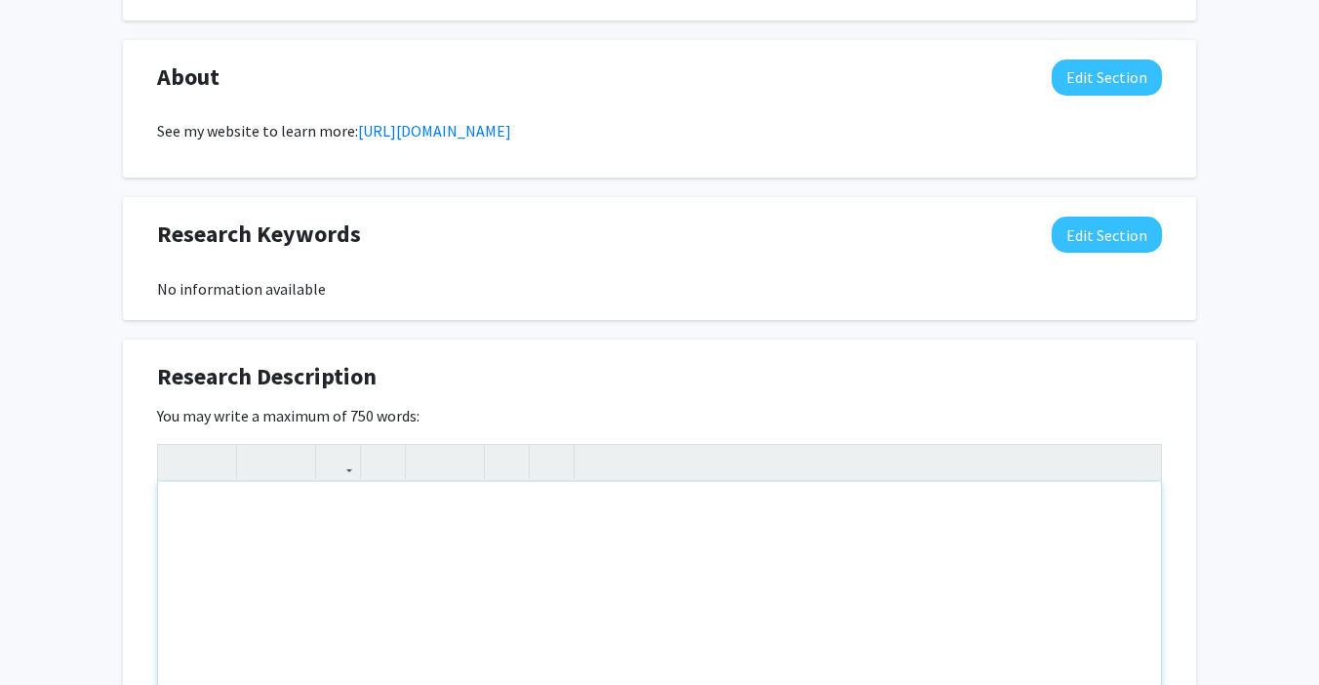
click at [327, 547] on div "Note to users with screen readers: Please deactivate our accessibility plugin f…" at bounding box center [659, 628] width 1003 height 293
type textarea "n"
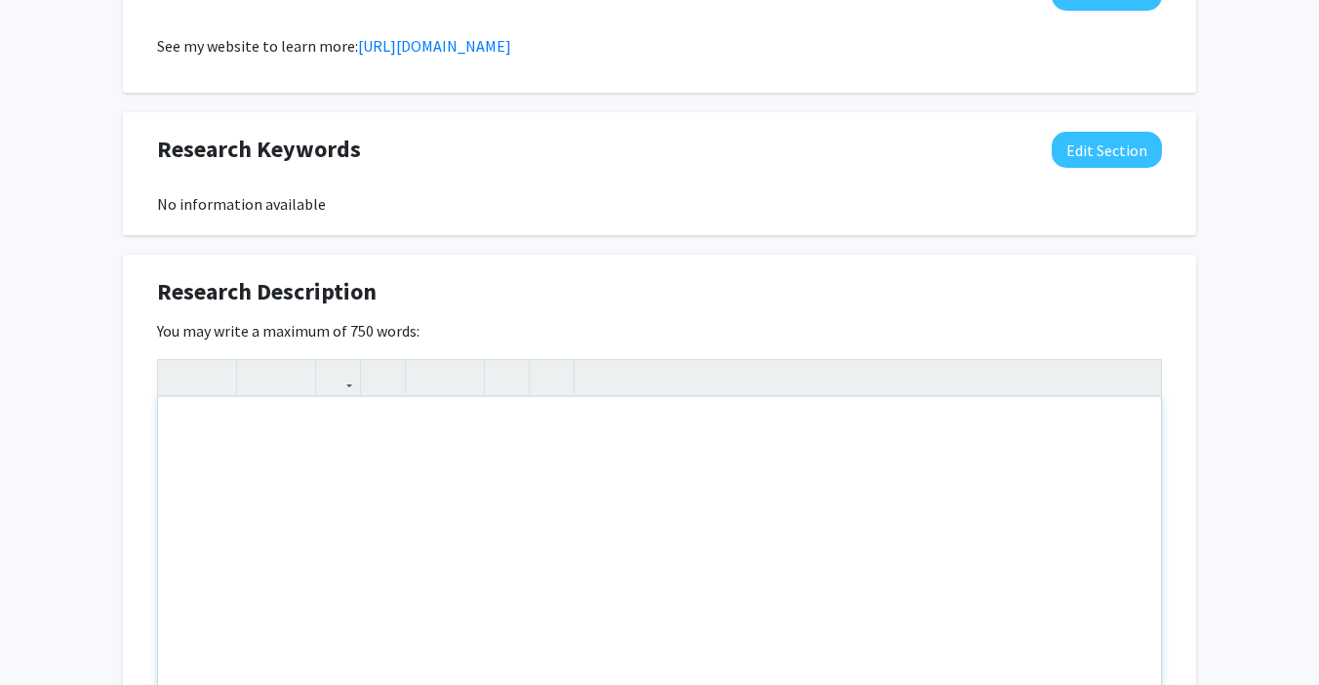
scroll to position [899, 0]
click at [1107, 148] on button "Edit Section" at bounding box center [1107, 151] width 110 height 36
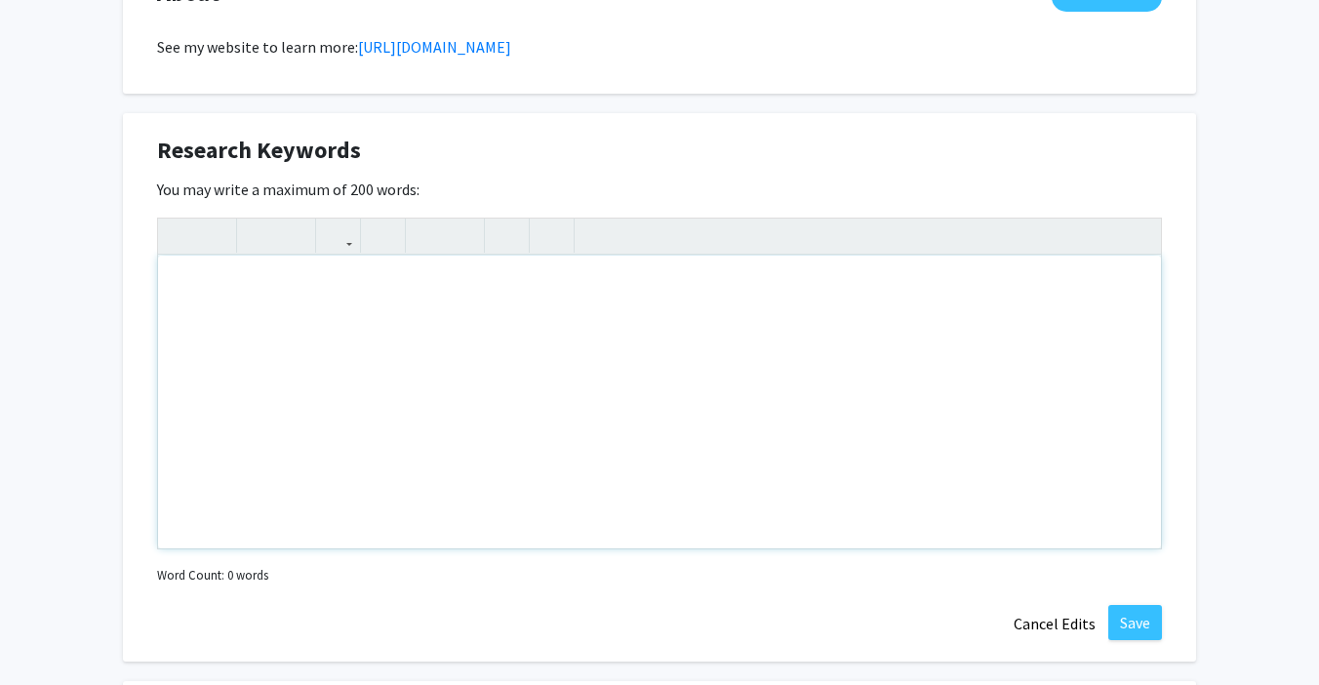
click at [311, 286] on div "Note to users with screen readers: Please deactivate our accessibility plugin f…" at bounding box center [659, 402] width 1003 height 293
click at [433, 282] on div "[MEDICAL_DATA], computational biology, neuroscience, neuropathology," at bounding box center [659, 402] width 1003 height 293
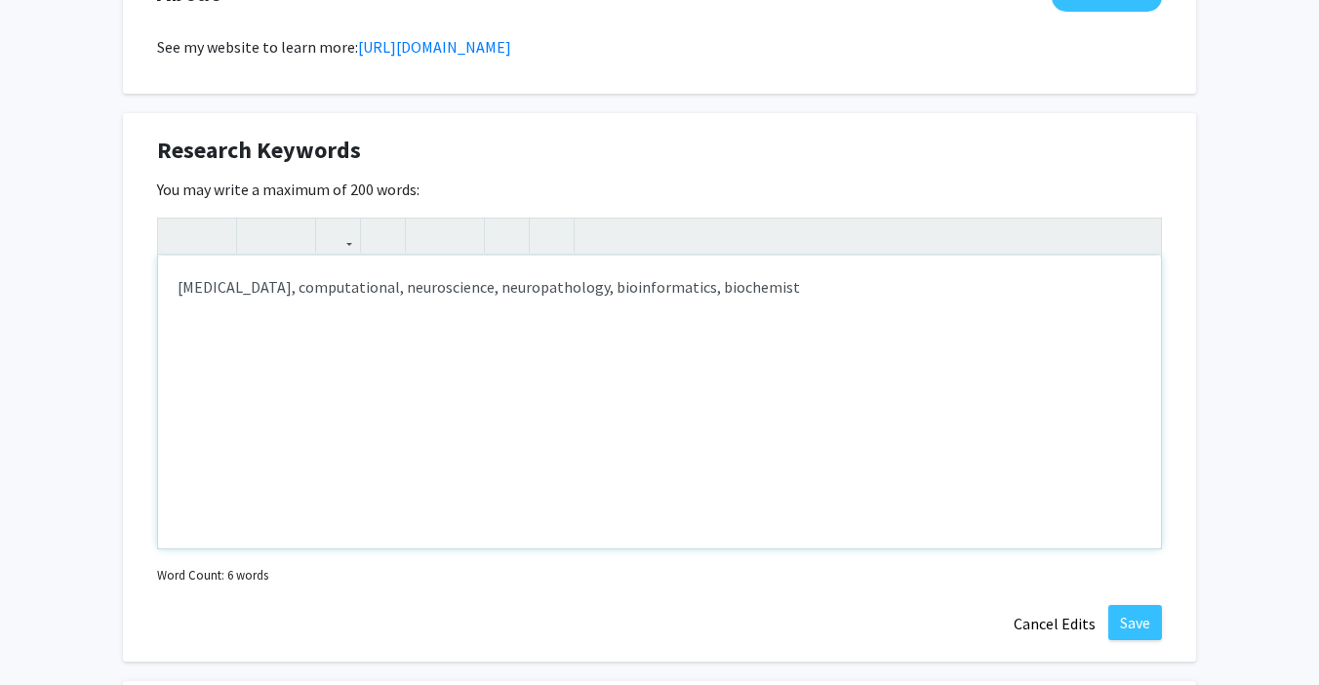
type textarea "[MEDICAL_DATA], computational, neuroscience, neuropathology, bioinformatics, bi…"
click at [1147, 621] on button "Save" at bounding box center [1135, 622] width 54 height 35
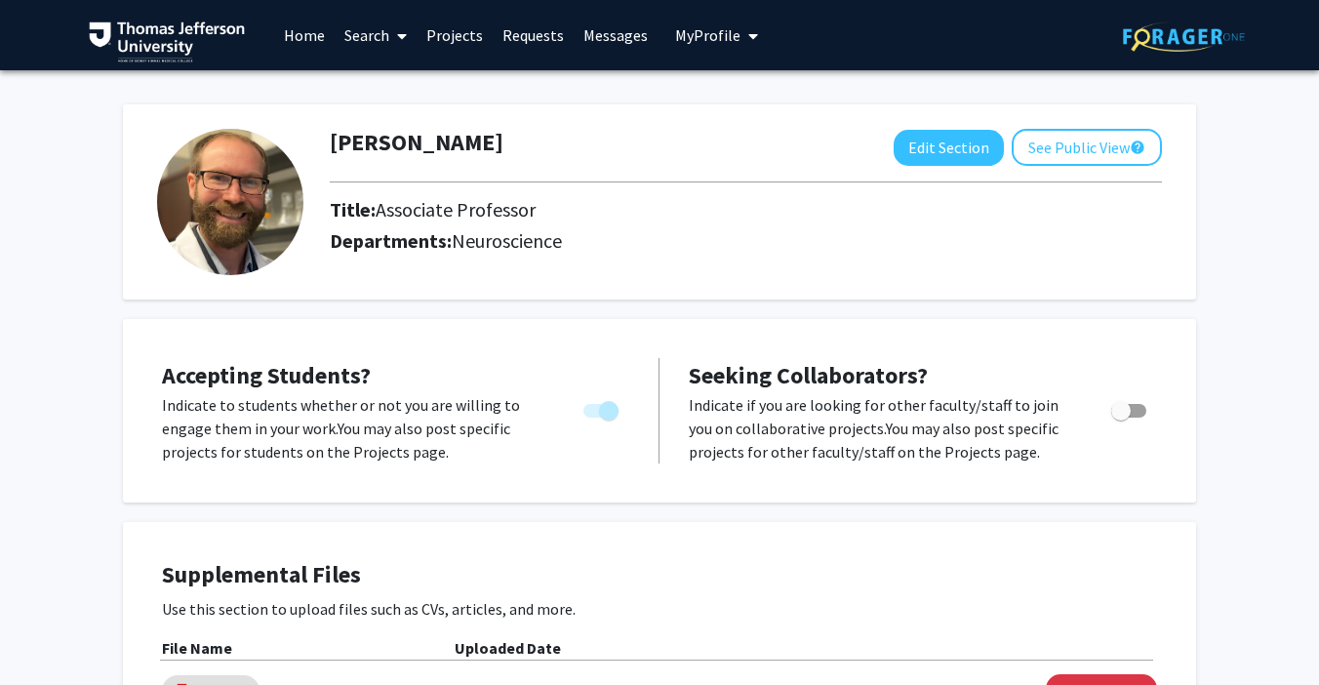
scroll to position [0, 0]
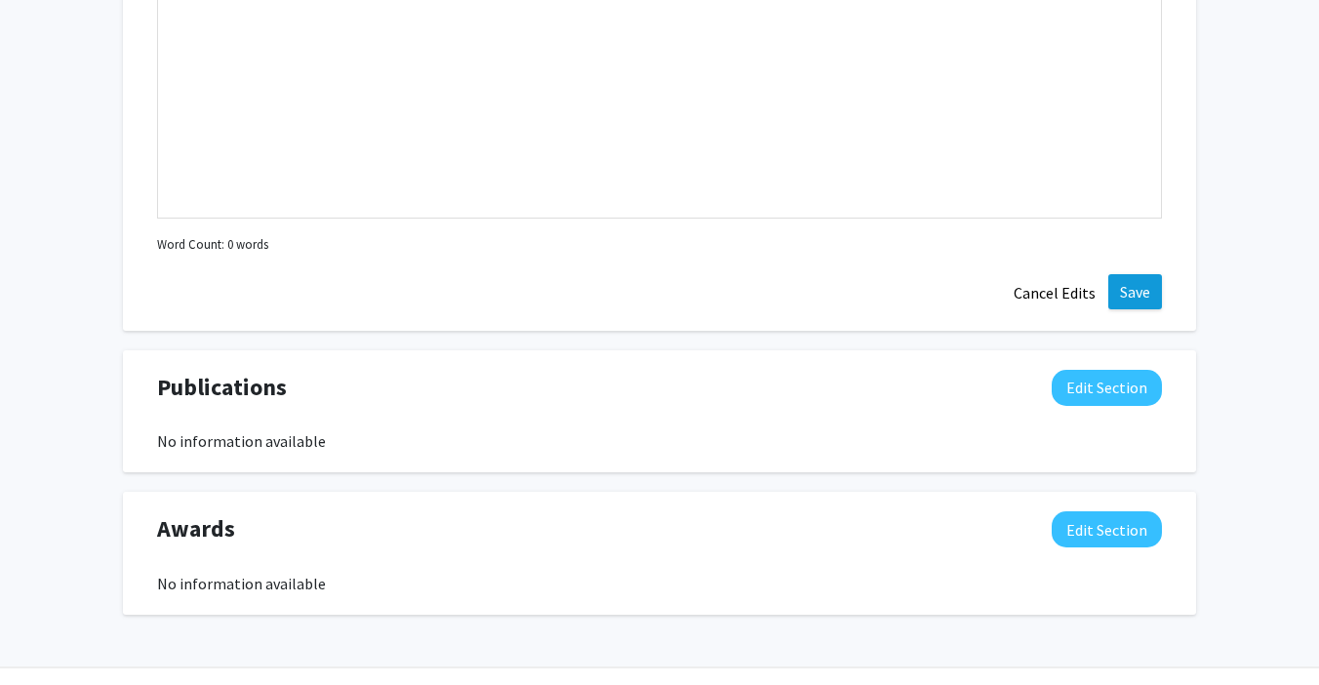
click at [1140, 298] on button "Save" at bounding box center [1135, 291] width 54 height 35
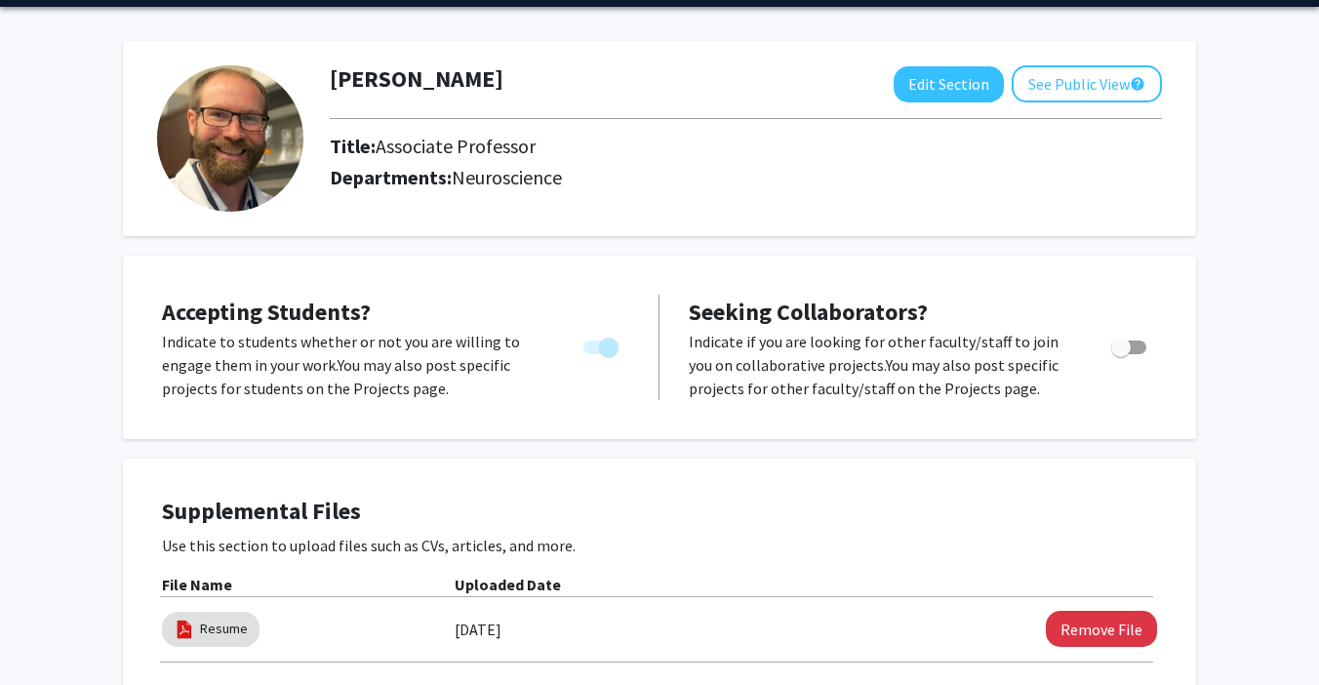
scroll to position [63, 0]
click at [1111, 343] on span "Toggle" at bounding box center [1121, 347] width 20 height 20
click at [1120, 354] on input "Toggle" at bounding box center [1120, 354] width 1 height 1
checkbox input "true"
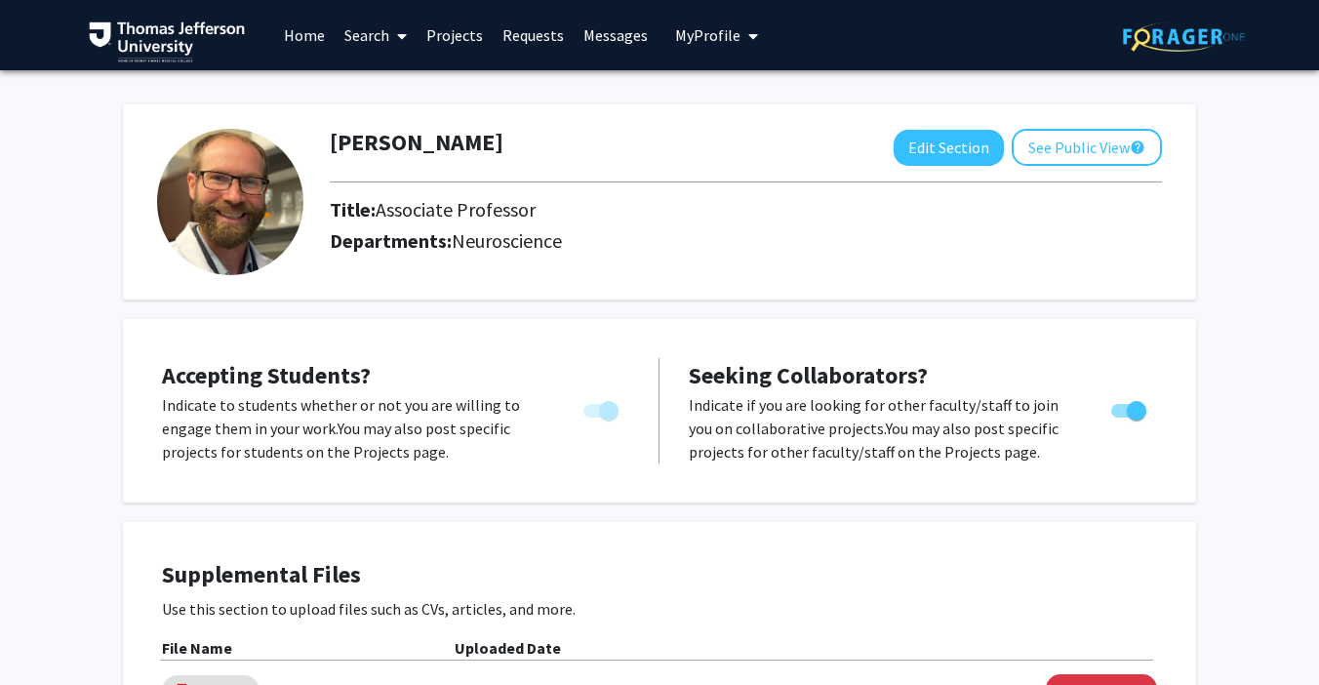
scroll to position [3, 0]
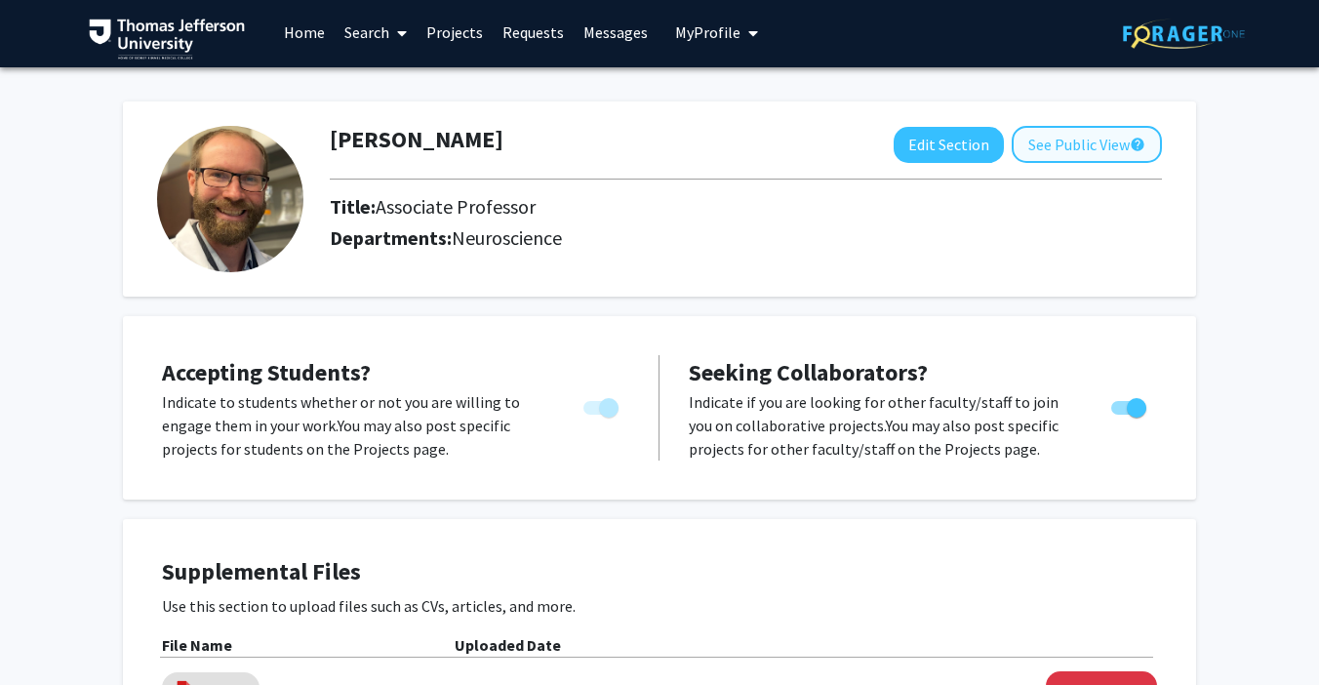
click at [1057, 139] on button "See Public View help" at bounding box center [1087, 144] width 150 height 37
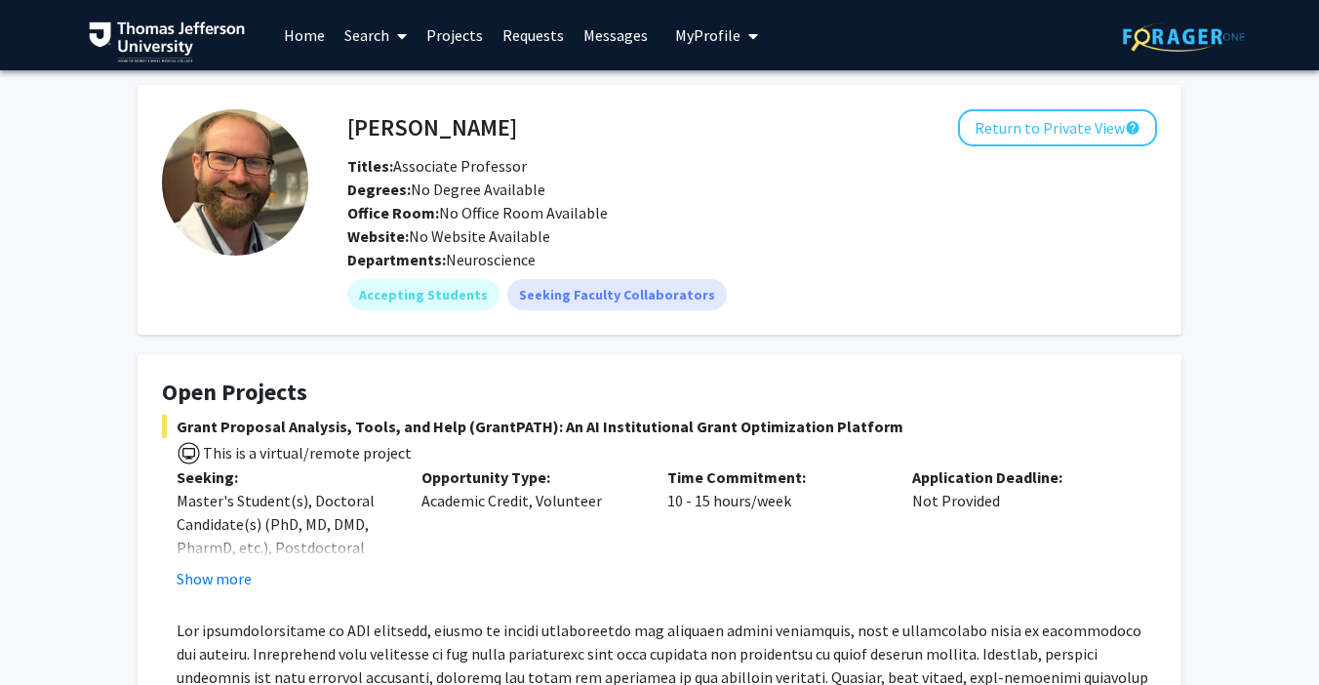
click at [463, 52] on link "Projects" at bounding box center [455, 35] width 76 height 68
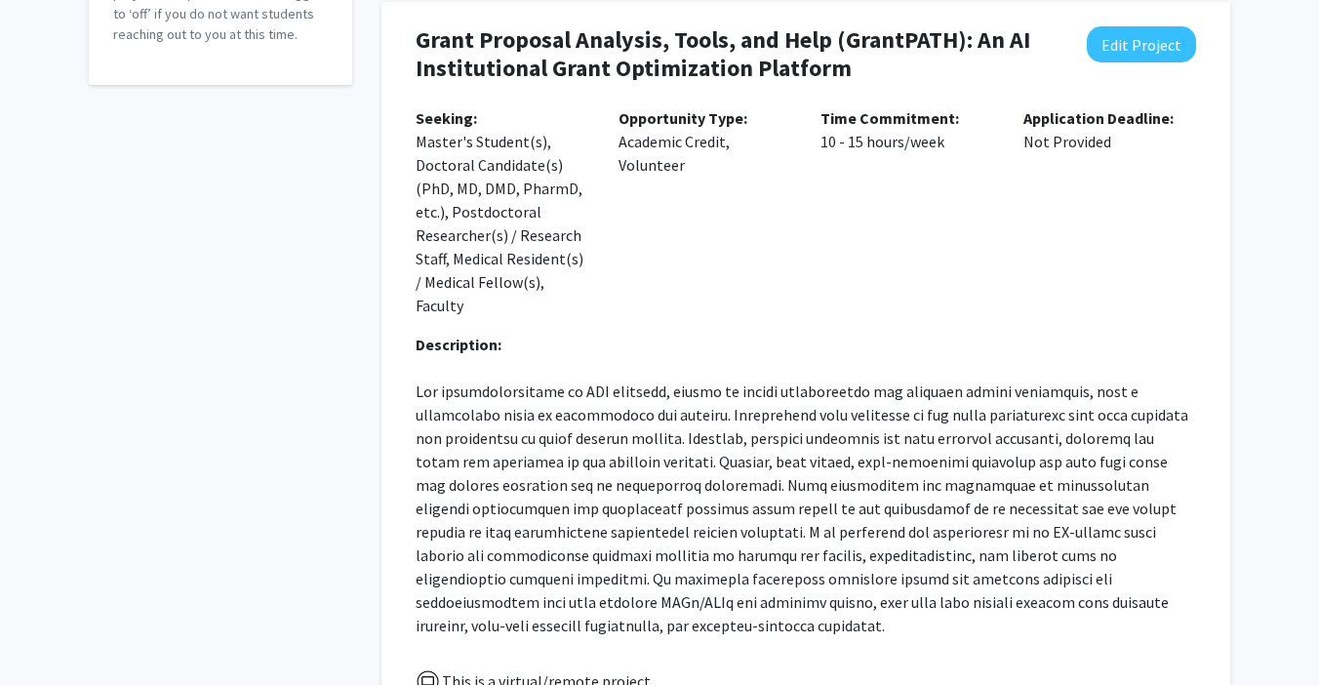
scroll to position [376, 0]
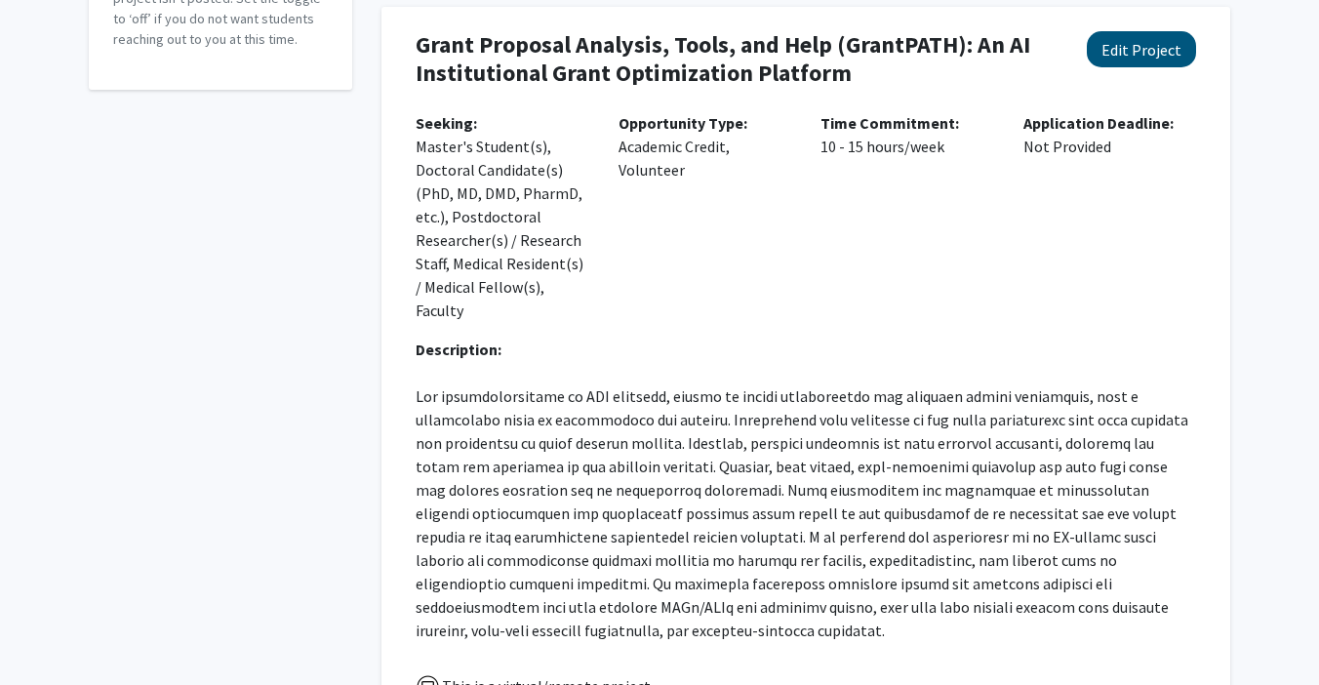
click at [1150, 58] on button "Edit Project" at bounding box center [1141, 49] width 109 height 36
select select "10 - 15"
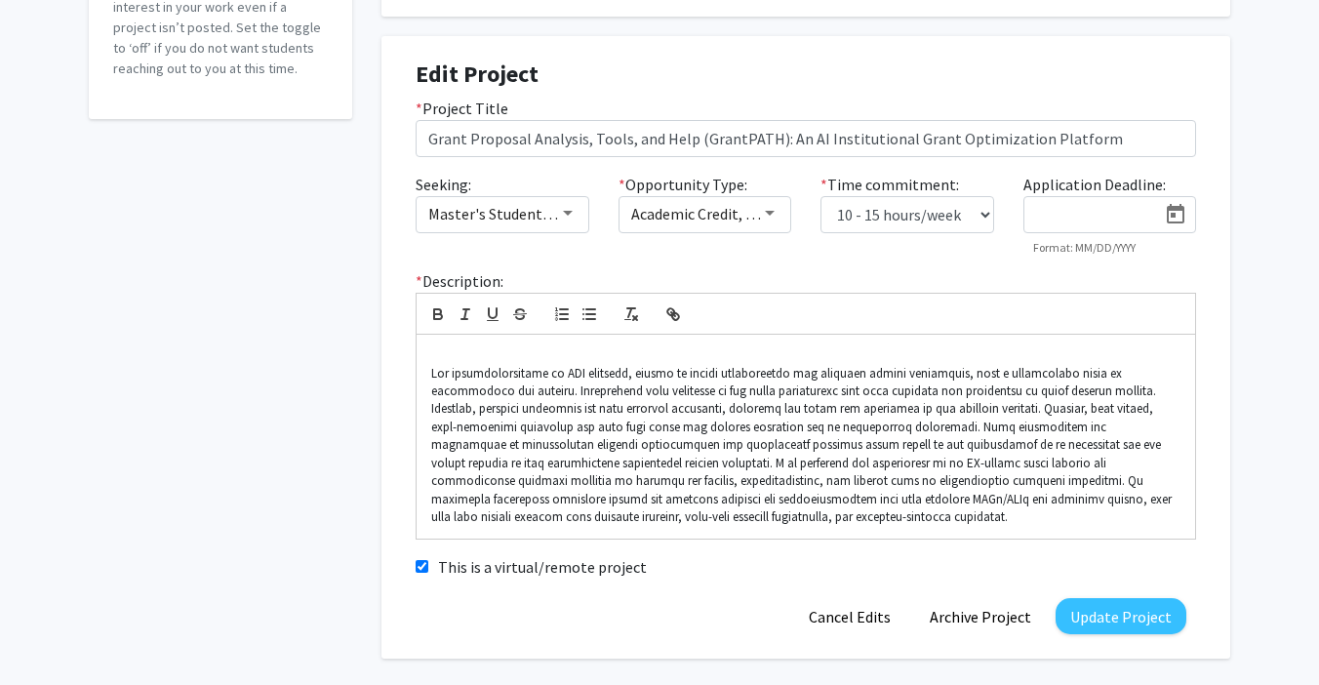
scroll to position [355, 0]
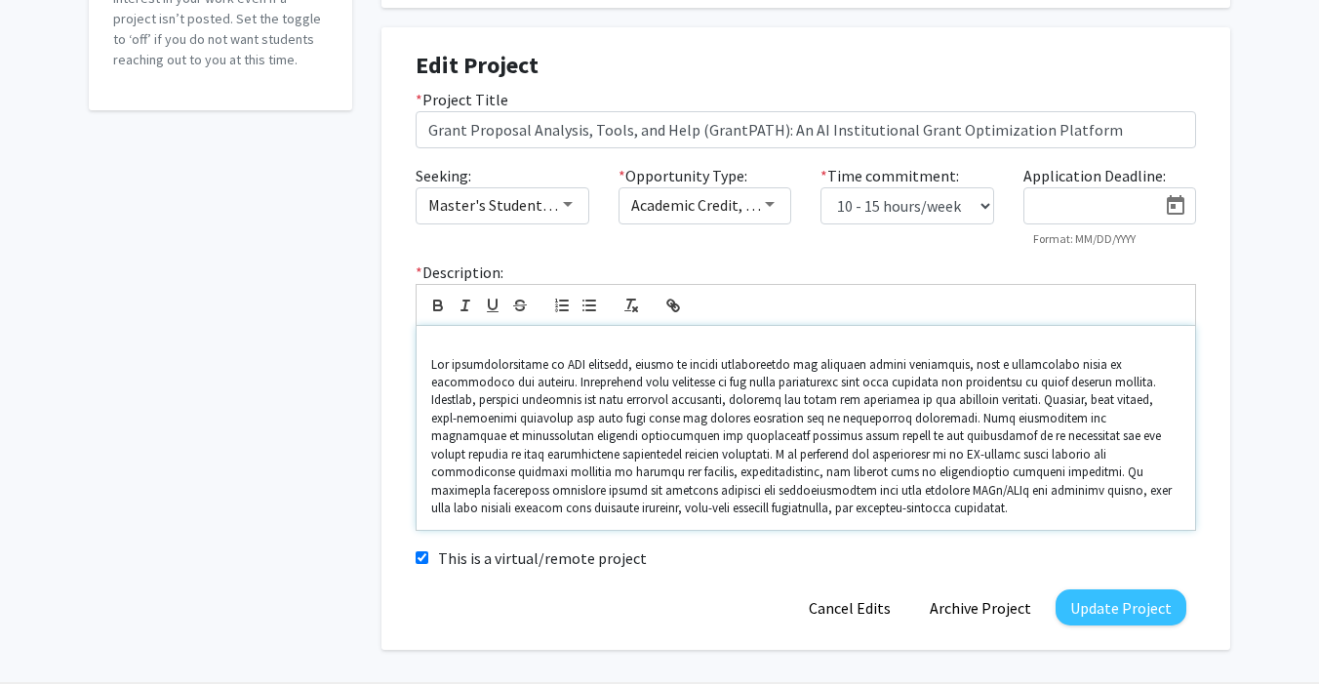
click at [939, 455] on p at bounding box center [805, 437] width 749 height 162
click at [859, 446] on p at bounding box center [805, 437] width 749 height 162
click at [710, 463] on p at bounding box center [805, 437] width 749 height 162
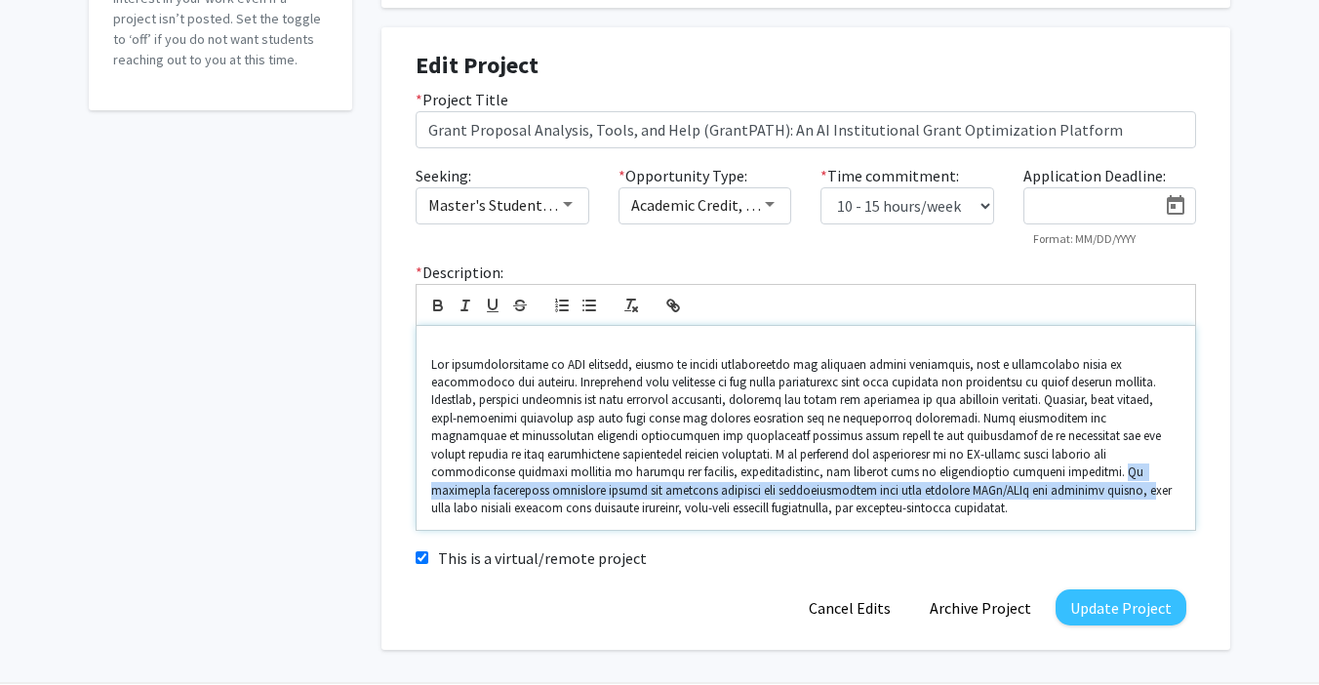
drag, startPoint x: 802, startPoint y: 471, endPoint x: 792, endPoint y: 492, distance: 22.7
click at [792, 492] on p at bounding box center [805, 437] width 749 height 162
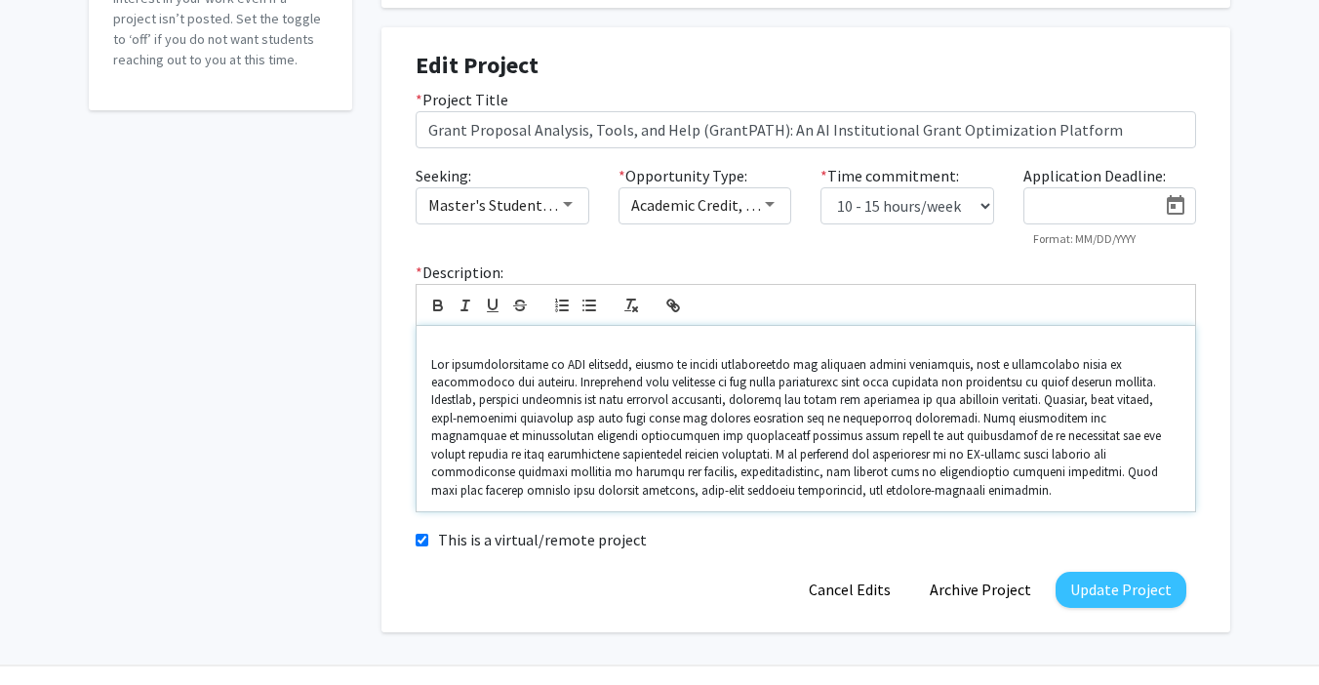
click at [933, 361] on p at bounding box center [805, 428] width 749 height 144
click at [691, 488] on p at bounding box center [805, 428] width 749 height 144
click at [1145, 587] on button "Update Project" at bounding box center [1120, 590] width 131 height 36
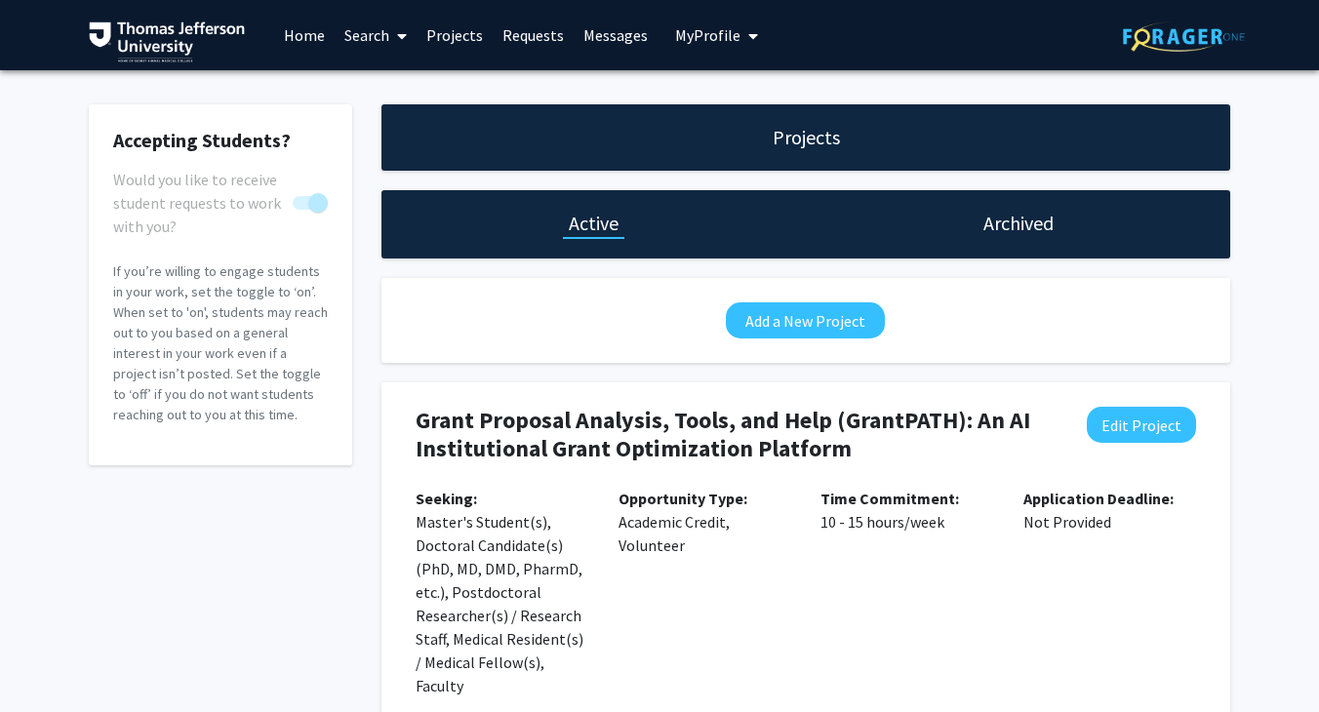
scroll to position [0, 0]
